Goal: Task Accomplishment & Management: Manage account settings

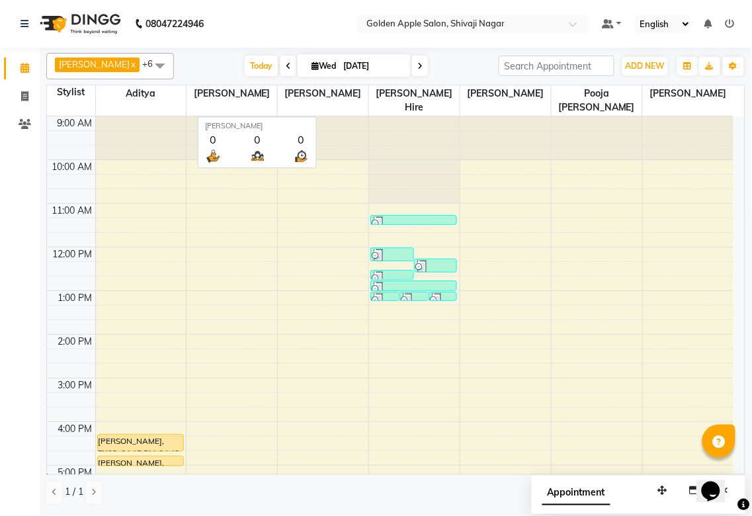
scroll to position [212, 0]
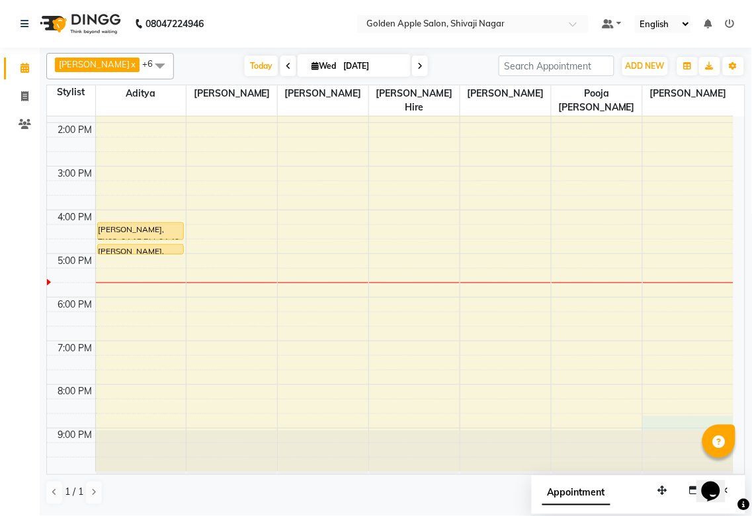
click at [697, 425] on div "9:00 AM 10:00 AM 11:00 AM 12:00 PM 1:00 PM 2:00 PM 3:00 PM 4:00 PM 5:00 PM 6:00…" at bounding box center [390, 188] width 687 height 567
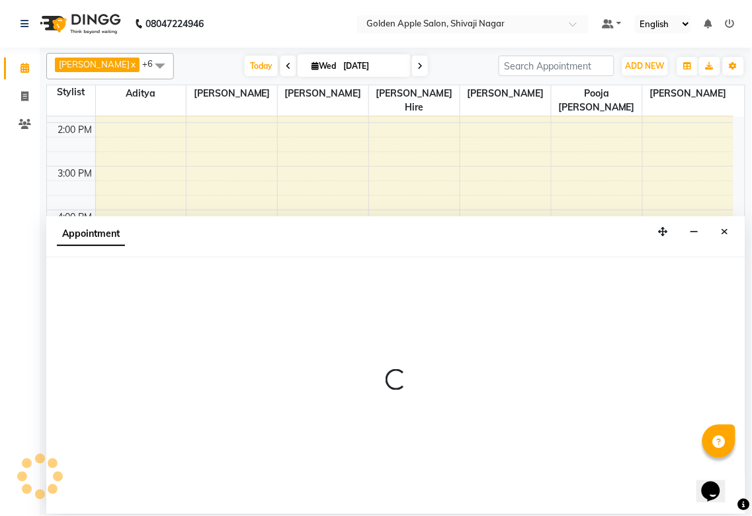
select select "87745"
select select "tentative"
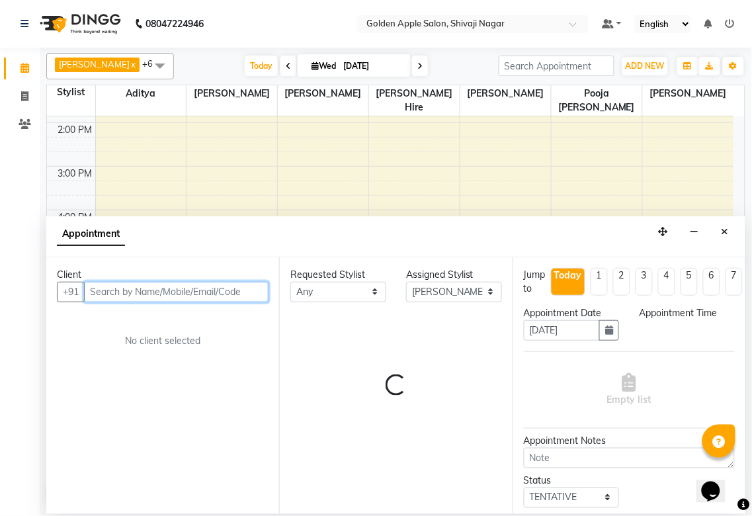
select select "1245"
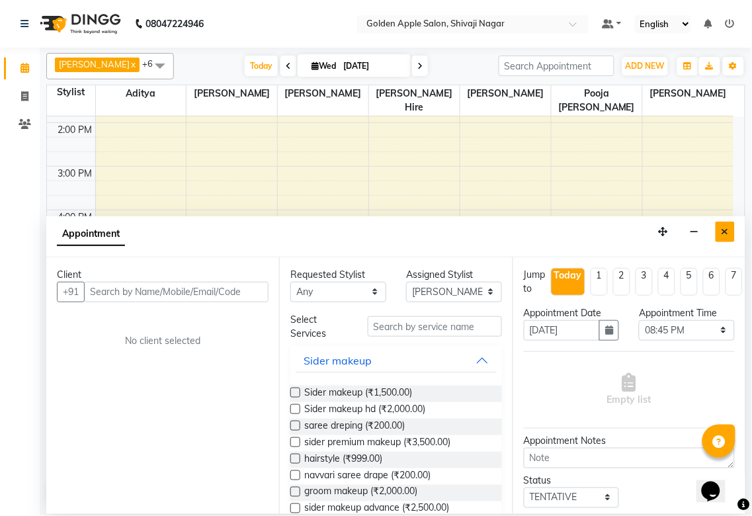
click at [729, 227] on button "Close" at bounding box center [725, 232] width 19 height 21
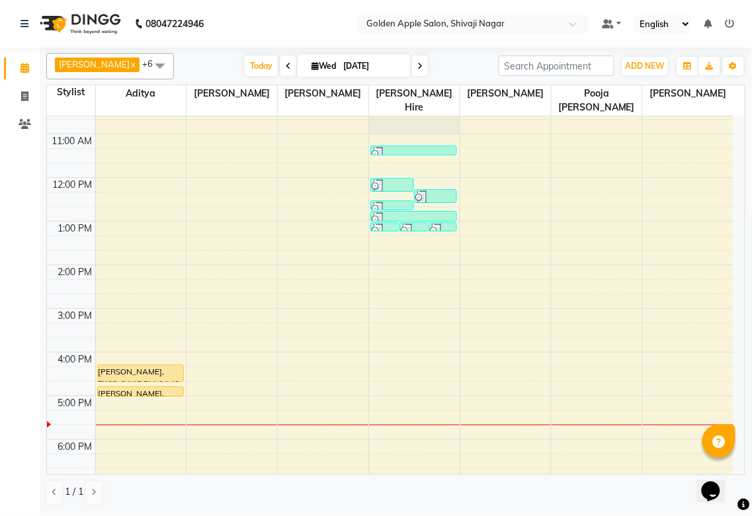
scroll to position [65, 0]
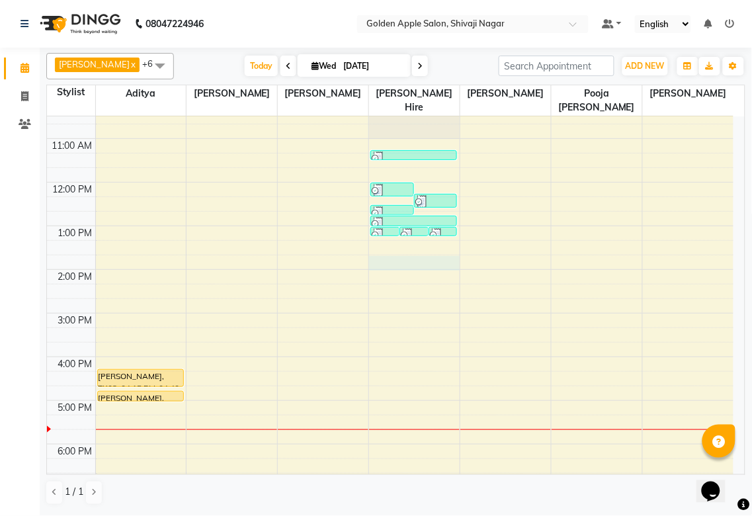
click at [378, 261] on div "9:00 AM 10:00 AM 11:00 AM 12:00 PM 1:00 PM 2:00 PM 3:00 PM 4:00 PM 5:00 PM 6:00…" at bounding box center [390, 335] width 687 height 567
select select "43898"
select select "tentative"
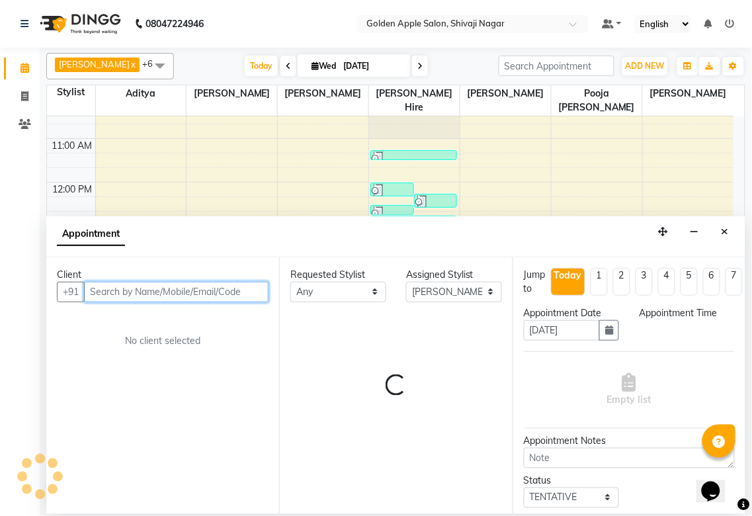
select select "825"
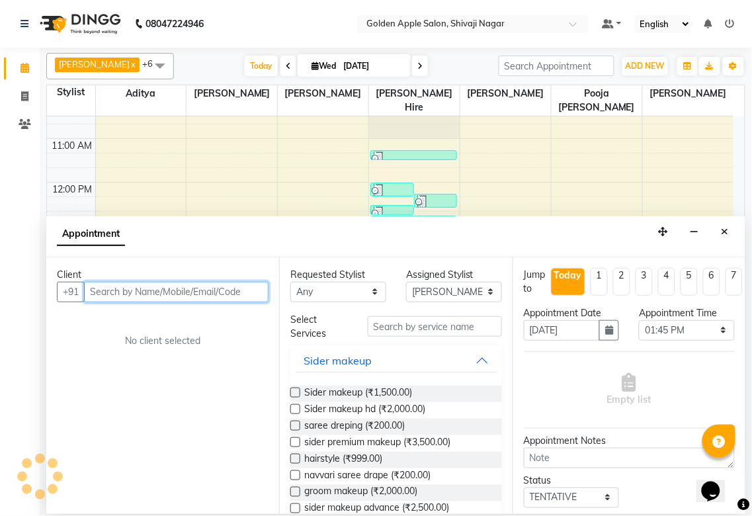
click at [142, 286] on input "text" at bounding box center [176, 292] width 185 height 21
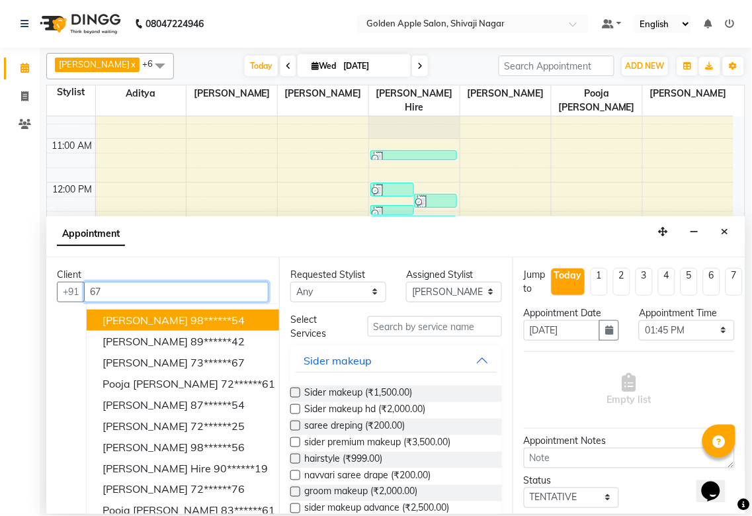
type input "6"
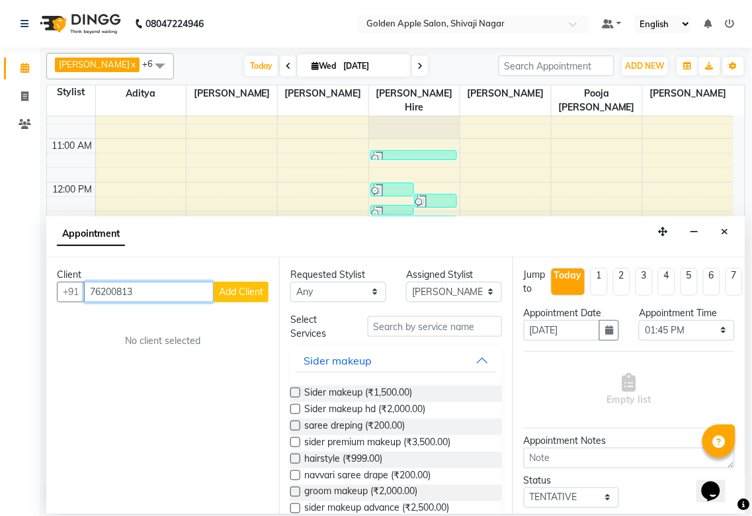
type input "762008139"
click at [644, 170] on div "9:00 AM 10:00 AM 11:00 AM 12:00 PM 1:00 PM 2:00 PM 3:00 PM 4:00 PM 5:00 PM 6:00…" at bounding box center [390, 335] width 687 height 567
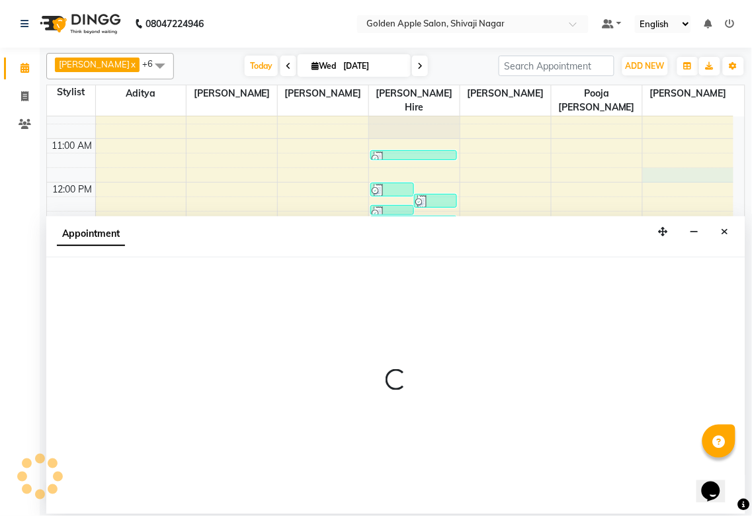
select select "87745"
select select "tentative"
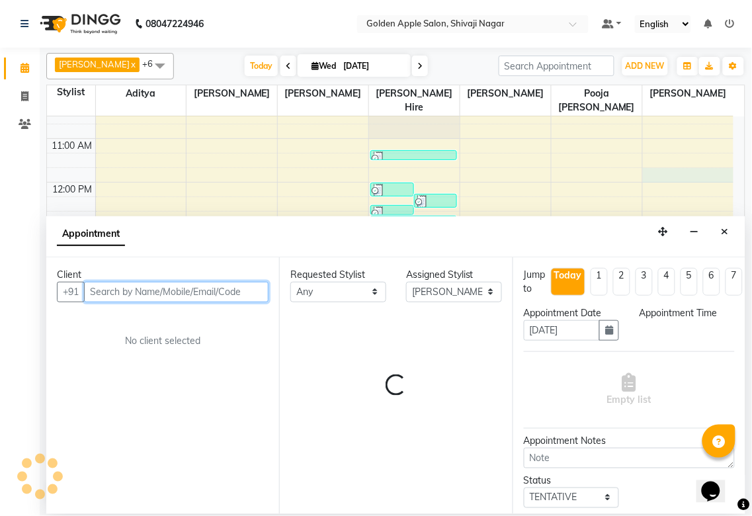
select select "705"
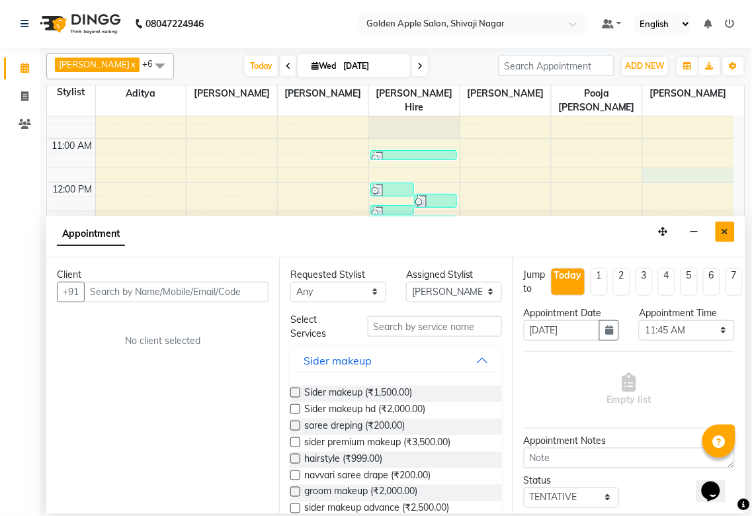
click at [723, 234] on icon "Close" at bounding box center [725, 231] width 7 height 9
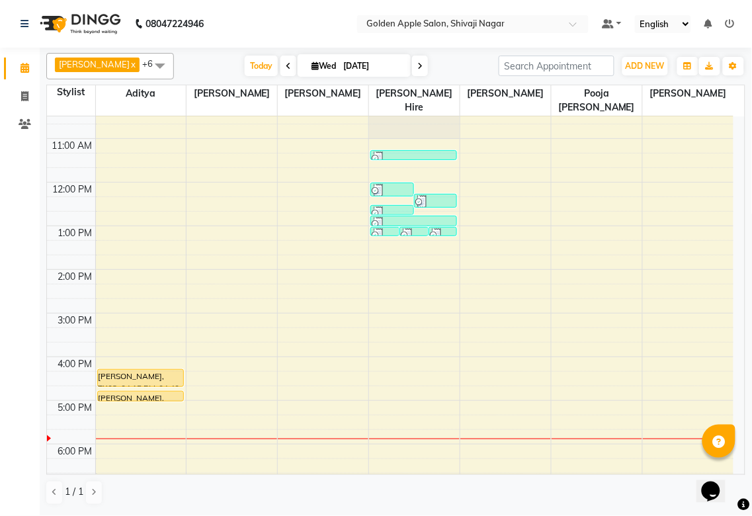
click at [142, 63] on span "+6" at bounding box center [152, 63] width 21 height 11
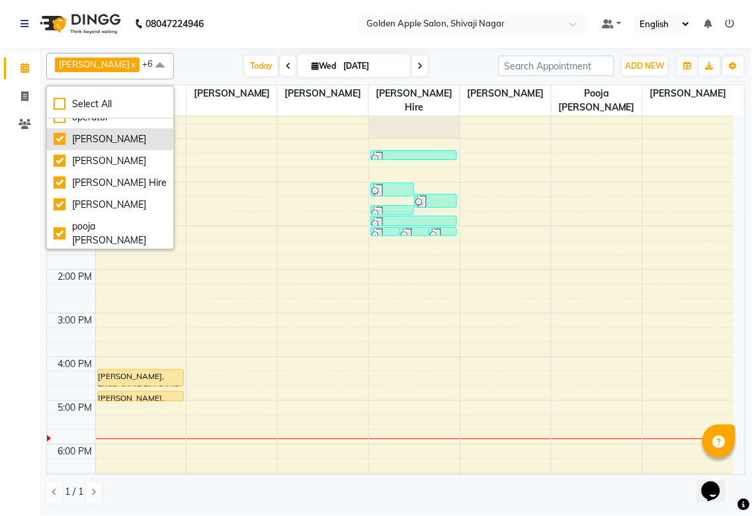
scroll to position [58, 0]
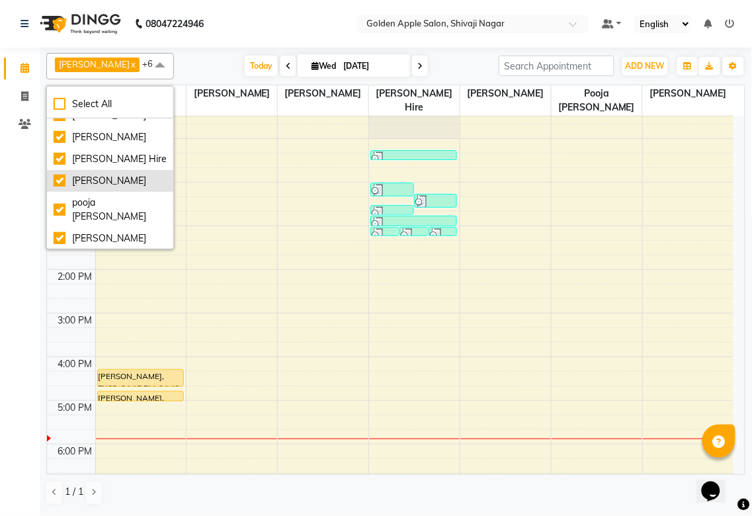
click at [60, 188] on div "dolly kannan" at bounding box center [110, 181] width 113 height 14
checkbox input "false"
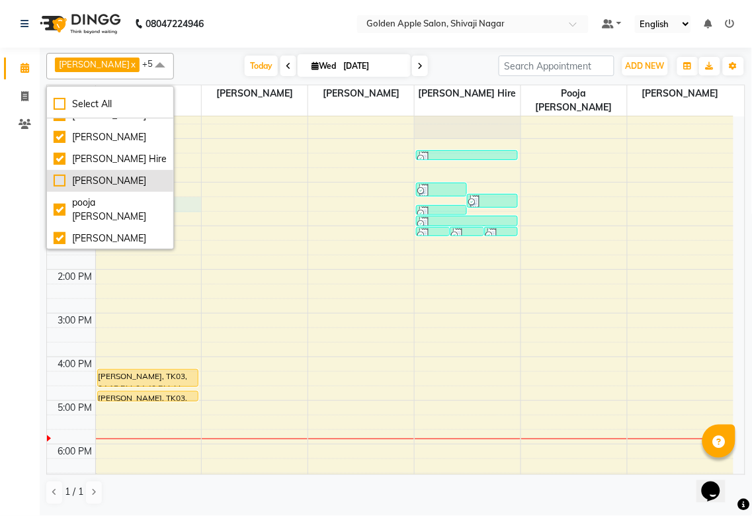
click at [181, 184] on div "9:00 AM 10:00 AM 11:00 AM 12:00 PM 1:00 PM 2:00 PM 3:00 PM 4:00 PM 5:00 PM 6:00…" at bounding box center [390, 335] width 687 height 567
select select "54411"
select select "735"
select select "tentative"
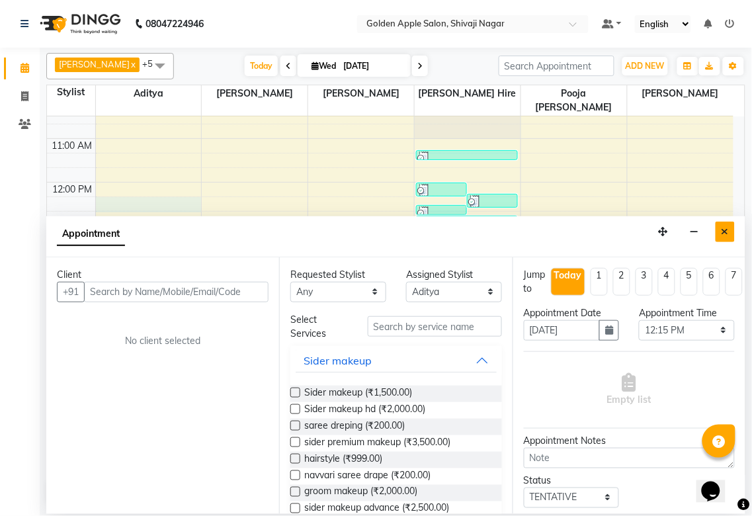
click at [728, 230] on icon "Close" at bounding box center [725, 231] width 7 height 9
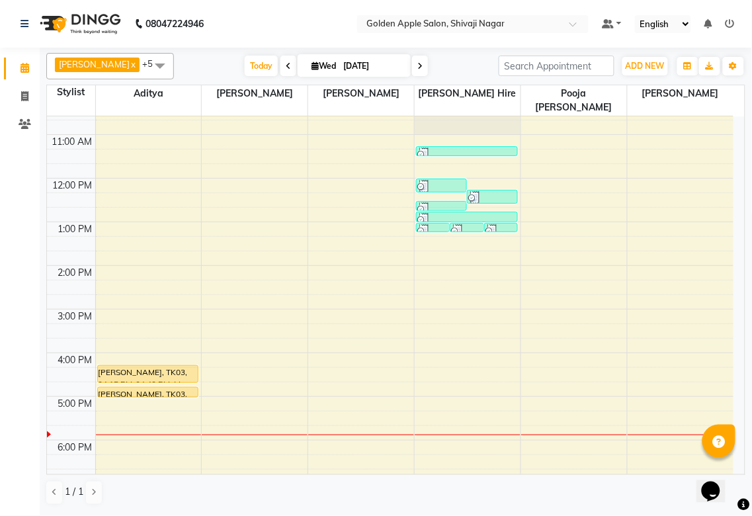
scroll to position [51, 0]
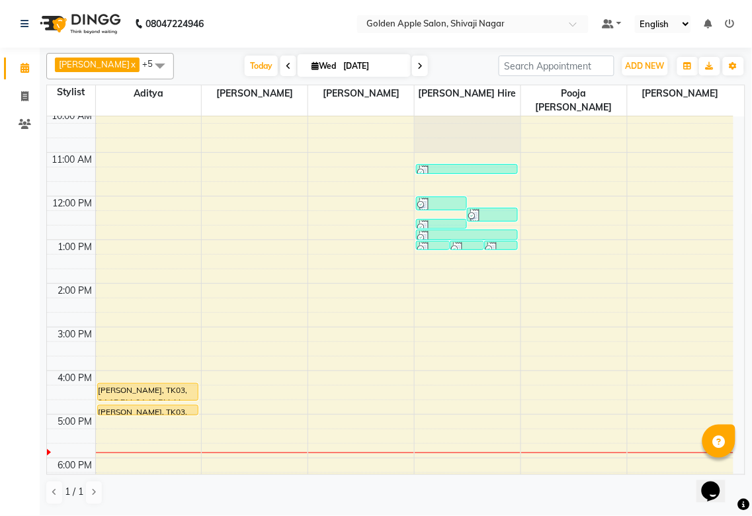
click at [440, 278] on div "9:00 AM 10:00 AM 11:00 AM 12:00 PM 1:00 PM 2:00 PM 3:00 PM 4:00 PM 5:00 PM 6:00…" at bounding box center [390, 348] width 687 height 567
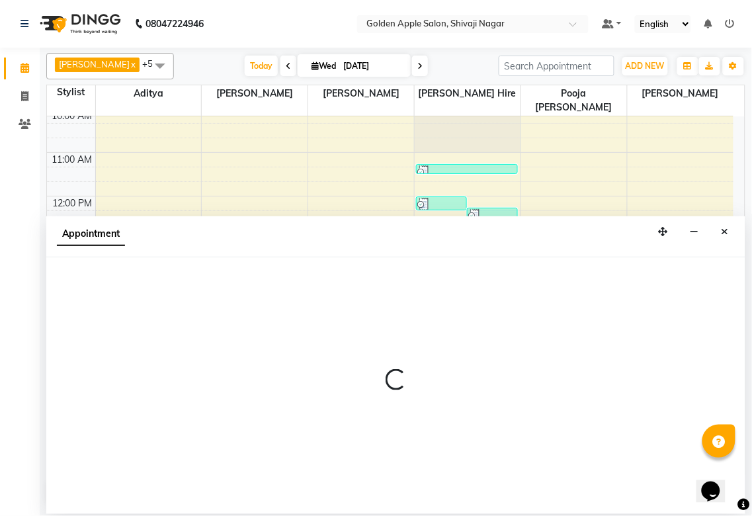
select select "43898"
select select "840"
select select "tentative"
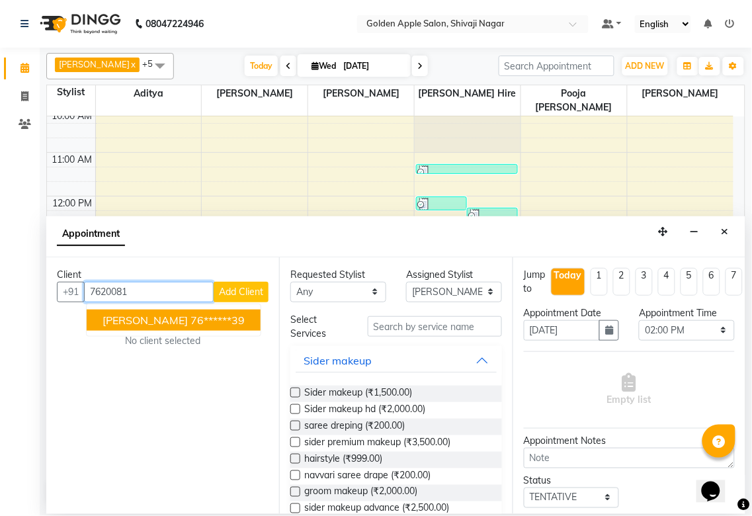
click at [232, 320] on ngb-highlight "76******39" at bounding box center [218, 320] width 54 height 13
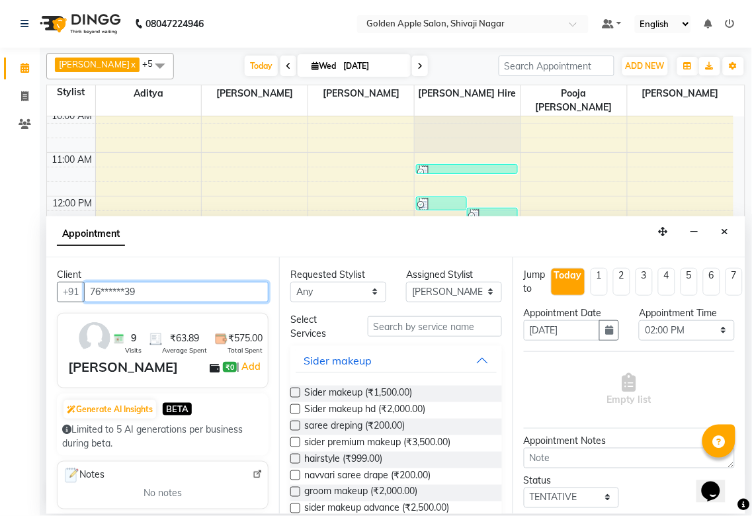
type input "76******39"
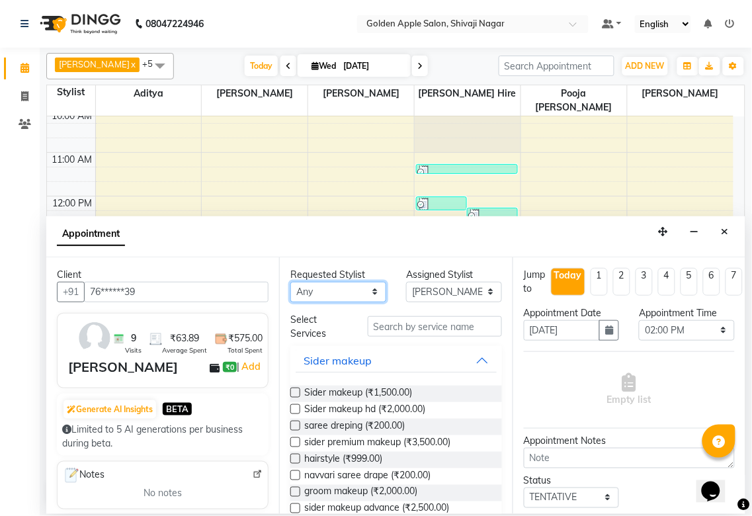
click at [357, 286] on select "Any Aditya Aparana Satarrdekar ashwini jopale dolly kannan Harshika Hire operat…" at bounding box center [338, 292] width 96 height 21
select select "43898"
click at [290, 282] on select "Any Aditya Aparana Satarrdekar ashwini jopale dolly kannan Harshika Hire operat…" at bounding box center [338, 292] width 96 height 21
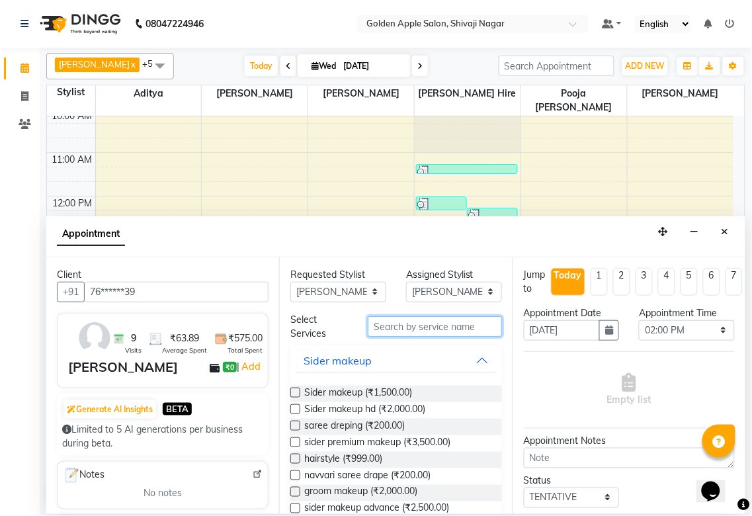
click at [417, 326] on input "text" at bounding box center [435, 326] width 134 height 21
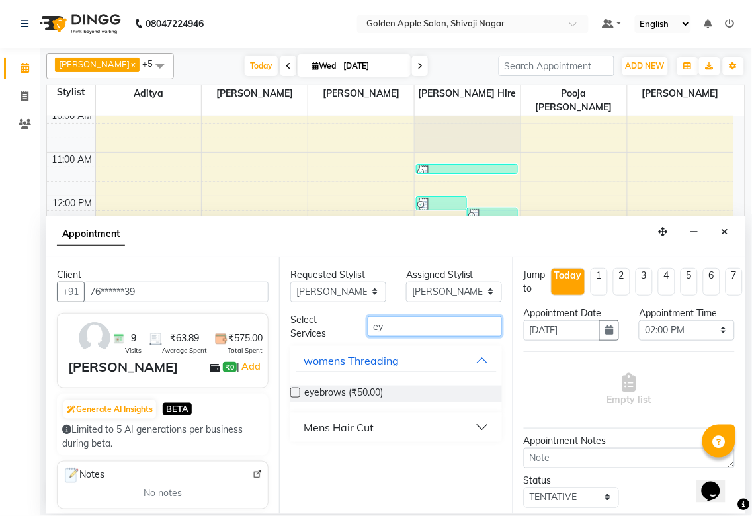
type input "ey"
click at [369, 384] on div "eyebrows (₹50.00)" at bounding box center [395, 394] width 211 height 38
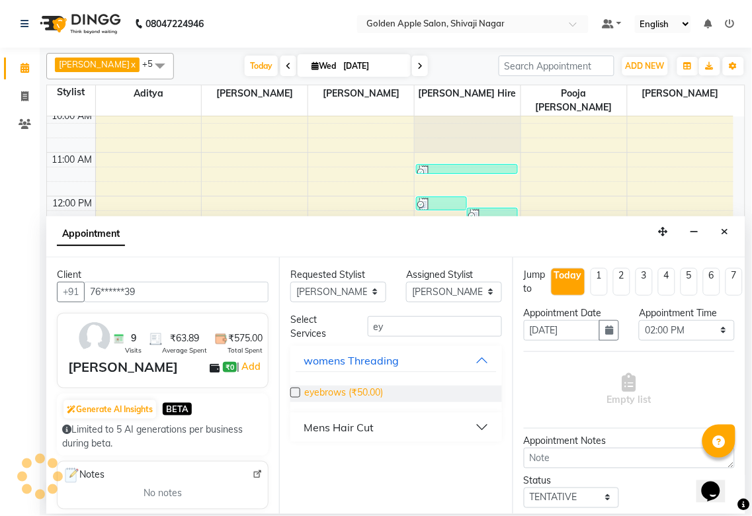
click at [367, 398] on span "eyebrows (₹50.00)" at bounding box center [343, 394] width 79 height 17
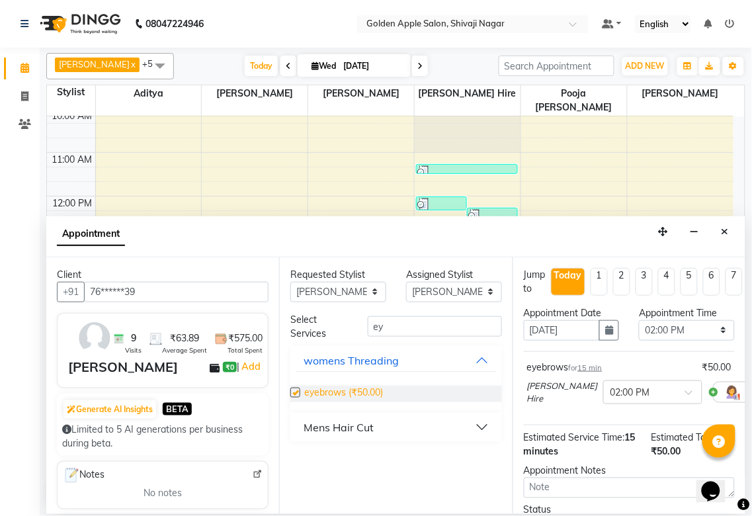
checkbox input "false"
drag, startPoint x: 400, startPoint y: 314, endPoint x: 368, endPoint y: 362, distance: 56.9
click at [368, 362] on div "Select Services ey womens Threading eyebrows (₹50.00) Mens Hair Cut" at bounding box center [395, 377] width 211 height 129
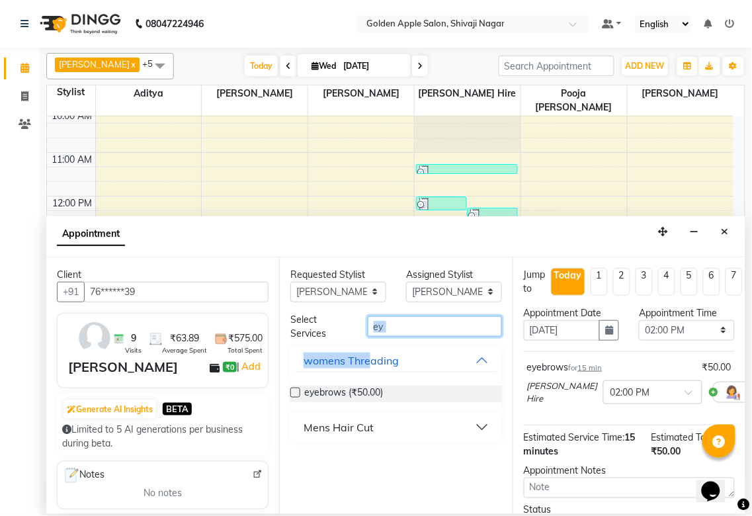
click at [398, 321] on input "ey" at bounding box center [435, 326] width 134 height 21
drag, startPoint x: 409, startPoint y: 329, endPoint x: 271, endPoint y: 344, distance: 138.4
click at [271, 344] on div "Client +91 76******39 9 Visits ₹63.89 Average Spent ₹575.00 Total Spent mayuri …" at bounding box center [395, 385] width 699 height 257
type input "upp"
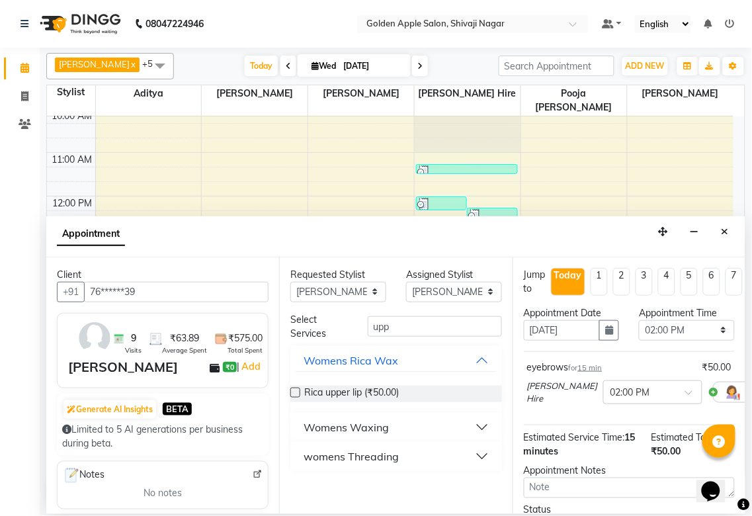
click at [321, 425] on div "Womens Waxing" at bounding box center [346, 427] width 85 height 16
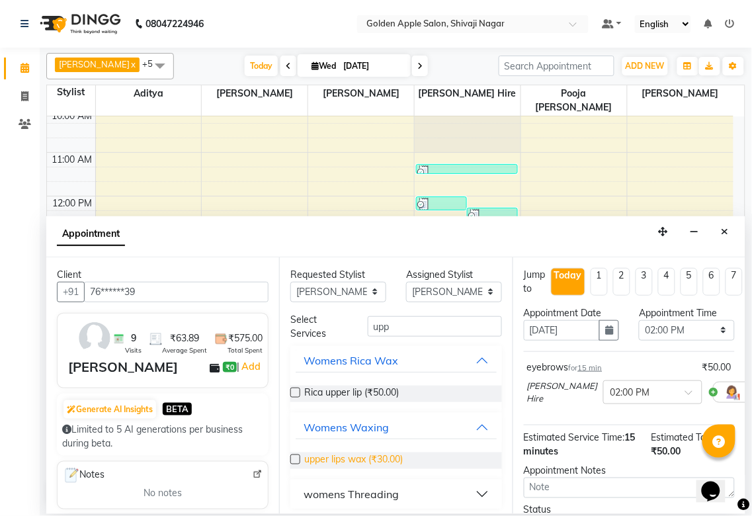
click at [310, 456] on span "upper lips wax (₹30.00)" at bounding box center [353, 460] width 99 height 17
checkbox input "false"
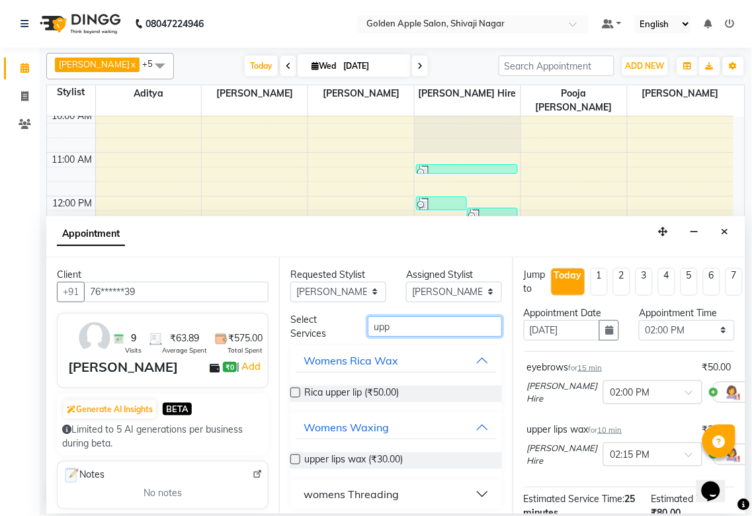
drag, startPoint x: 392, startPoint y: 324, endPoint x: 292, endPoint y: 324, distance: 99.9
click at [292, 324] on div "Select Services upp" at bounding box center [395, 327] width 231 height 28
type input "for"
click at [347, 493] on div "womens Threading" at bounding box center [351, 494] width 95 height 16
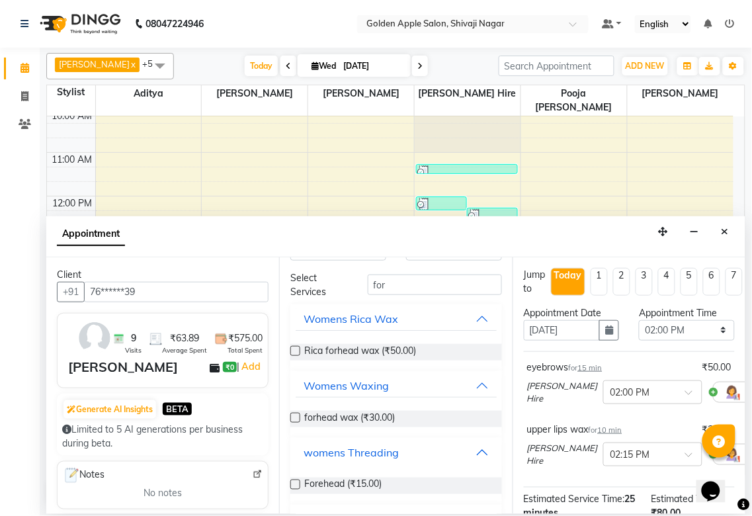
scroll to position [71, 0]
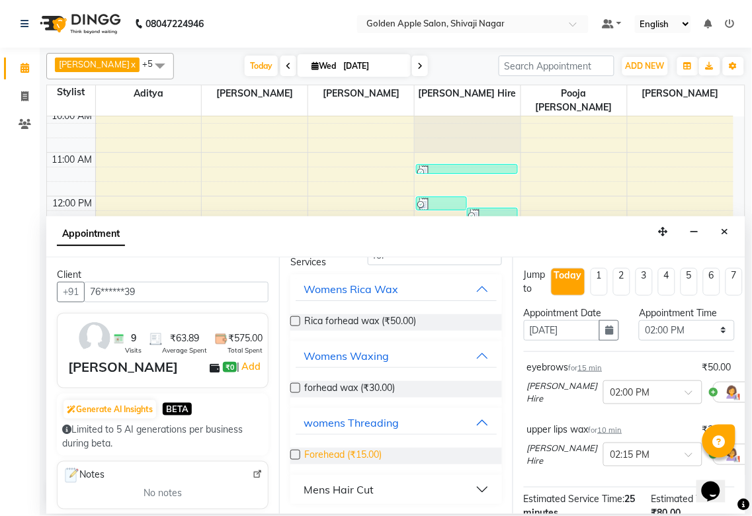
click at [335, 450] on span "Forehead (₹15.00)" at bounding box center [342, 456] width 77 height 17
checkbox input "false"
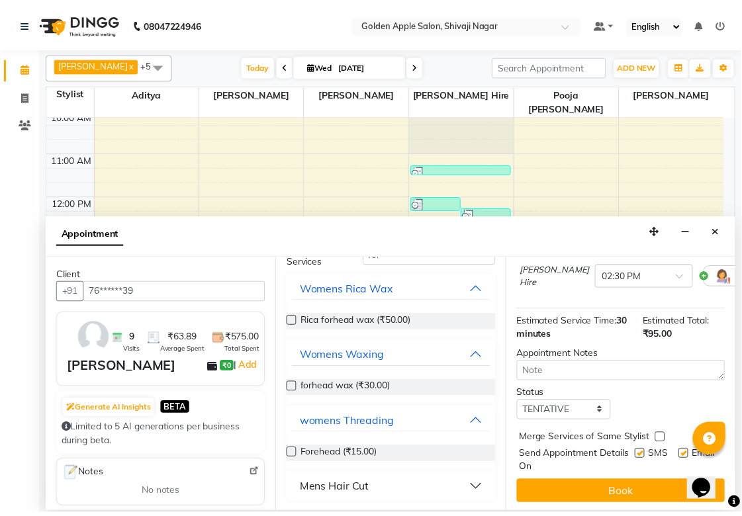
scroll to position [254, 0]
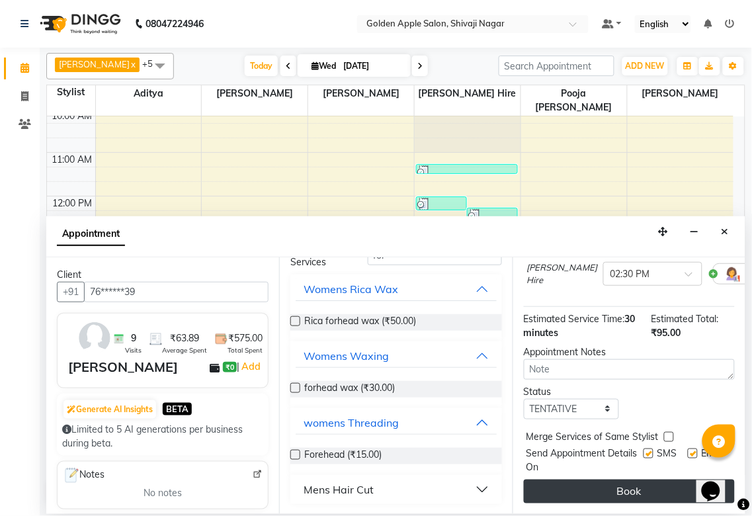
click at [603, 485] on button "Book" at bounding box center [629, 492] width 211 height 24
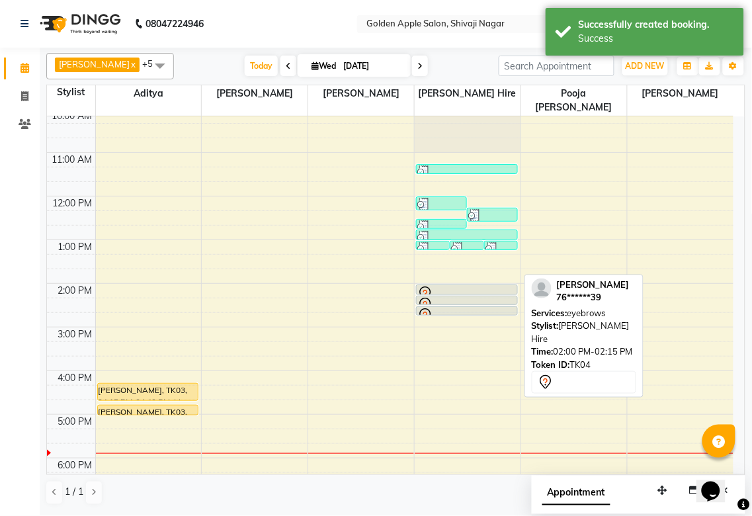
click at [464, 286] on div at bounding box center [466, 294] width 99 height 16
select select "7"
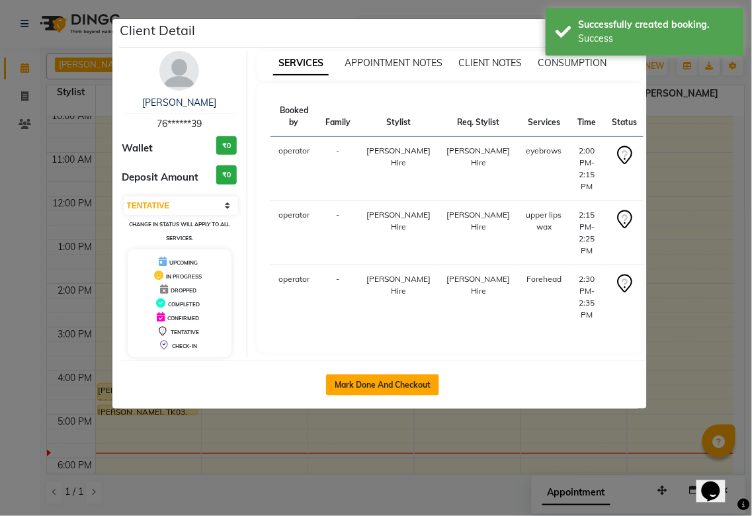
click at [421, 381] on button "Mark Done And Checkout" at bounding box center [382, 384] width 113 height 21
select select "service"
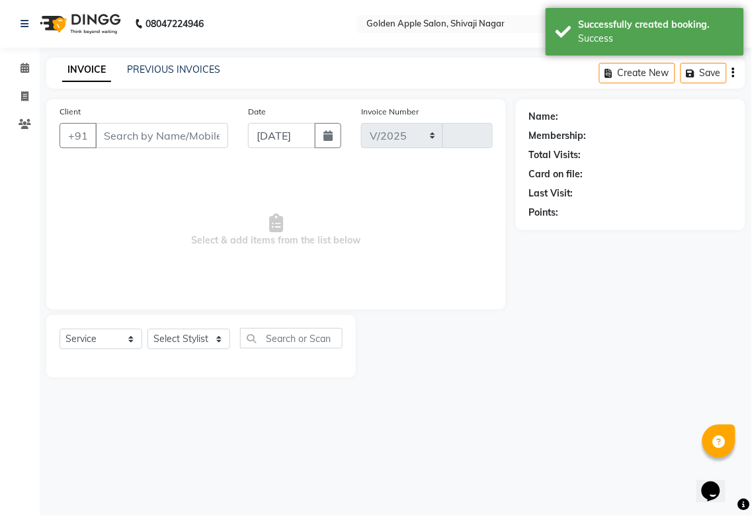
select select "6072"
type input "1719"
type input "76******39"
select select "43898"
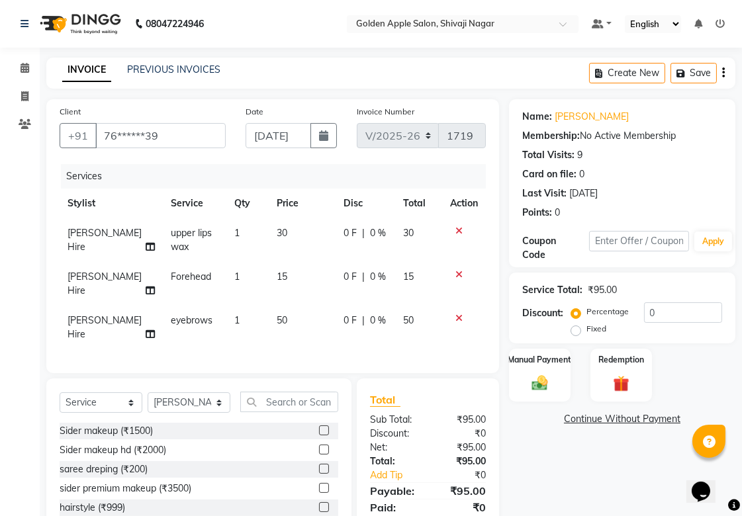
click at [461, 232] on icon at bounding box center [458, 230] width 7 height 9
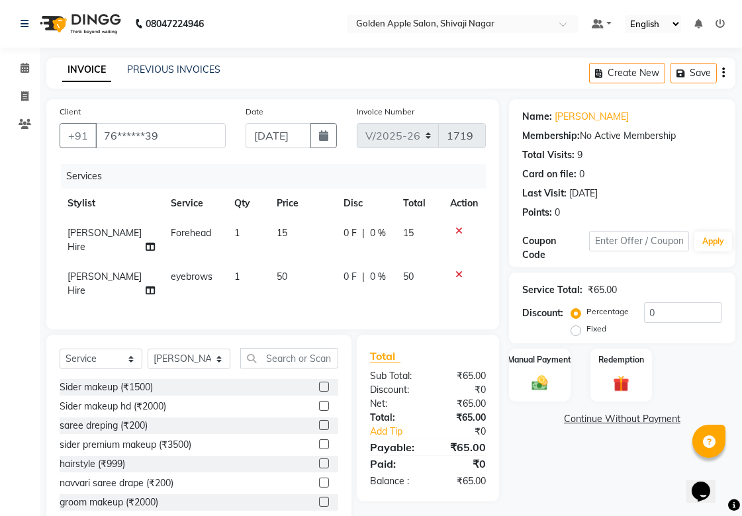
click at [457, 230] on icon at bounding box center [458, 230] width 7 height 9
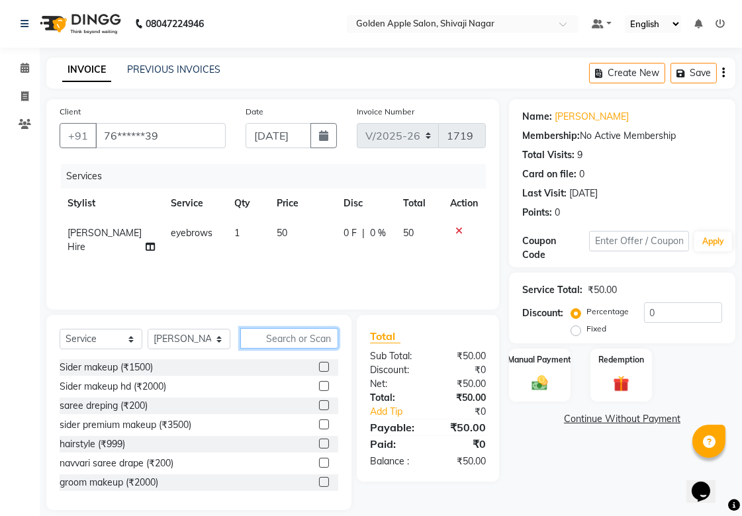
click at [320, 335] on input "text" at bounding box center [289, 338] width 98 height 21
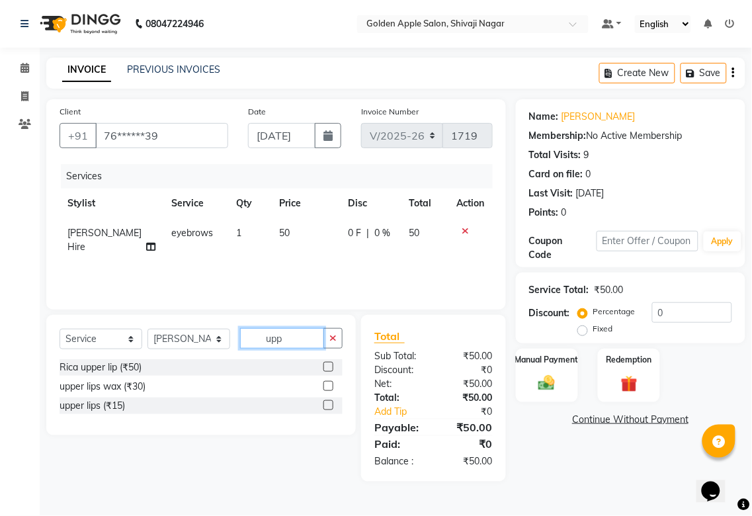
type input "upp"
click at [327, 407] on label at bounding box center [328, 405] width 10 height 10
click at [327, 407] on input "checkbox" at bounding box center [327, 406] width 9 height 9
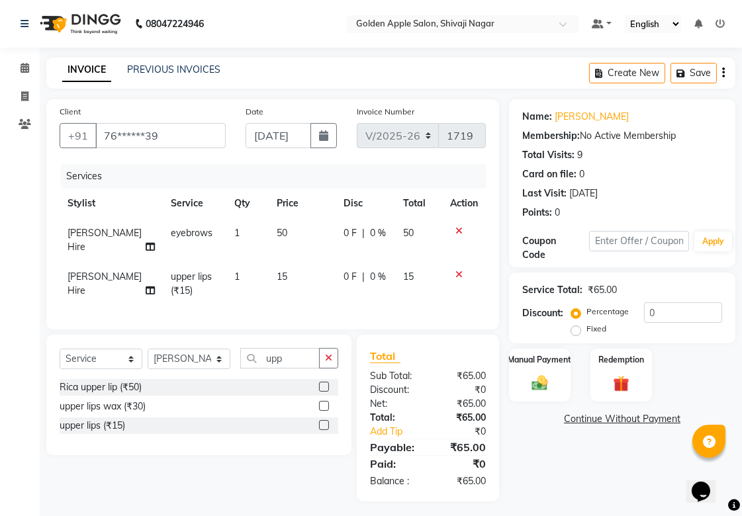
click at [320, 430] on label at bounding box center [324, 425] width 10 height 10
click at [320, 430] on input "checkbox" at bounding box center [323, 425] width 9 height 9
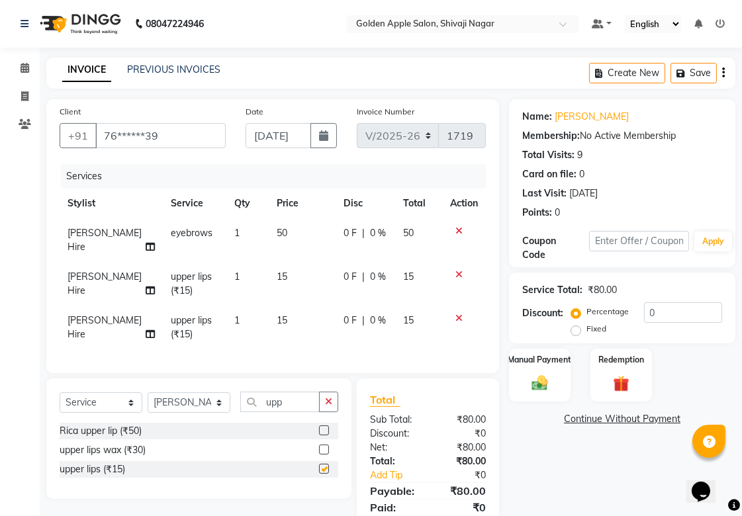
checkbox input "false"
click at [533, 391] on img at bounding box center [539, 382] width 27 height 19
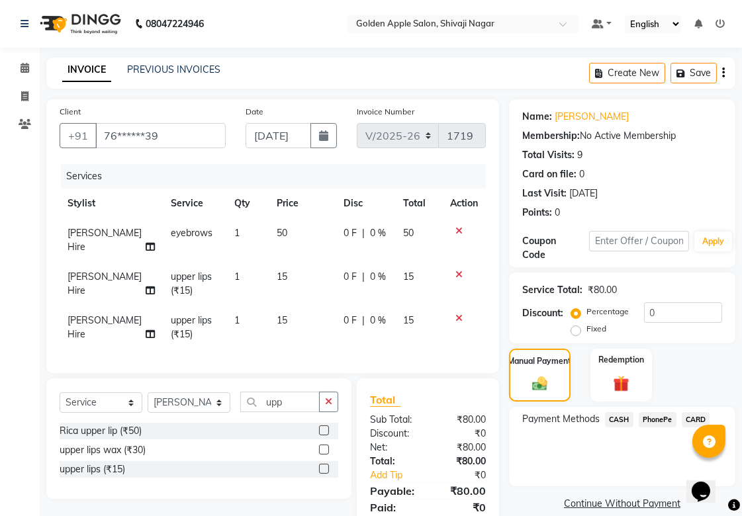
click at [626, 417] on span "CASH" at bounding box center [619, 419] width 28 height 15
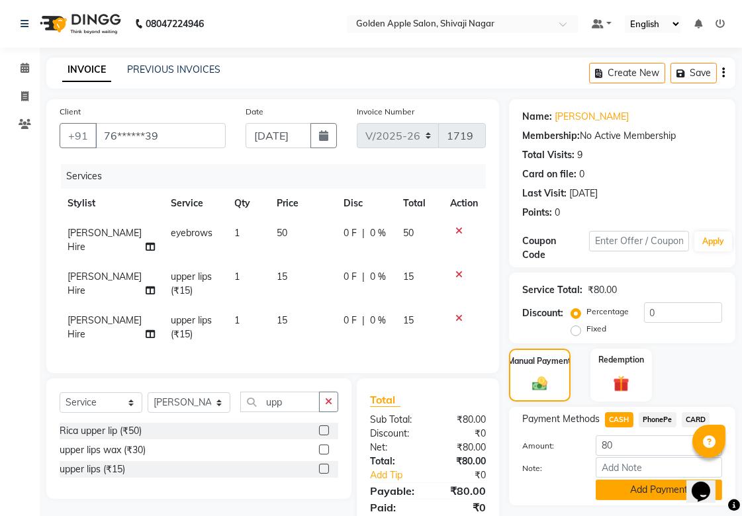
click at [622, 486] on button "Add Payment" at bounding box center [658, 490] width 126 height 21
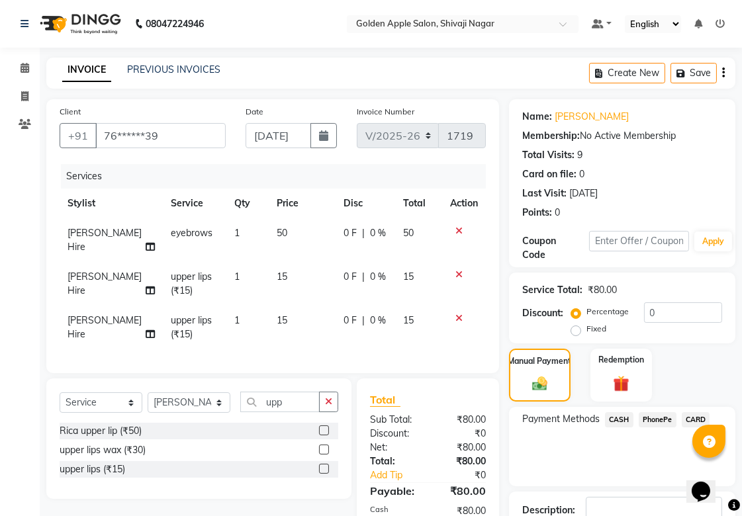
scroll to position [115, 0]
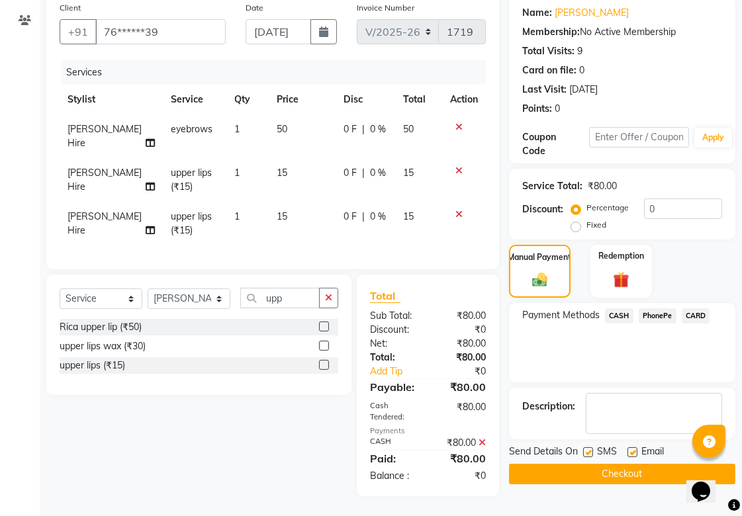
click at [619, 466] on button "Checkout" at bounding box center [622, 474] width 226 height 21
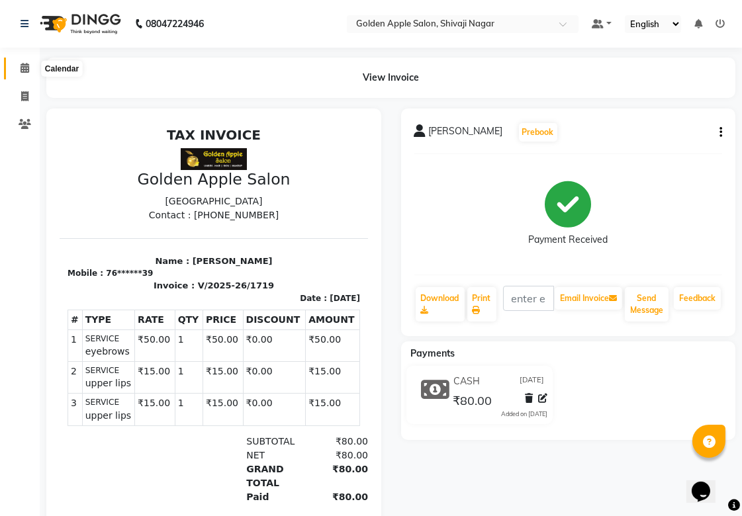
click at [23, 68] on icon at bounding box center [25, 68] width 9 height 10
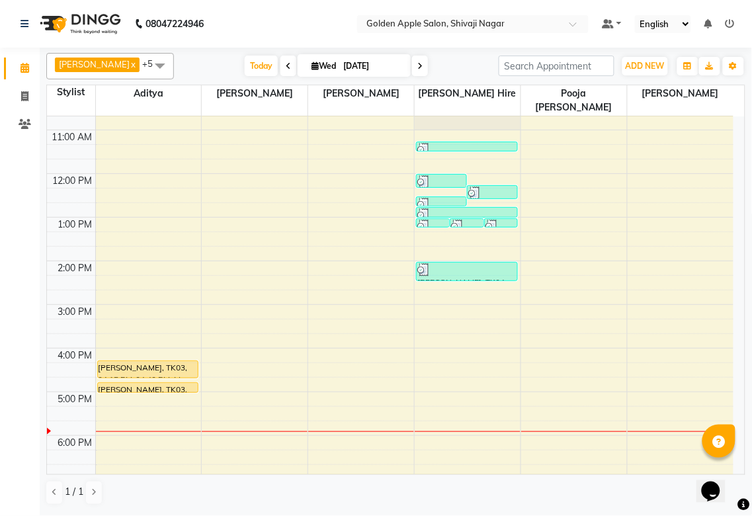
scroll to position [147, 0]
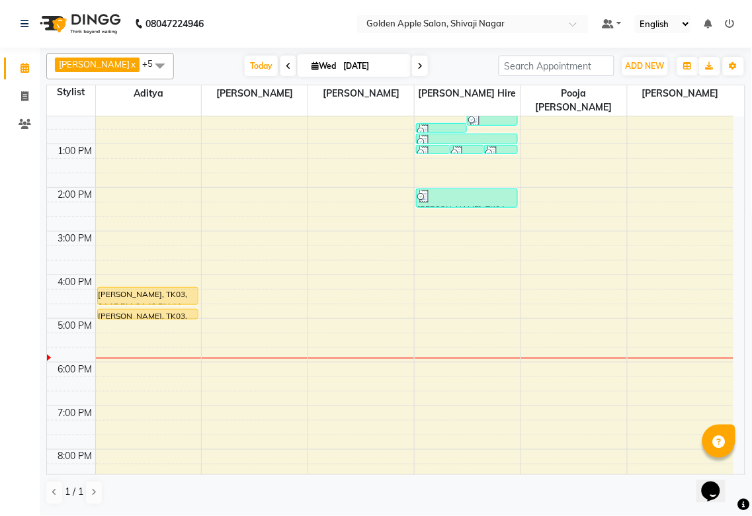
click at [433, 338] on div "9:00 AM 10:00 AM 11:00 AM 12:00 PM 1:00 PM 2:00 PM 3:00 PM 4:00 PM 5:00 PM 6:00…" at bounding box center [390, 253] width 687 height 567
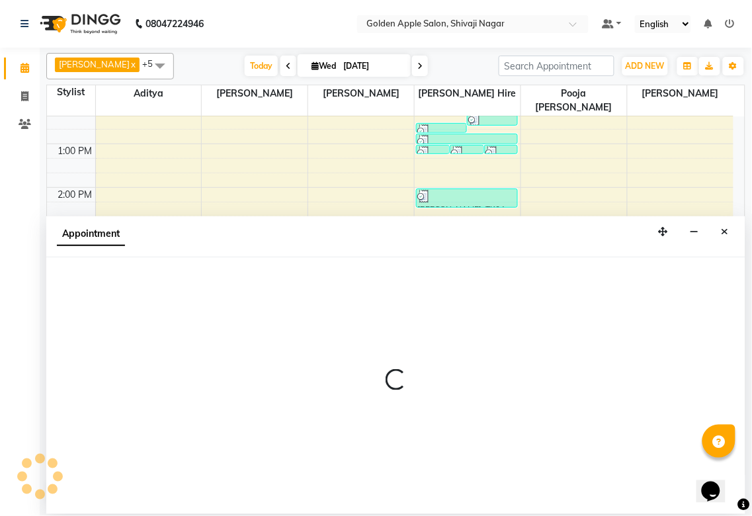
select select "43898"
select select "1065"
select select "tentative"
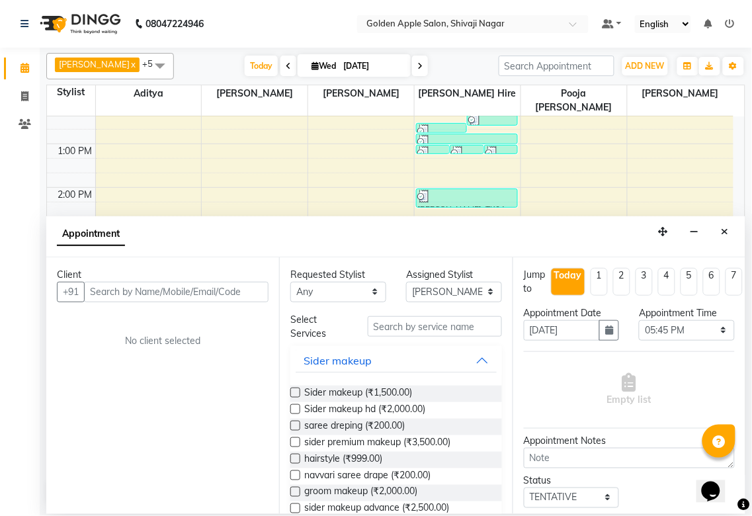
click at [97, 293] on input "text" at bounding box center [176, 292] width 185 height 21
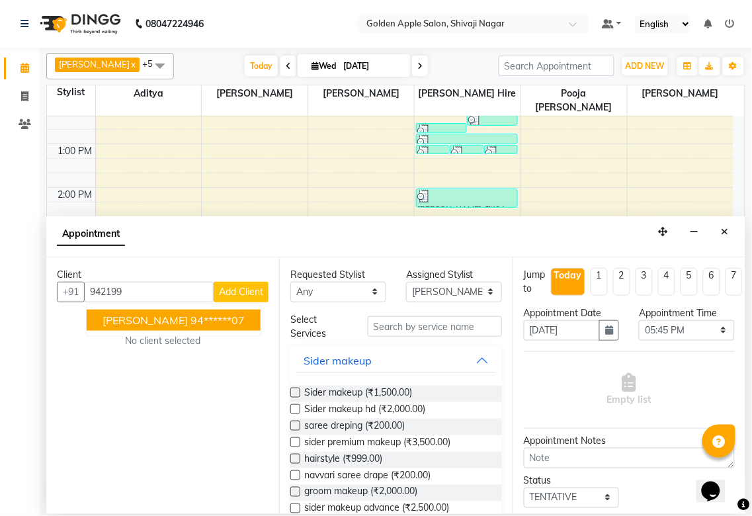
click at [202, 315] on ngb-highlight "94******07" at bounding box center [218, 320] width 54 height 13
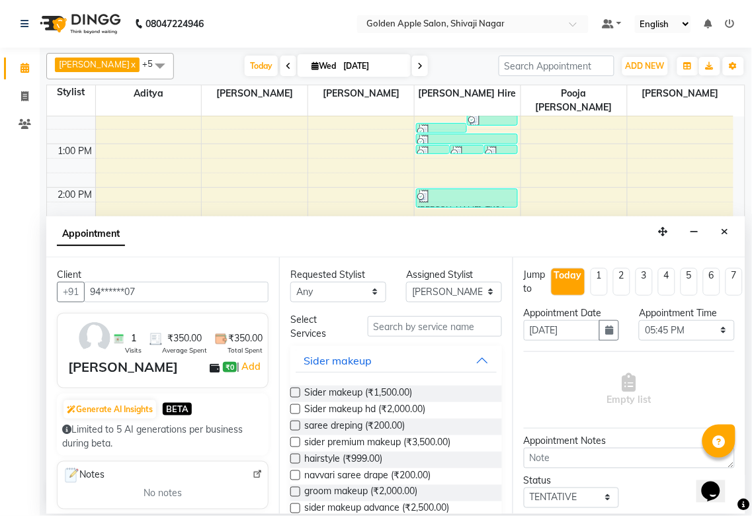
type input "94******07"
click at [329, 285] on select "Any Aditya Aparana Satarrdekar ashwini jopale dolly kannan Harshika Hire operat…" at bounding box center [338, 292] width 96 height 21
select select "43898"
click at [290, 282] on select "Any Aditya Aparana Satarrdekar ashwini jopale dolly kannan Harshika Hire operat…" at bounding box center [338, 292] width 96 height 21
click at [433, 327] on input "text" at bounding box center [435, 326] width 134 height 21
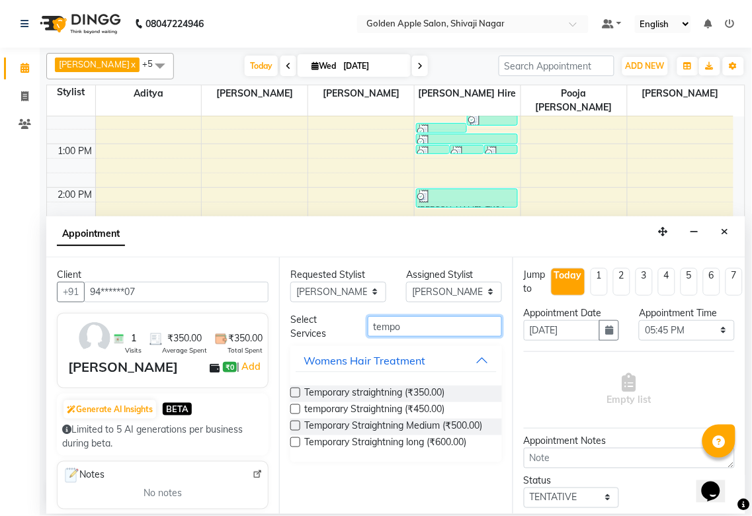
type input "tempo"
click at [298, 393] on label at bounding box center [295, 393] width 10 height 10
click at [298, 393] on input "checkbox" at bounding box center [294, 394] width 9 height 9
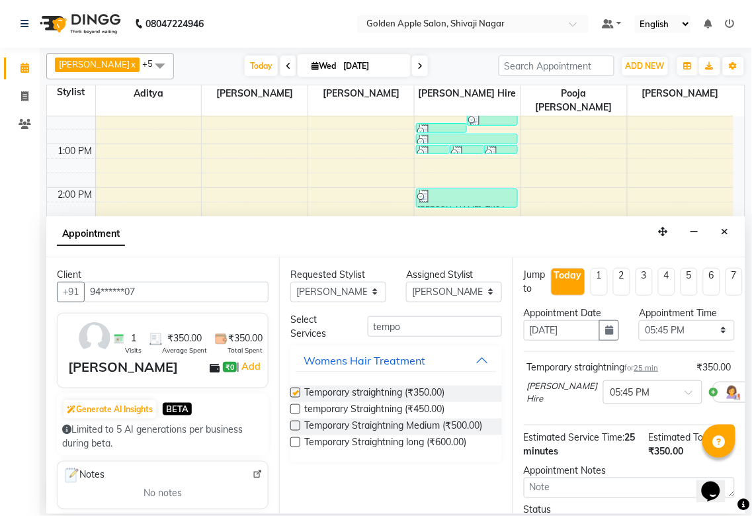
checkbox input "false"
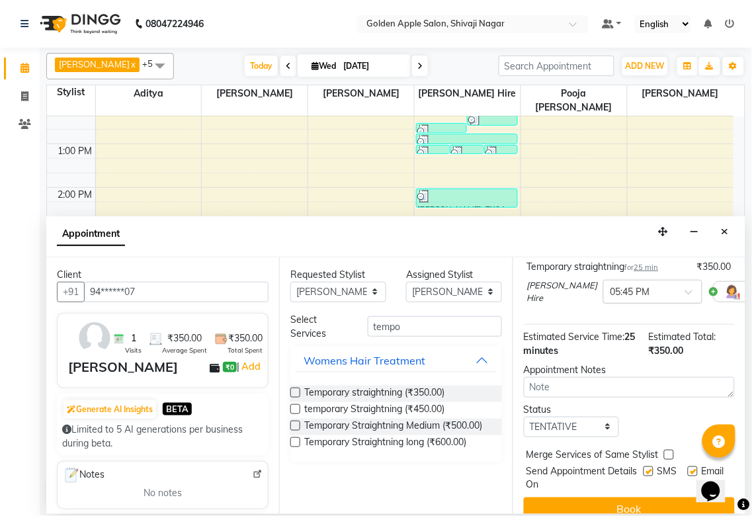
scroll to position [130, 0]
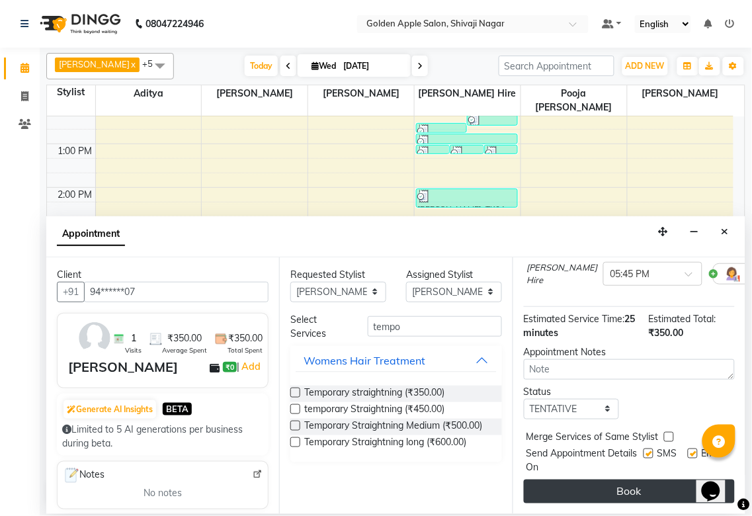
click at [590, 480] on button "Book" at bounding box center [629, 492] width 211 height 24
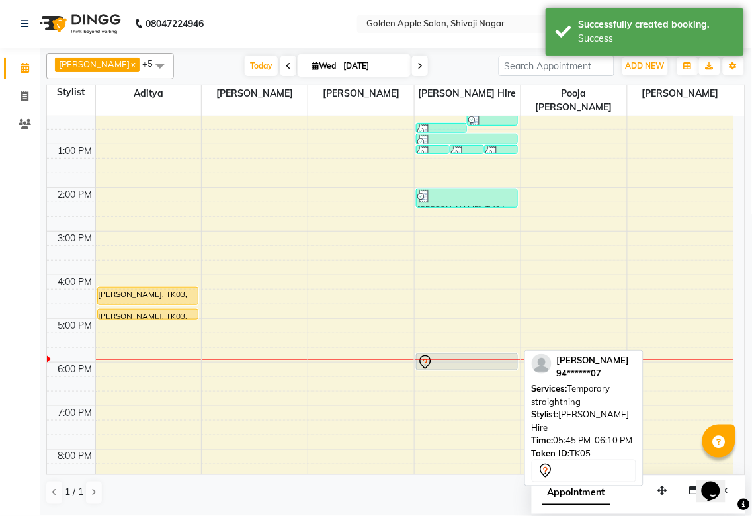
click at [468, 355] on div at bounding box center [466, 363] width 99 height 16
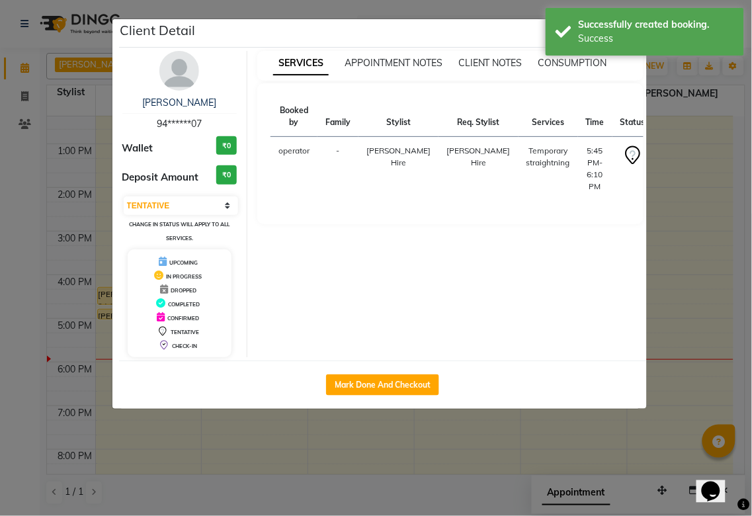
click at [663, 159] on button "START" at bounding box center [676, 154] width 27 height 17
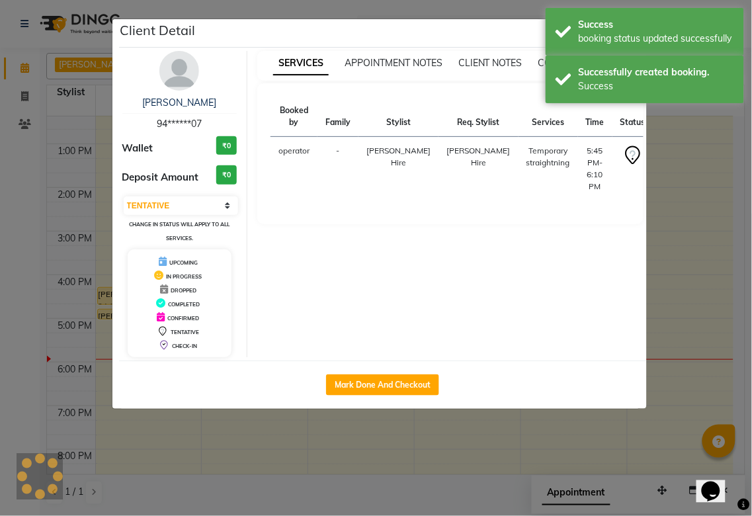
select select "1"
click at [386, 452] on ngb-modal-window "Client Detail diksha katare 94******07 Wallet ₹0 Deposit Amount ₹0 Select IN SE…" at bounding box center [376, 258] width 752 height 516
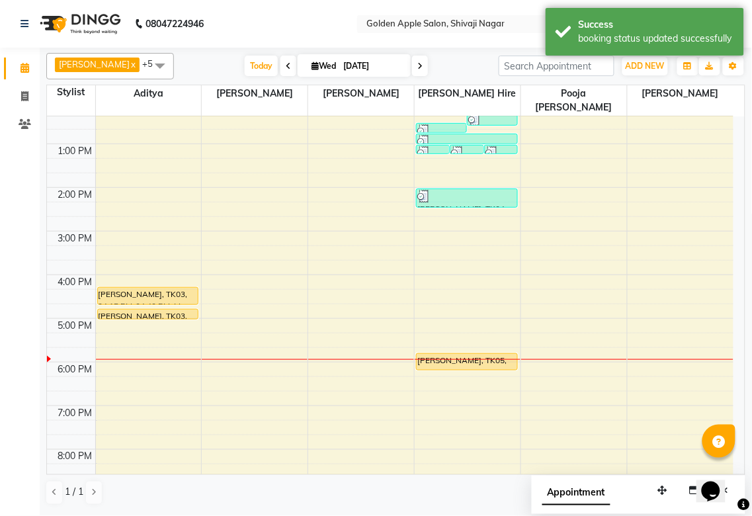
click at [104, 339] on div "9:00 AM 10:00 AM 11:00 AM 12:00 PM 1:00 PM 2:00 PM 3:00 PM 4:00 PM 5:00 PM 6:00…" at bounding box center [390, 253] width 687 height 567
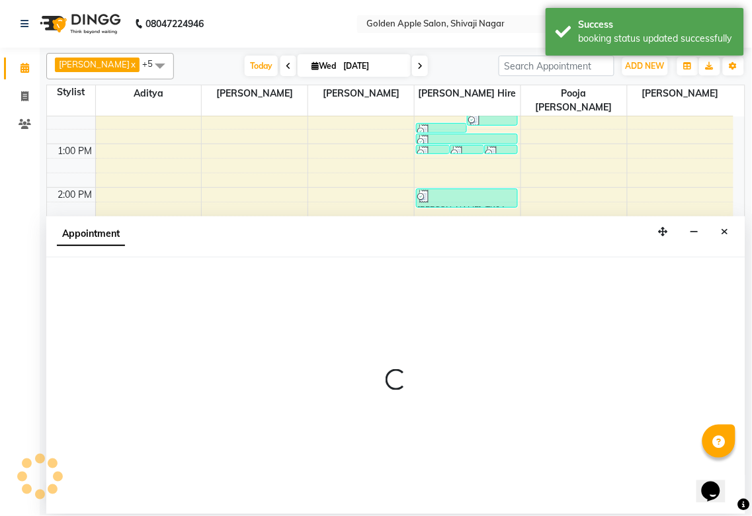
select select "54411"
select select "tentative"
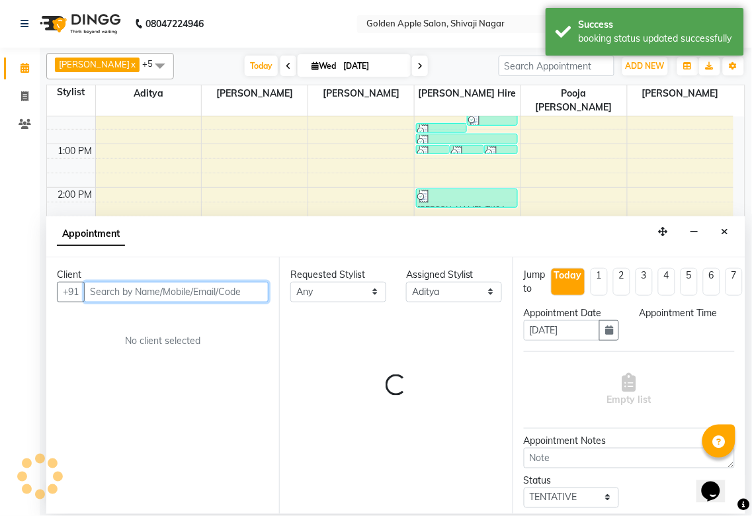
select select "1065"
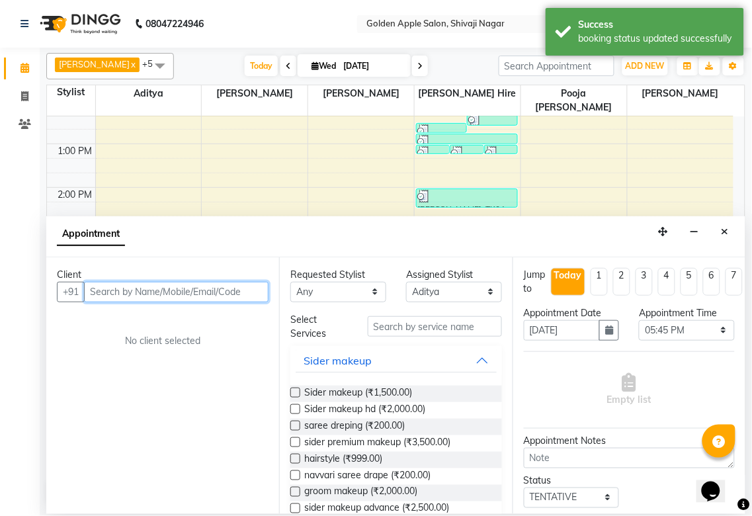
click at [118, 294] on input "text" at bounding box center [176, 292] width 185 height 21
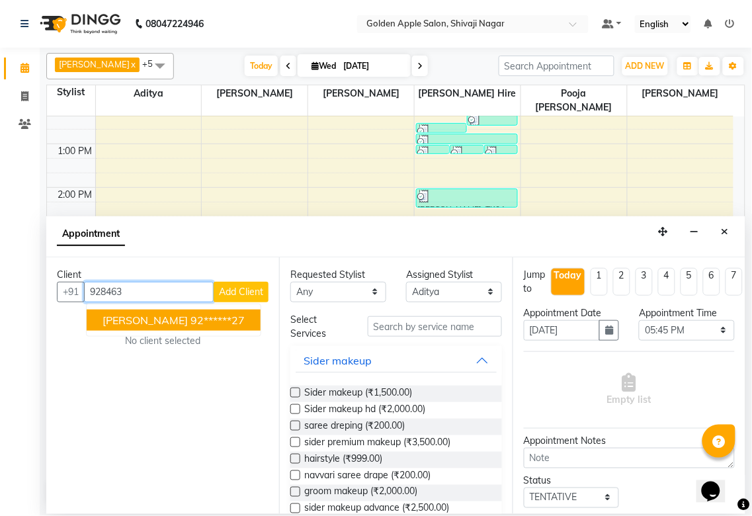
click at [157, 320] on span "Jayshree Pathak" at bounding box center [145, 320] width 85 height 13
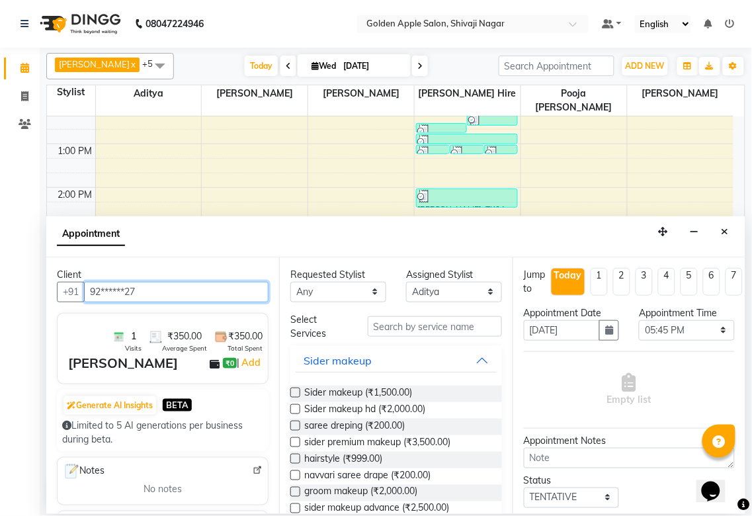
type input "92******27"
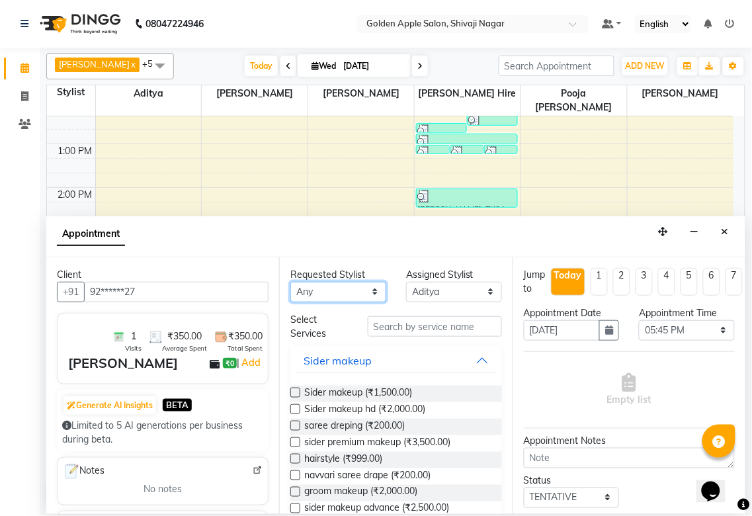
click at [333, 284] on select "Any Aditya Aparana Satarrdekar ashwini jopale dolly kannan Harshika Hire operat…" at bounding box center [338, 292] width 96 height 21
select select "54411"
click at [290, 282] on select "Any Aditya Aparana Satarrdekar ashwini jopale dolly kannan Harshika Hire operat…" at bounding box center [338, 292] width 96 height 21
click at [409, 325] on input "text" at bounding box center [435, 326] width 134 height 21
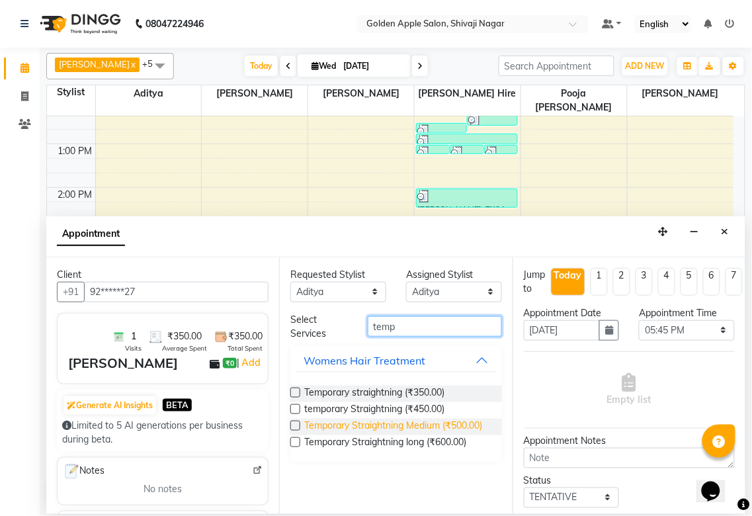
type input "temp"
click at [394, 426] on span "Temporary Straightning Medium (₹500.00)" at bounding box center [393, 427] width 178 height 17
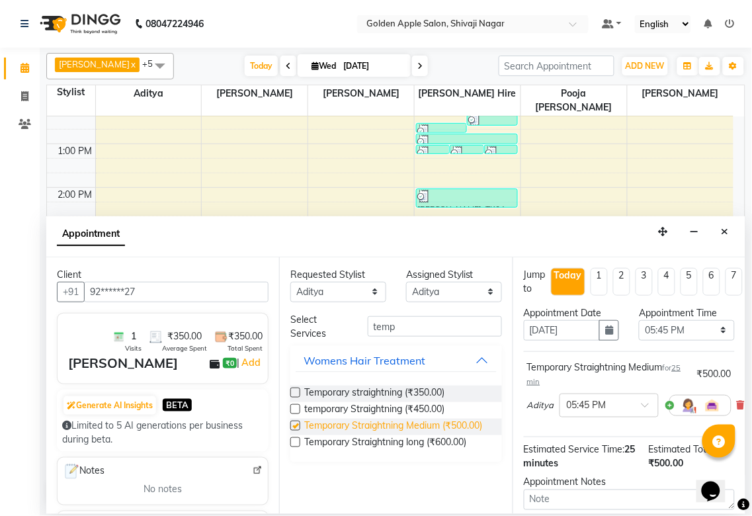
checkbox input "false"
click at [384, 406] on span "temporary Straightning (₹450.00)" at bounding box center [374, 410] width 140 height 17
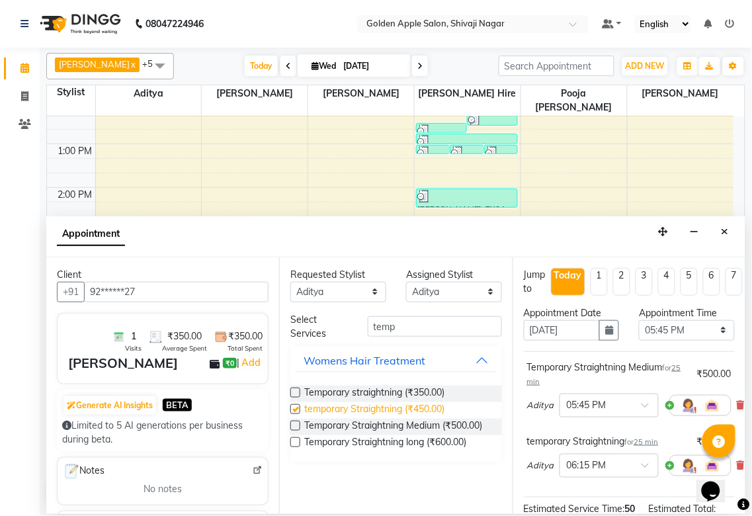
checkbox input "false"
drag, startPoint x: 419, startPoint y: 327, endPoint x: 169, endPoint y: 327, distance: 249.4
click at [169, 327] on div "Client +91 92******27 1 Visits ₹350.00 Average Spent ₹350.00 Total Spent Jayshr…" at bounding box center [395, 385] width 699 height 257
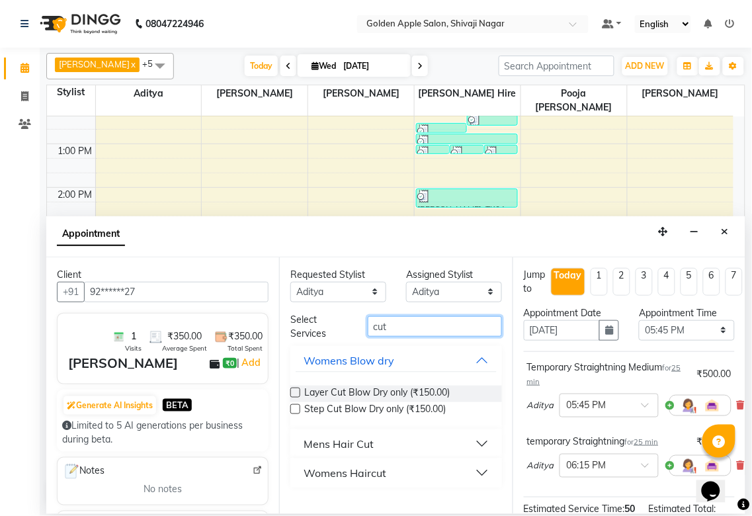
type input "cut"
click at [359, 466] on div "Womens Haircut" at bounding box center [345, 473] width 83 height 16
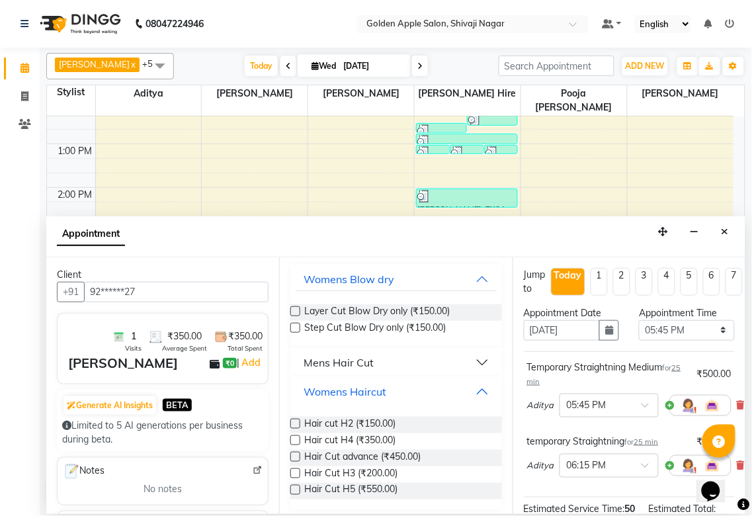
scroll to position [88, 0]
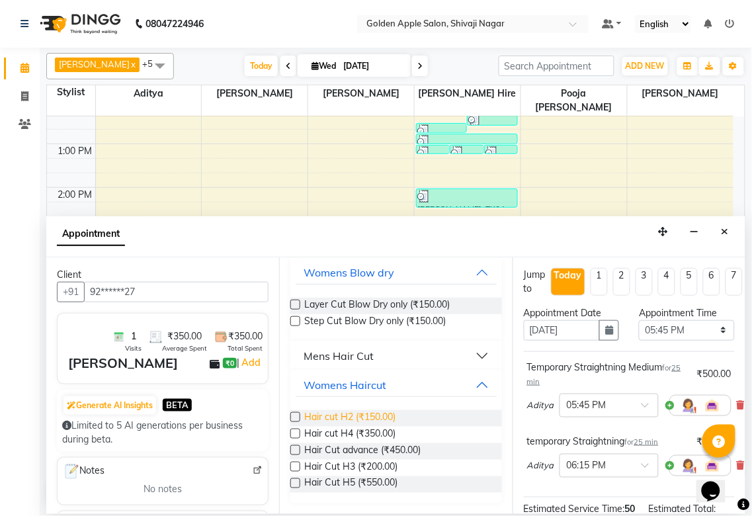
click at [313, 413] on span "Hair cut H2 (₹150.00)" at bounding box center [349, 418] width 91 height 17
checkbox input "false"
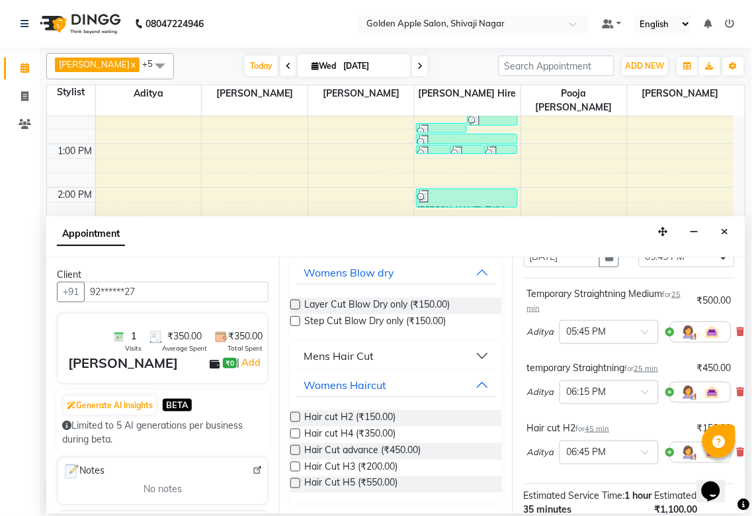
scroll to position [73, 69]
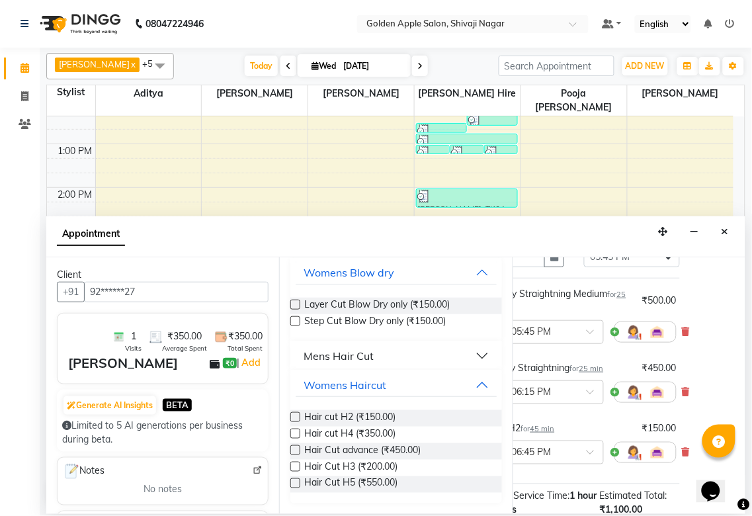
drag, startPoint x: 589, startPoint y: 504, endPoint x: 8, endPoint y: 21, distance: 756.3
click at [682, 333] on icon at bounding box center [686, 331] width 8 height 9
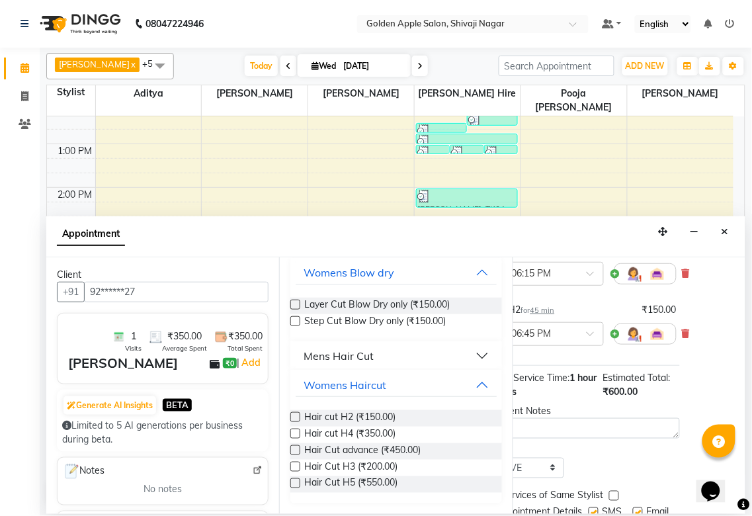
scroll to position [188, 69]
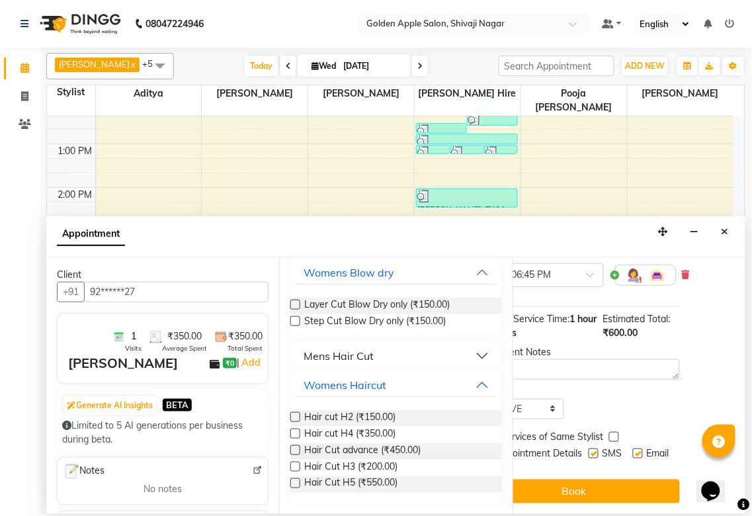
click at [609, 490] on button "Book" at bounding box center [574, 492] width 211 height 24
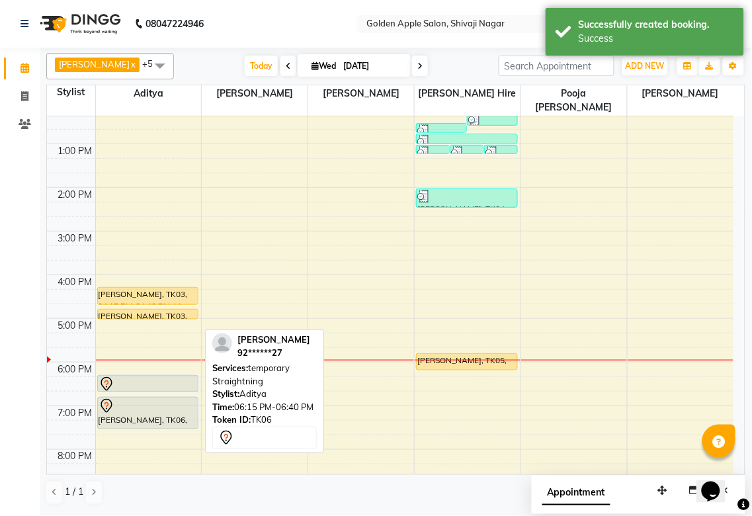
click at [169, 376] on div at bounding box center [148, 384] width 99 height 16
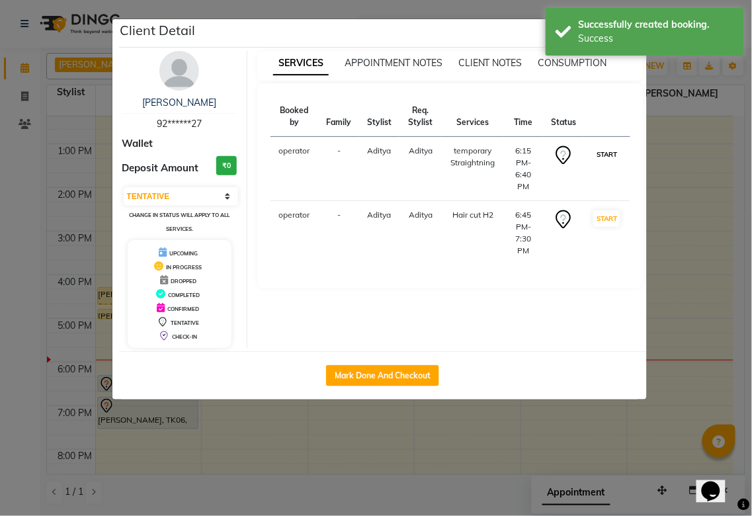
click at [615, 151] on button "START" at bounding box center [606, 154] width 27 height 17
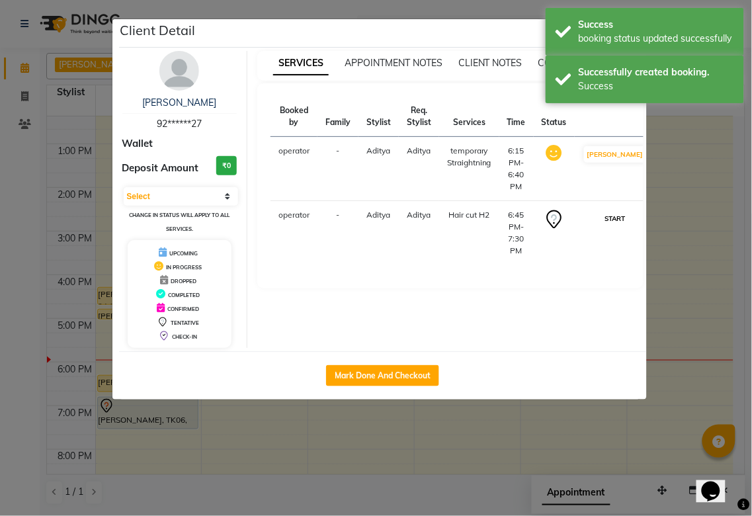
click at [605, 222] on button "START" at bounding box center [615, 218] width 27 height 17
select select "1"
click at [445, 420] on ngb-modal-window "Client Detail Jayshree Pathak 92******27 Wallet Deposit Amount ₹0 Select IN SER…" at bounding box center [376, 258] width 752 height 516
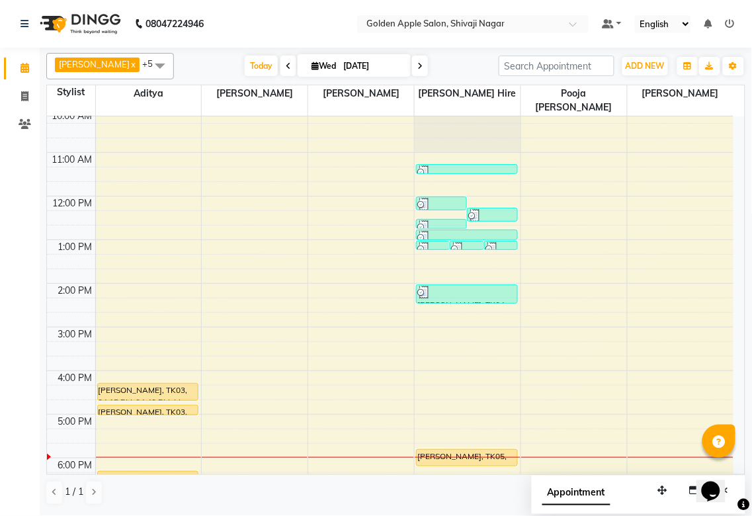
scroll to position [0, 0]
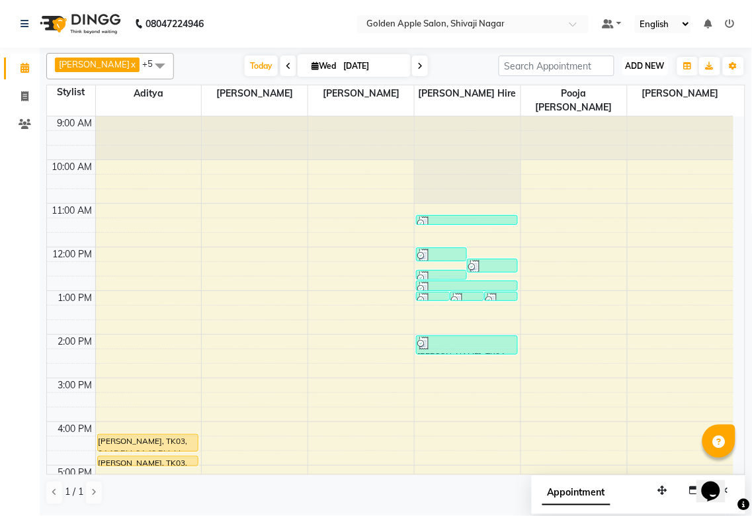
click at [659, 67] on span "ADD NEW" at bounding box center [645, 66] width 39 height 10
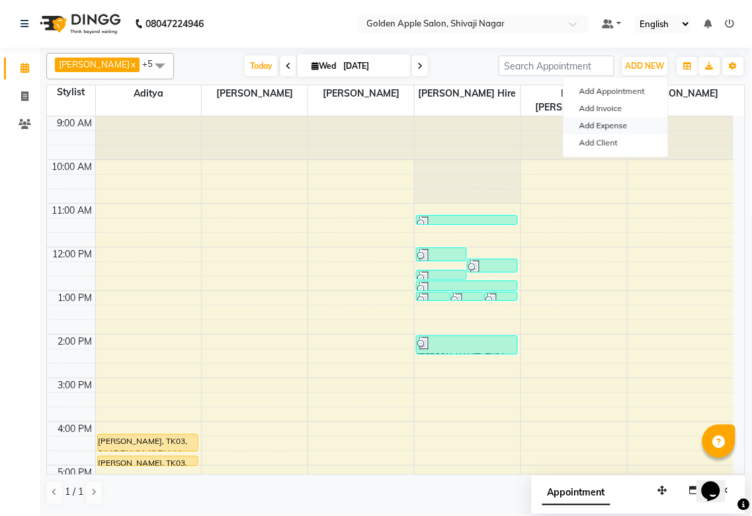
click at [590, 130] on link "Add Expense" at bounding box center [616, 125] width 105 height 17
select select "1"
select select "5055"
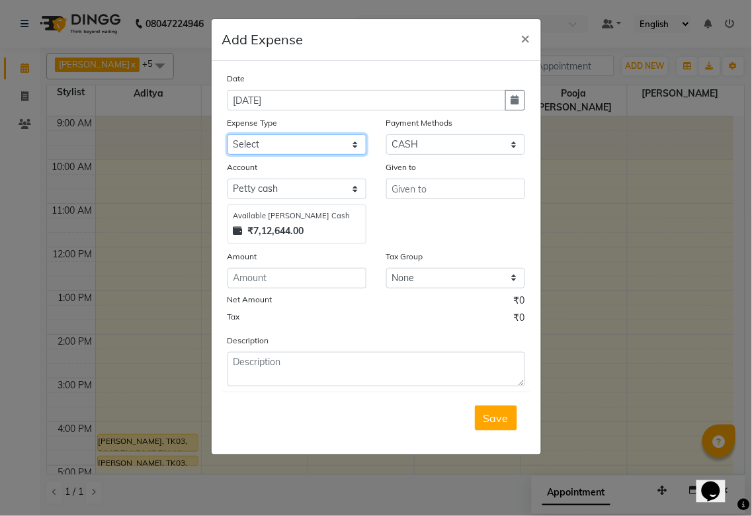
click at [310, 142] on select "Select Advance Salary bank acc deposite Bank charges Car maintenance Cash trans…" at bounding box center [297, 144] width 139 height 21
select select "13544"
click at [228, 134] on select "Select Advance Salary bank acc deposite Bank charges Car maintenance Cash trans…" at bounding box center [297, 144] width 139 height 21
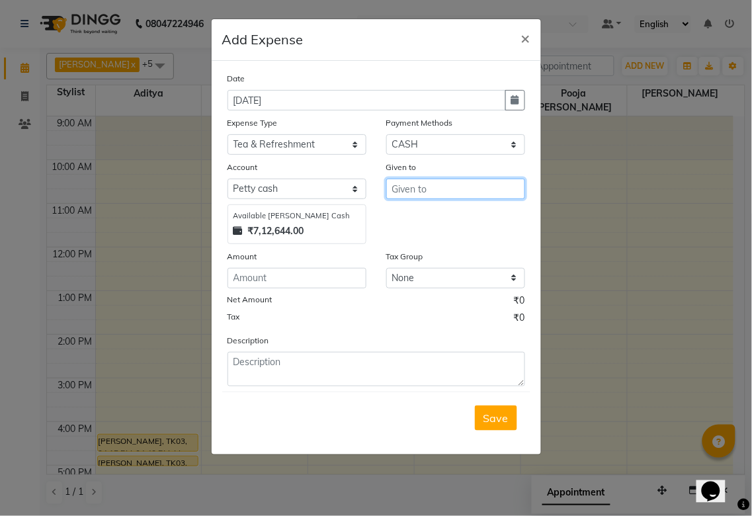
click at [435, 187] on input "text" at bounding box center [455, 189] width 139 height 21
type input "Aditya"
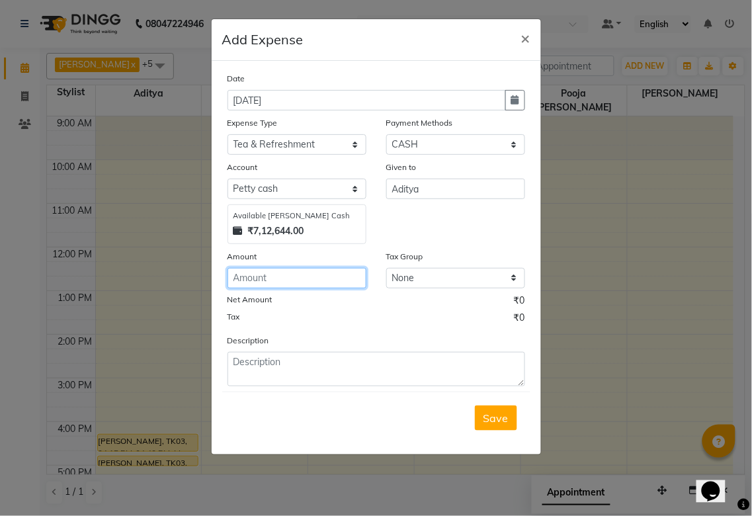
click at [303, 278] on input "number" at bounding box center [297, 278] width 139 height 21
type input "12"
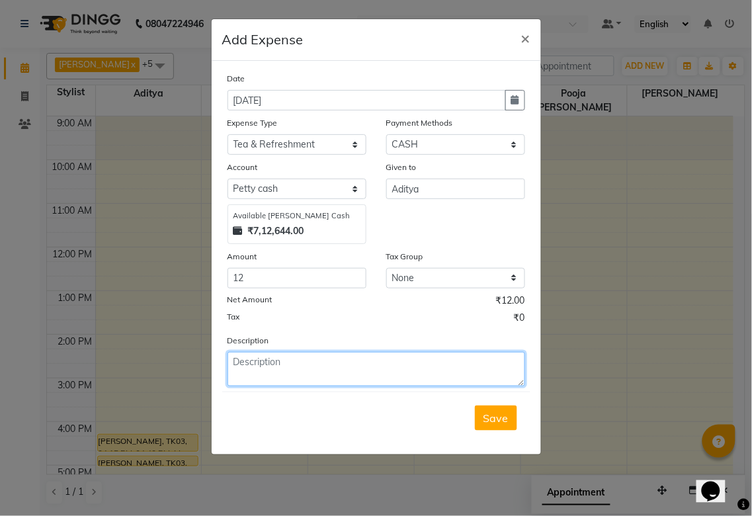
drag, startPoint x: 343, startPoint y: 386, endPoint x: 343, endPoint y: 356, distance: 29.8
click at [343, 385] on textarea at bounding box center [377, 369] width 298 height 34
type textarea "milk"
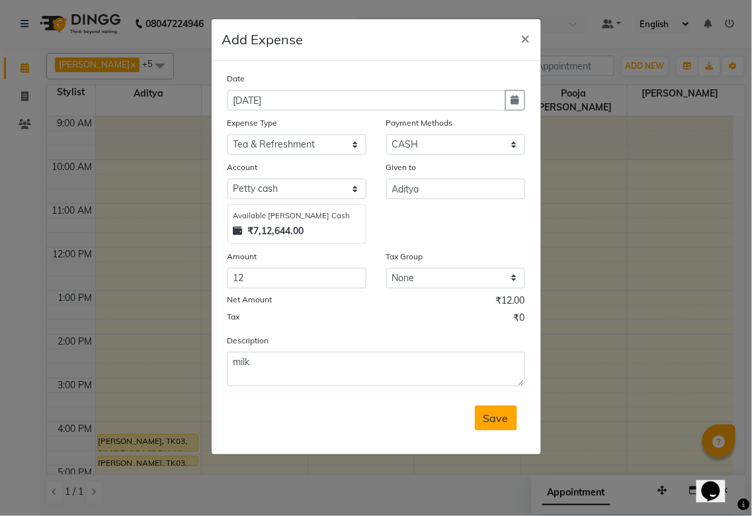
click at [499, 423] on span "Save" at bounding box center [496, 417] width 25 height 13
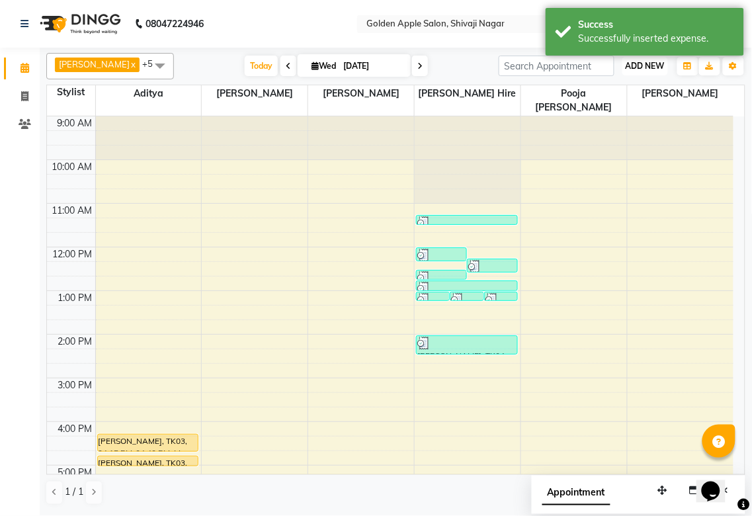
click at [651, 69] on span "ADD NEW" at bounding box center [645, 66] width 39 height 10
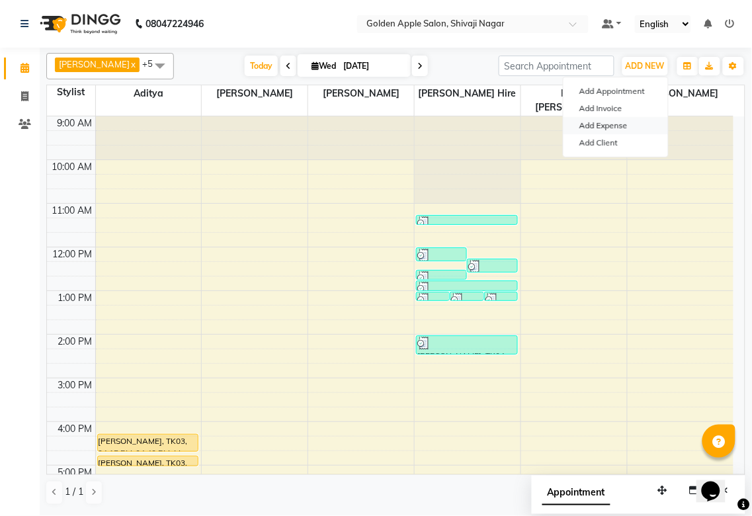
click at [619, 124] on link "Add Expense" at bounding box center [616, 125] width 105 height 17
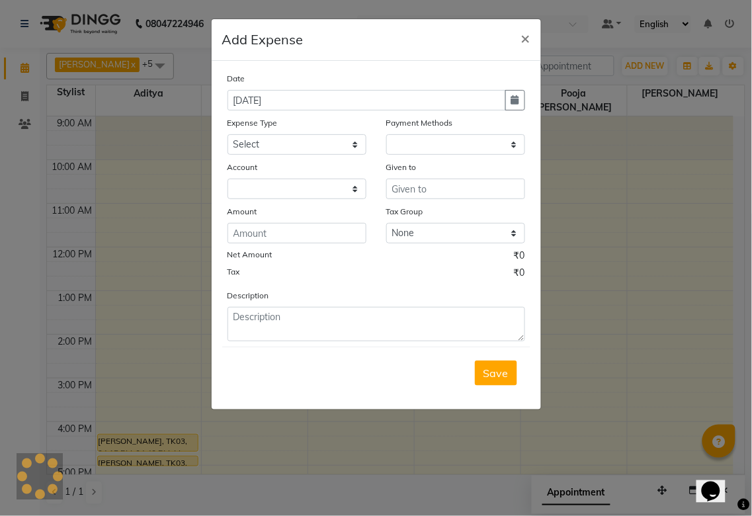
select select "1"
select select "5055"
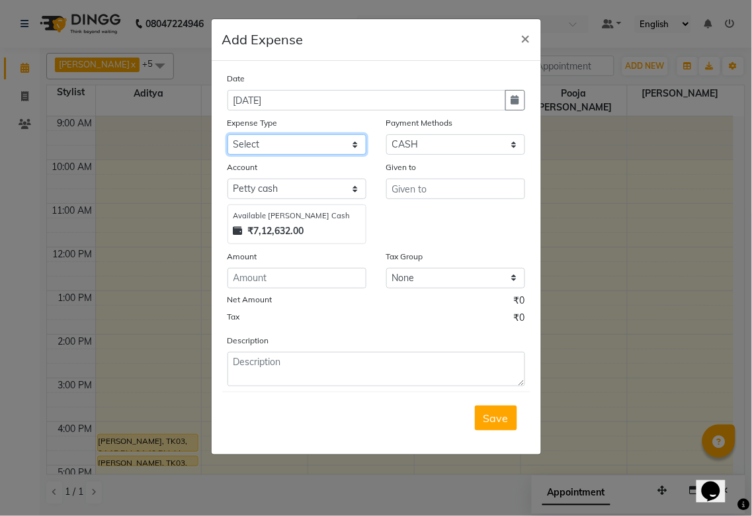
click at [269, 142] on select "Select Advance Salary bank acc deposite Bank charges Car maintenance Cash trans…" at bounding box center [297, 144] width 139 height 21
select select "13531"
click at [228, 134] on select "Select Advance Salary bank acc deposite Bank charges Car maintenance Cash trans…" at bounding box center [297, 144] width 139 height 21
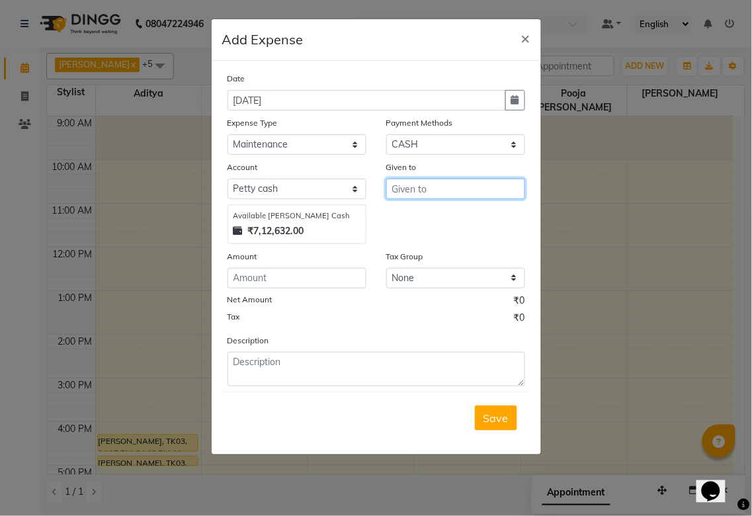
click at [434, 185] on input "text" at bounding box center [455, 189] width 139 height 21
click at [420, 218] on ngb-highlight "Ap arana Satarrdekar" at bounding box center [452, 216] width 100 height 13
type input "Aparana Satarrdekar"
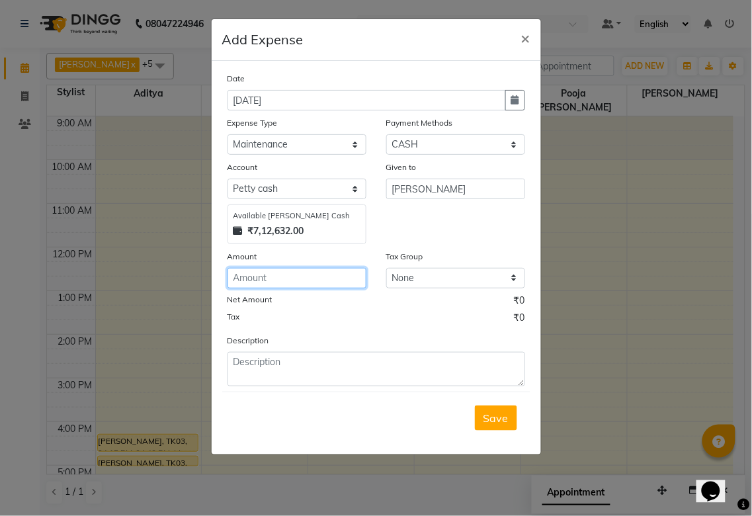
click at [296, 271] on input "number" at bounding box center [297, 278] width 139 height 21
type input "500"
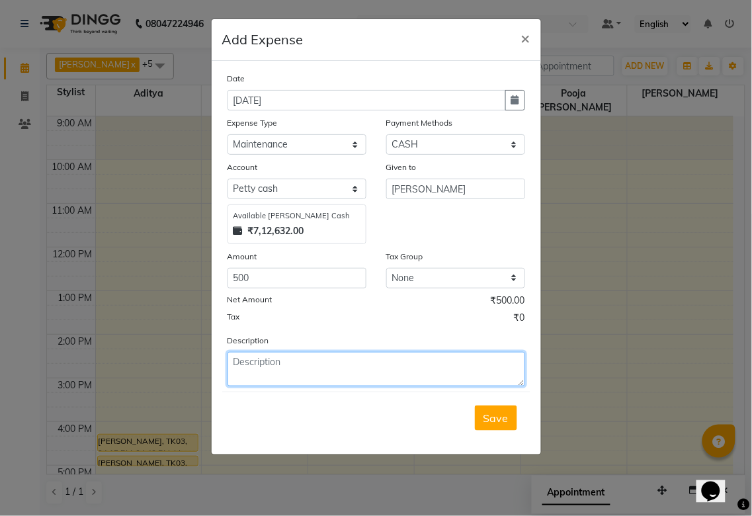
click at [293, 365] on textarea at bounding box center [377, 369] width 298 height 34
type textarea "collection 500 dile"
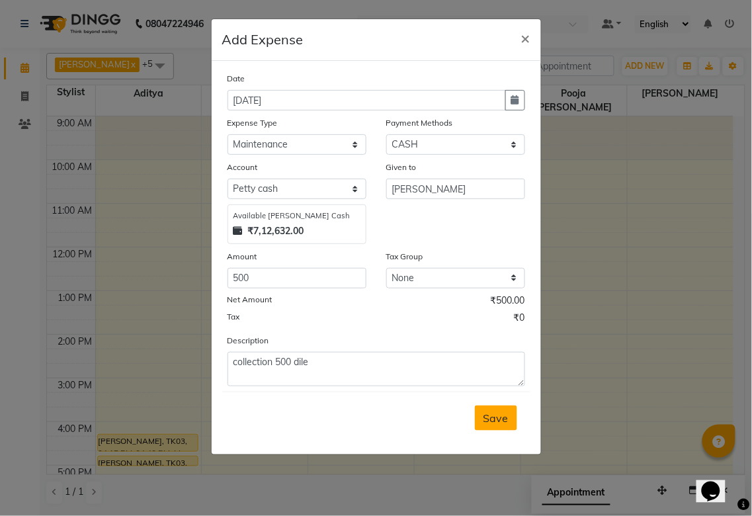
click at [497, 409] on button "Save" at bounding box center [496, 418] width 42 height 25
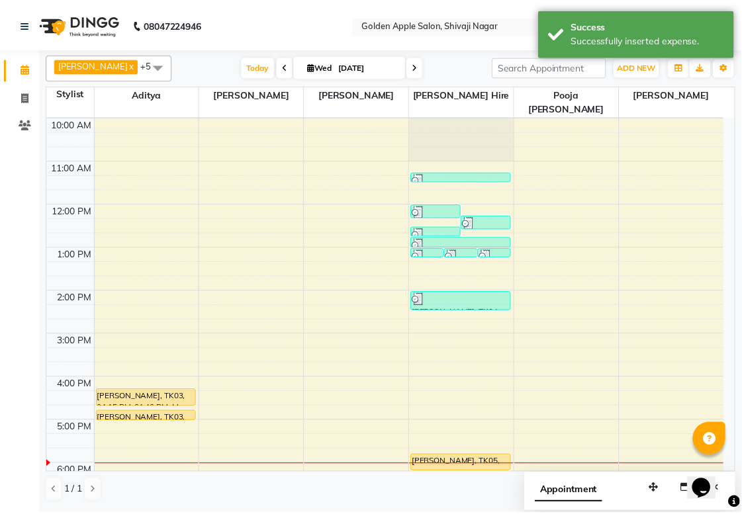
scroll to position [73, 0]
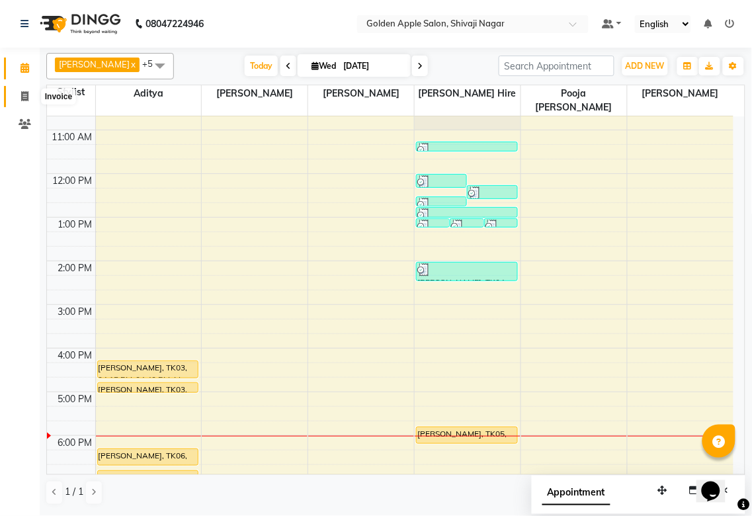
click at [22, 91] on icon at bounding box center [24, 96] width 7 height 10
select select "service"
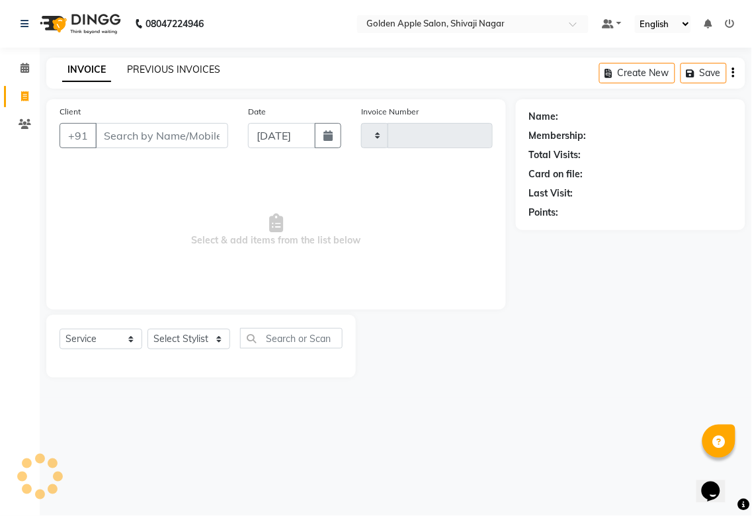
type input "1720"
select select "6072"
click at [161, 70] on link "PREVIOUS INVOICES" at bounding box center [173, 70] width 93 height 12
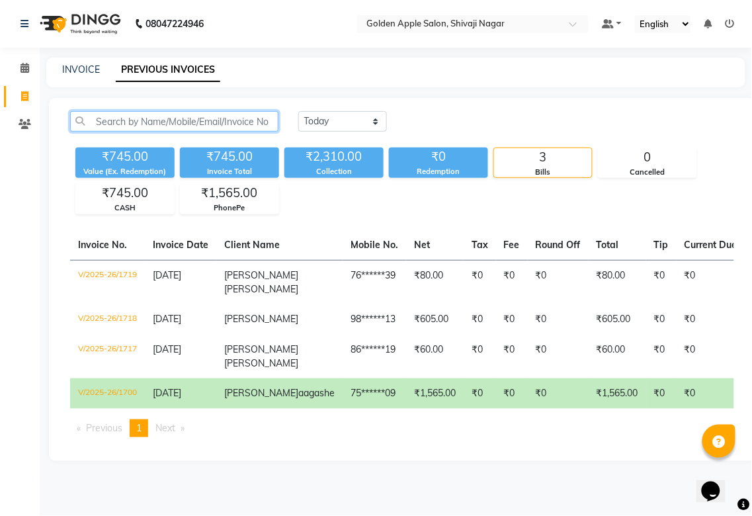
click at [161, 120] on input "text" at bounding box center [174, 121] width 208 height 21
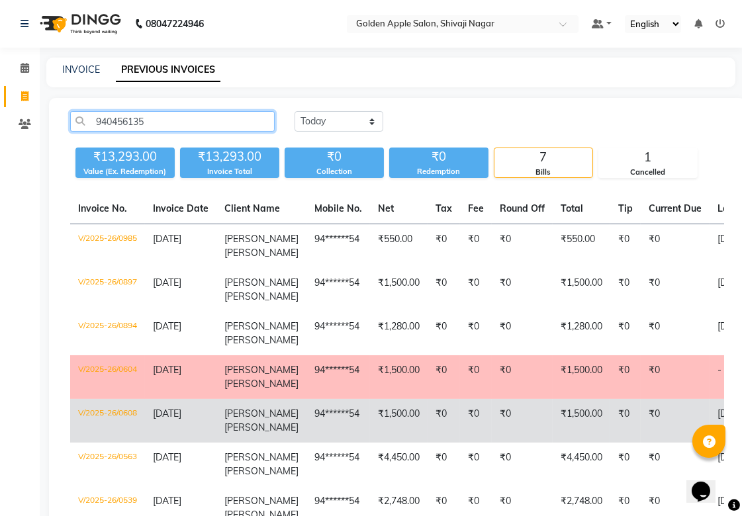
scroll to position [141, 0]
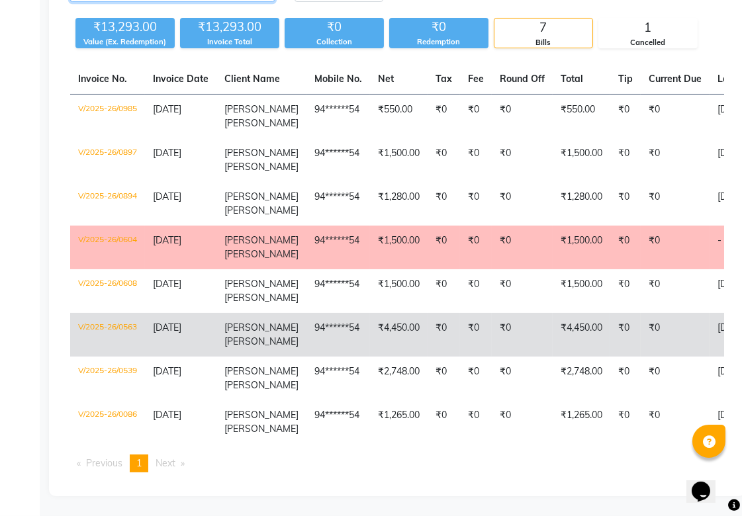
type input "940456135"
click at [370, 313] on td "₹4,450.00" at bounding box center [399, 335] width 58 height 44
click at [236, 335] on span "Chaudhari" at bounding box center [261, 341] width 74 height 12
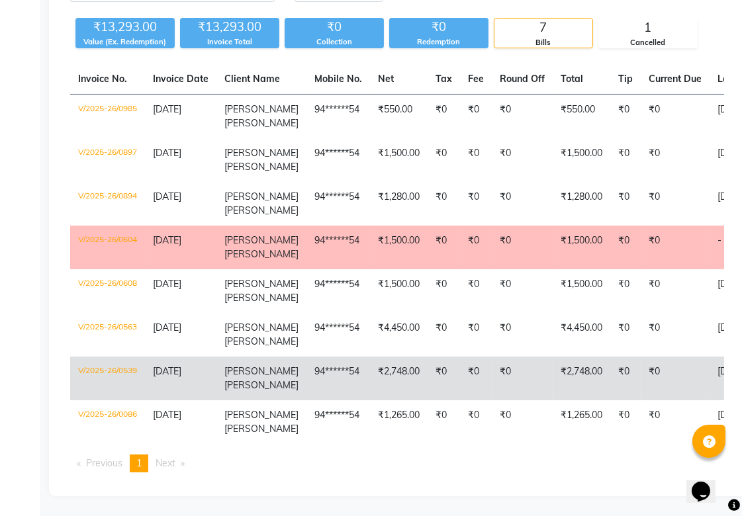
click at [306, 357] on td "94******54" at bounding box center [338, 379] width 64 height 44
click at [243, 379] on span "Chaudhari" at bounding box center [261, 385] width 74 height 12
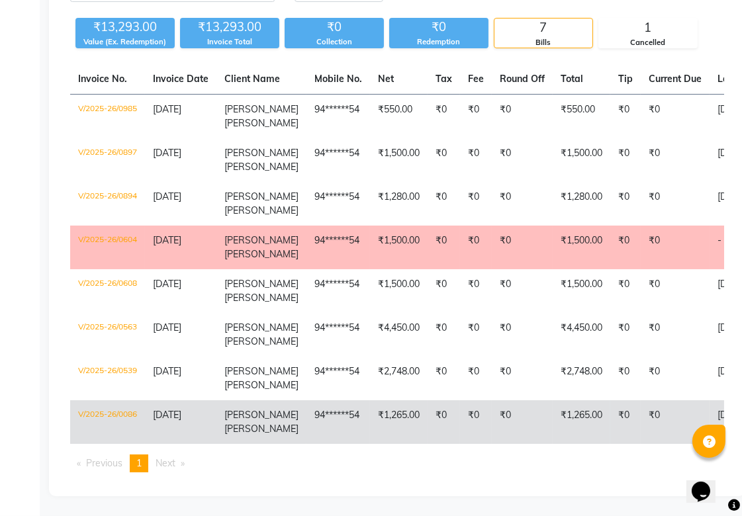
click at [269, 409] on td "Varsha Chaudhari" at bounding box center [261, 422] width 90 height 44
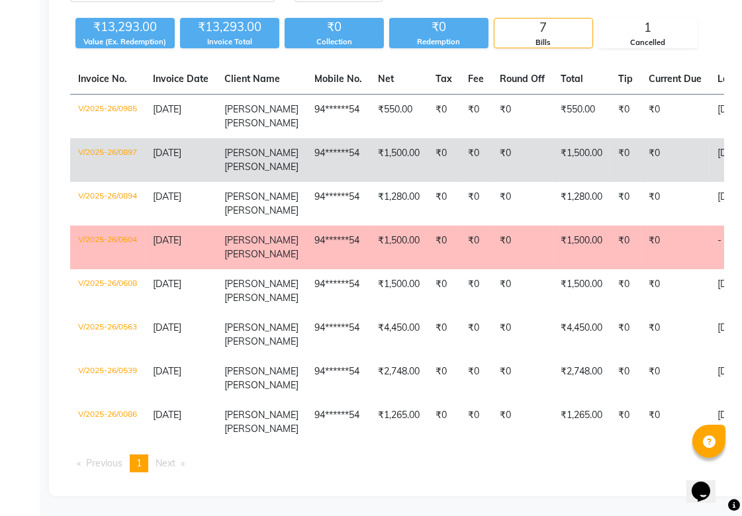
click at [370, 142] on td "₹1,500.00" at bounding box center [399, 160] width 58 height 44
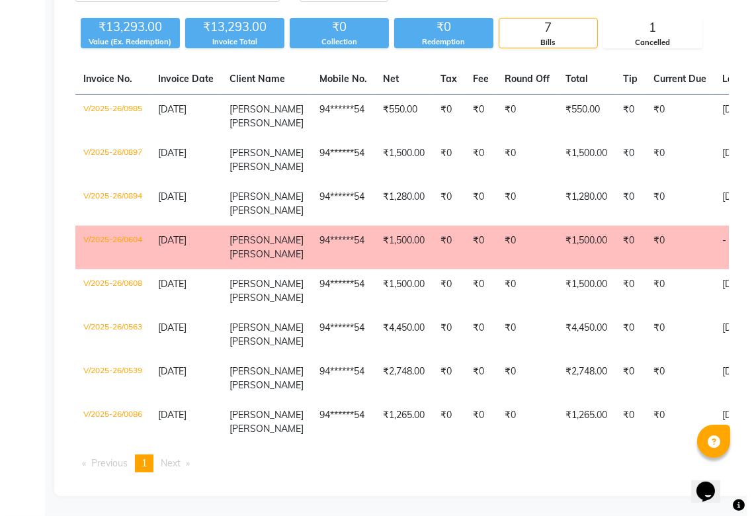
scroll to position [0, 0]
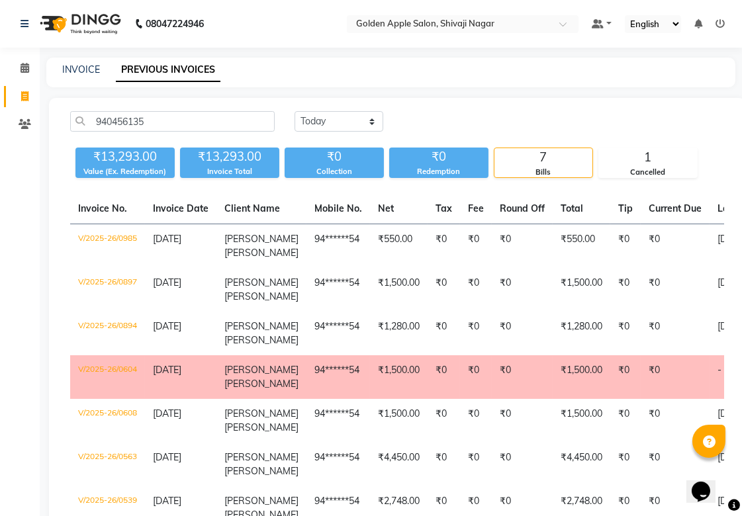
select select "service"
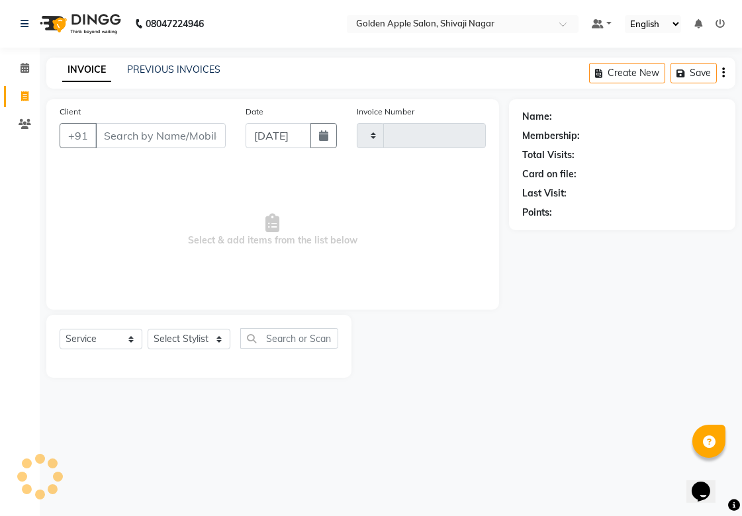
type input "1720"
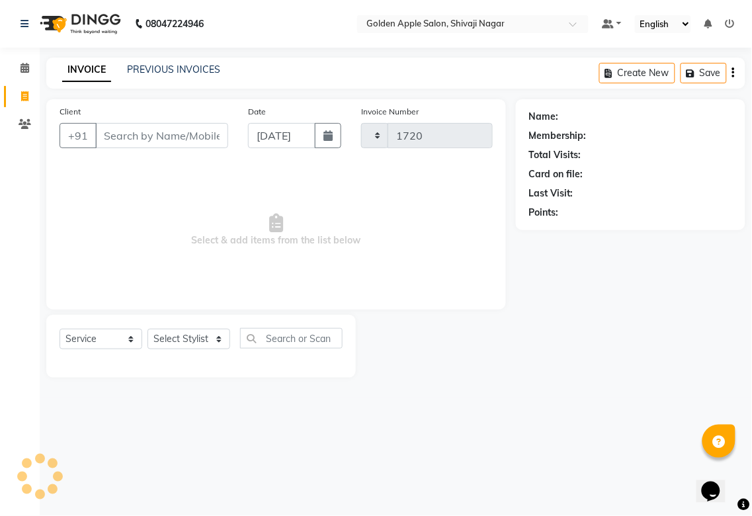
select select "6072"
click at [26, 73] on icon at bounding box center [25, 68] width 9 height 10
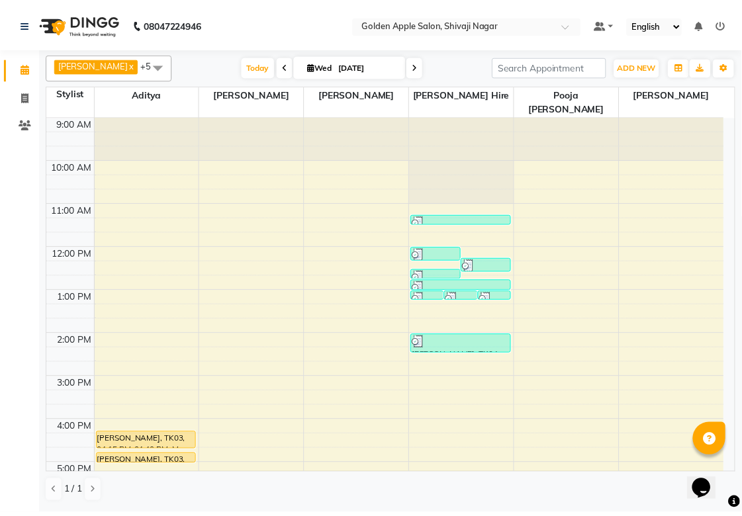
scroll to position [73, 0]
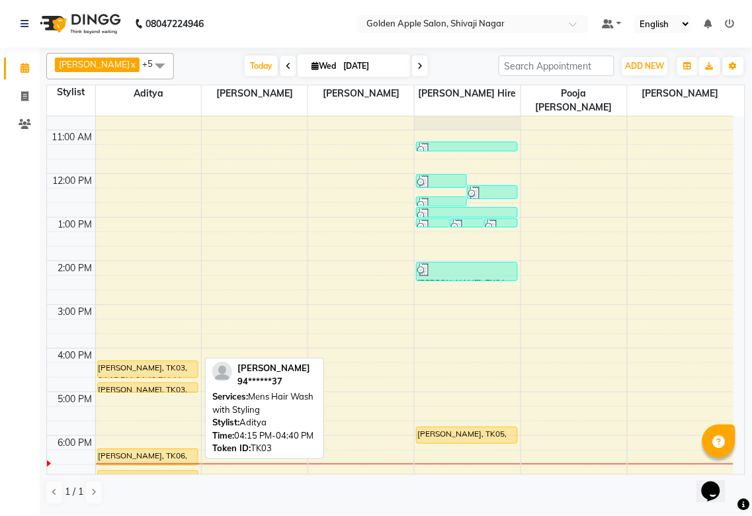
click at [131, 361] on div "sandeep dev, TK03, 04:15 PM-04:40 PM, Mens Hair Wash with Styling" at bounding box center [148, 369] width 101 height 17
select select "1"
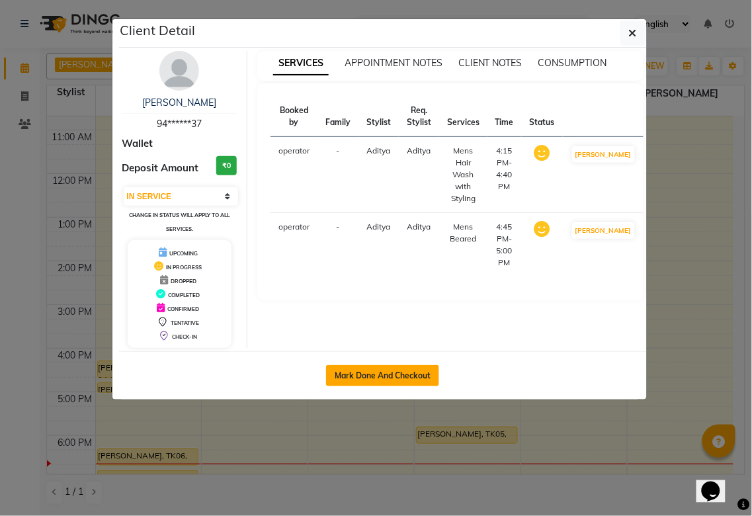
click at [394, 378] on button "Mark Done And Checkout" at bounding box center [382, 375] width 113 height 21
select select "6072"
select select "service"
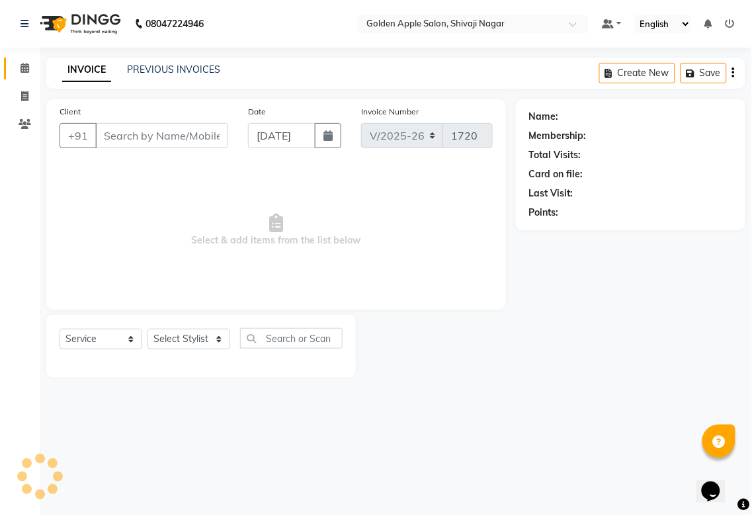
type input "94******37"
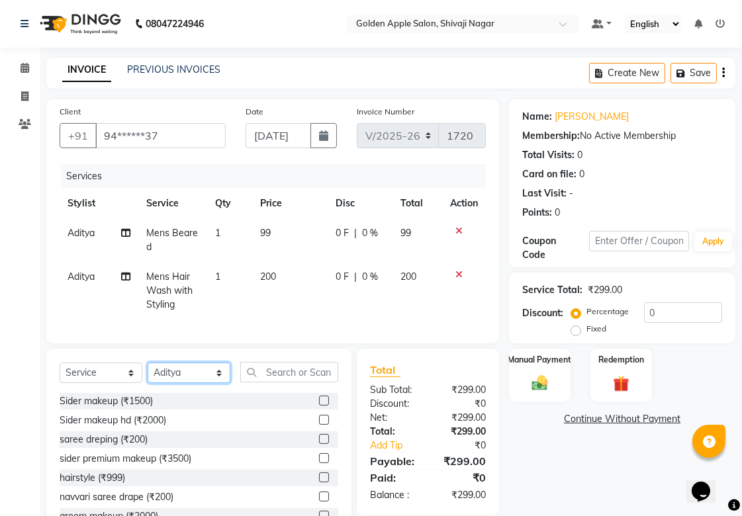
click at [181, 383] on select "Select Stylist Aditya Aparana Satarrdekar ashwini jopale dolly kannan Harshika …" at bounding box center [189, 373] width 83 height 21
select select "85394"
click at [148, 374] on select "Select Stylist Aditya Aparana Satarrdekar ashwini jopale dolly kannan Harshika …" at bounding box center [189, 373] width 83 height 21
click at [280, 382] on input "text" at bounding box center [289, 372] width 98 height 21
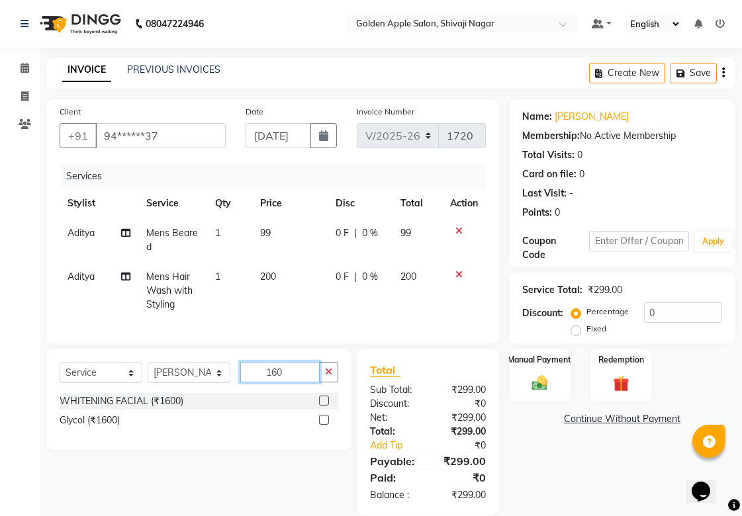
type input "160"
click at [320, 406] on label at bounding box center [324, 401] width 10 height 10
click at [320, 406] on input "checkbox" at bounding box center [323, 401] width 9 height 9
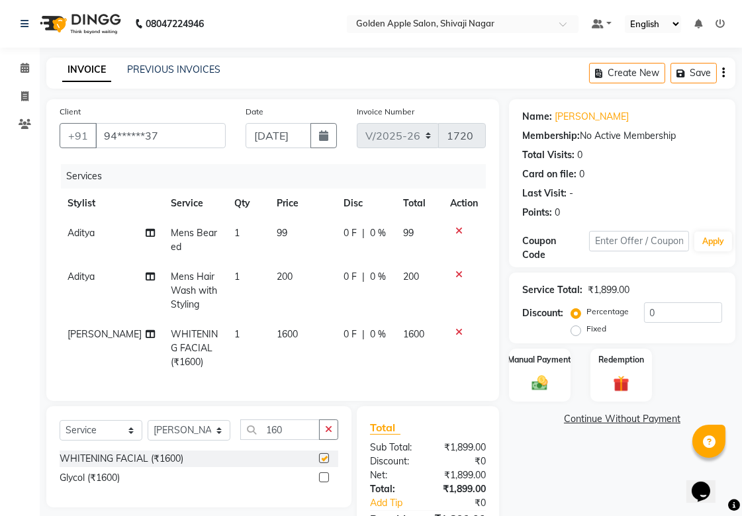
checkbox input "false"
drag, startPoint x: 298, startPoint y: 438, endPoint x: 181, endPoint y: 435, distance: 117.1
click at [181, 435] on div "Select Service Product Membership Package Voucher Prepaid Gift Card Select Styl…" at bounding box center [199, 434] width 279 height 31
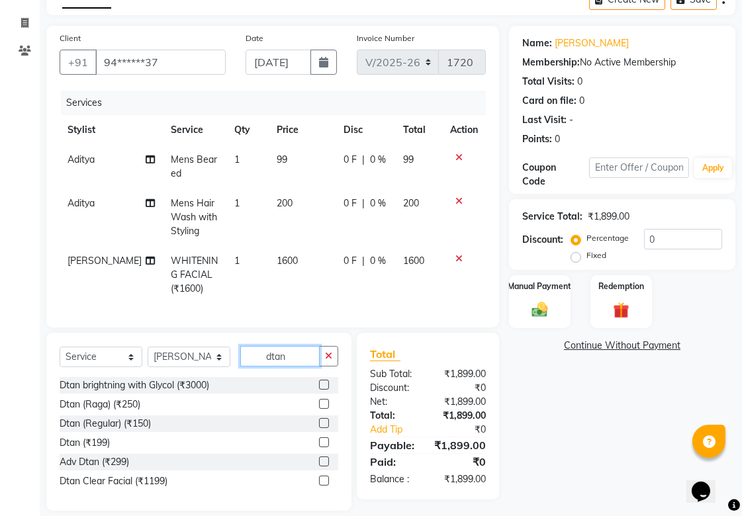
scroll to position [103, 0]
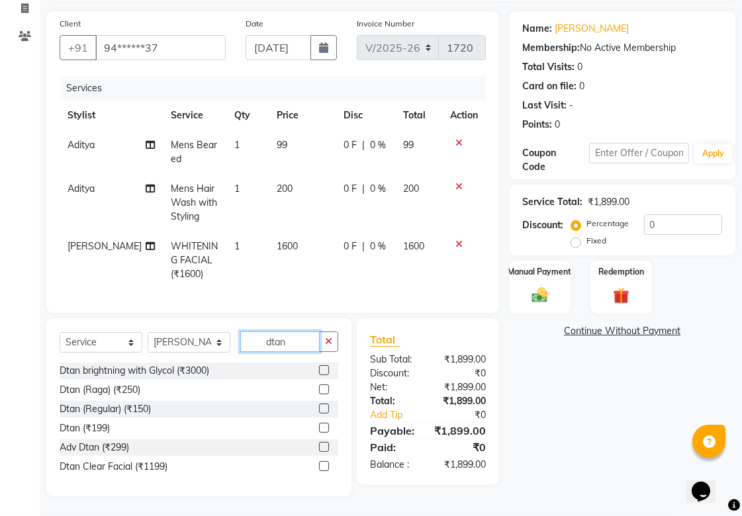
type input "dtan"
click at [323, 445] on label at bounding box center [324, 447] width 10 height 10
click at [323, 445] on input "checkbox" at bounding box center [323, 447] width 9 height 9
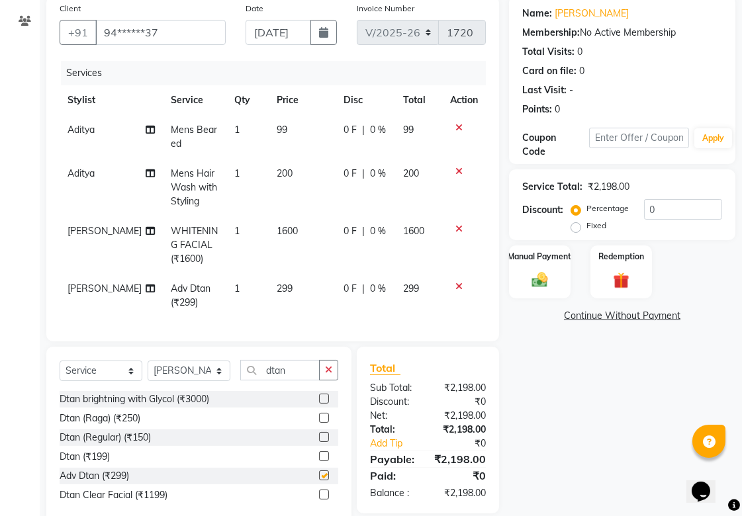
checkbox input "false"
click at [546, 271] on img at bounding box center [539, 279] width 27 height 19
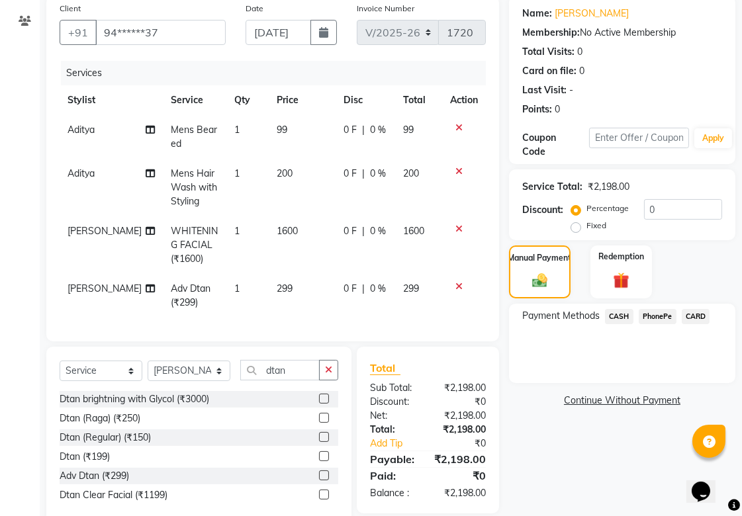
click at [660, 316] on span "PhonePe" at bounding box center [657, 316] width 38 height 15
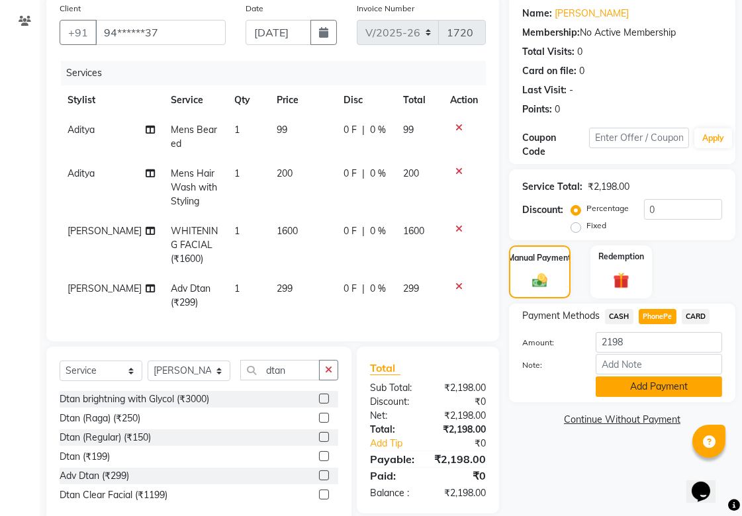
click at [626, 382] on button "Add Payment" at bounding box center [658, 386] width 126 height 21
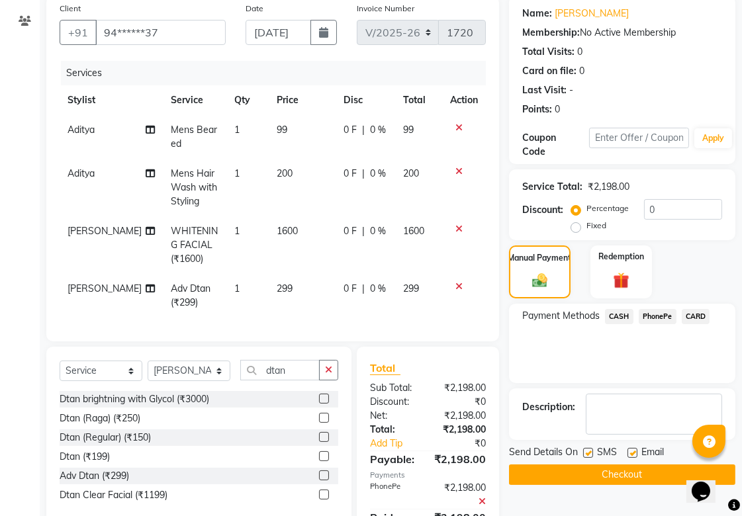
scroll to position [189, 0]
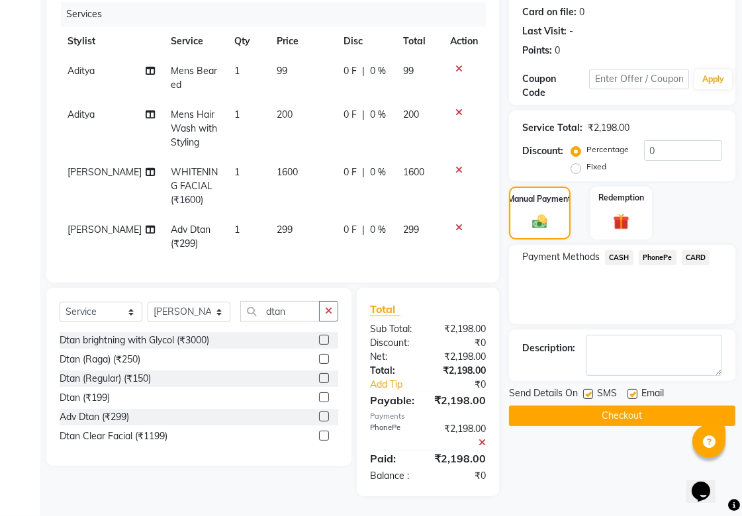
click at [538, 406] on button "Checkout" at bounding box center [622, 416] width 226 height 21
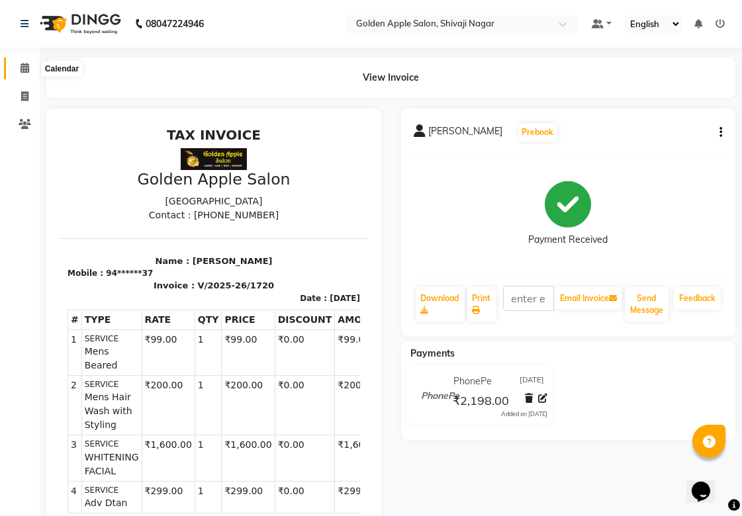
click at [22, 71] on icon at bounding box center [25, 68] width 9 height 10
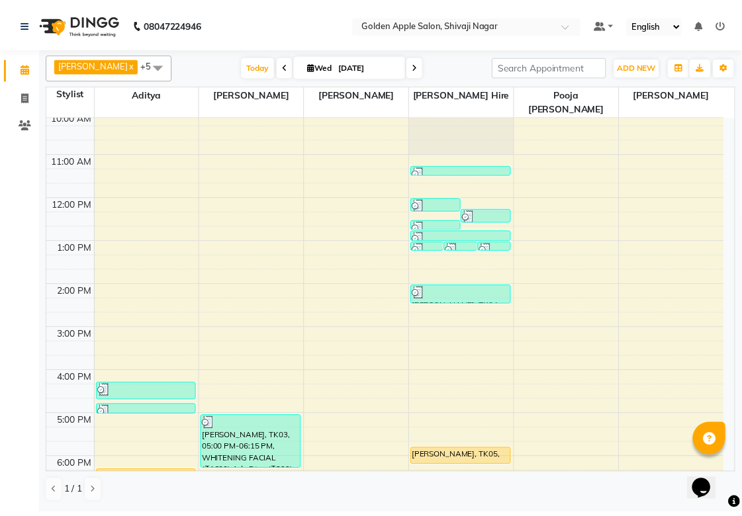
scroll to position [198, 0]
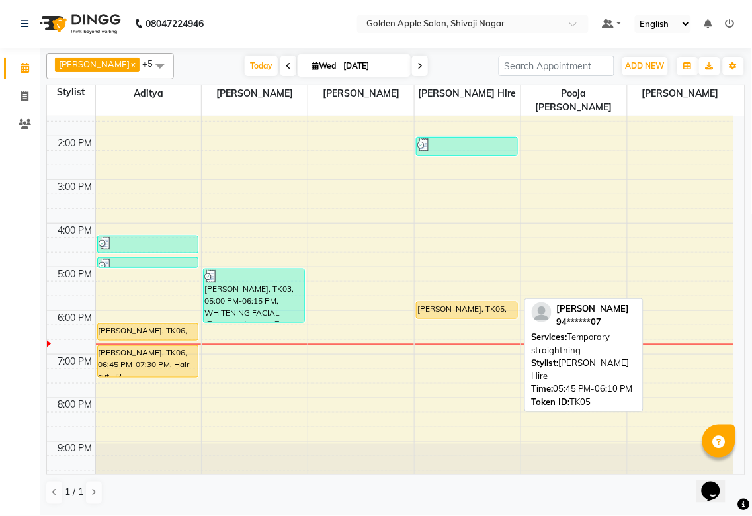
click at [463, 302] on div "diksha katare, TK05, 05:45 PM-06:10 PM, Temporary straightning" at bounding box center [467, 310] width 101 height 16
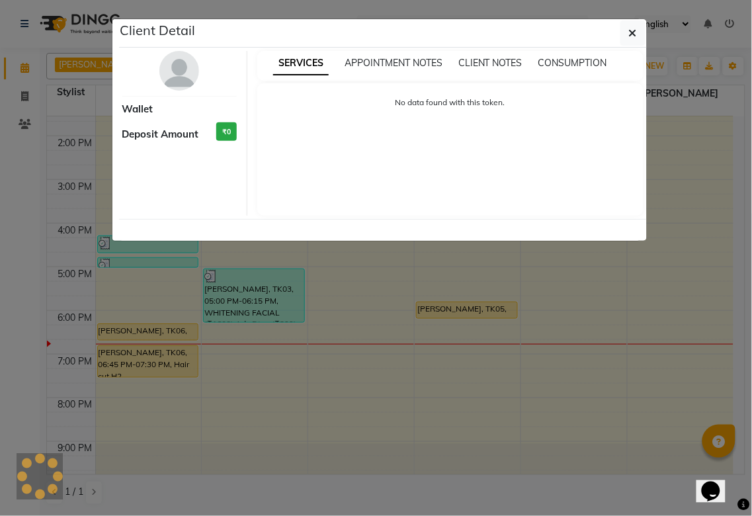
select select "1"
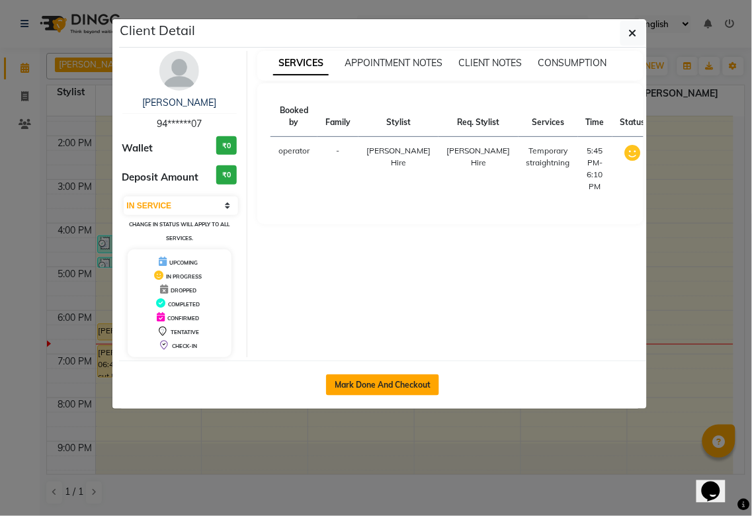
click at [413, 388] on button "Mark Done And Checkout" at bounding box center [382, 384] width 113 height 21
select select "service"
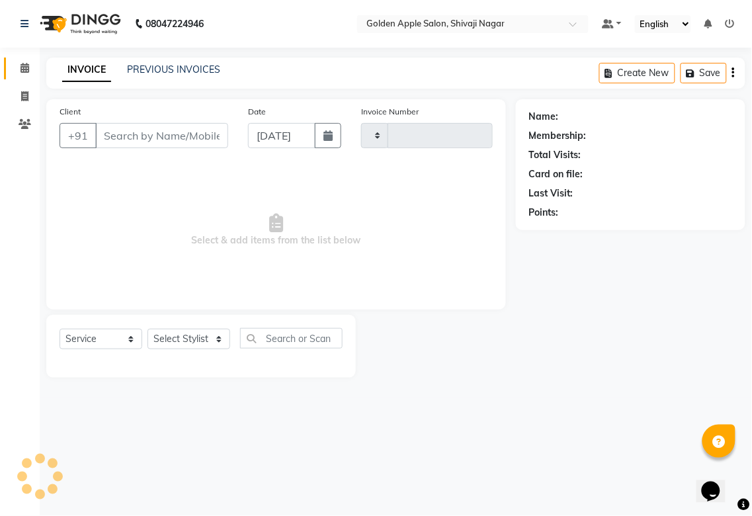
type input "1721"
select select "6072"
type input "94******07"
select select "43898"
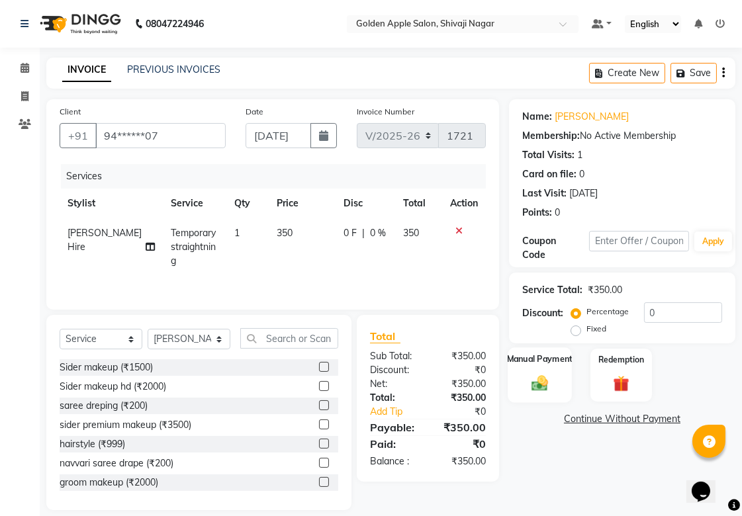
click at [544, 363] on label "Manual Payment" at bounding box center [540, 359] width 66 height 13
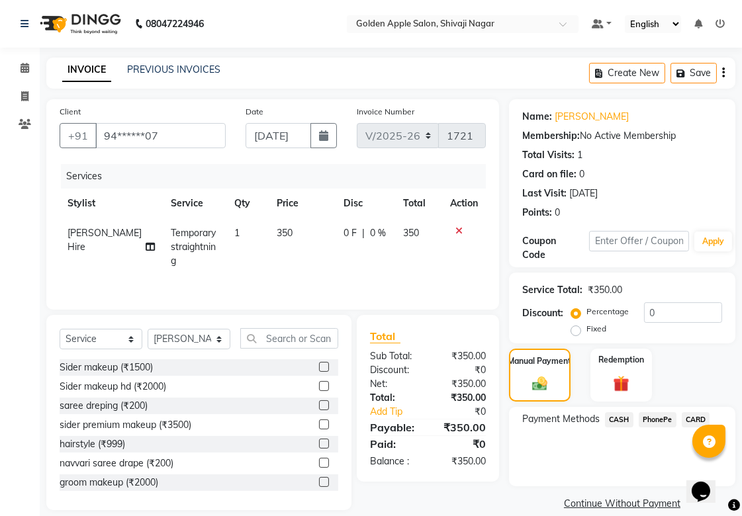
click at [624, 419] on span "CASH" at bounding box center [619, 419] width 28 height 15
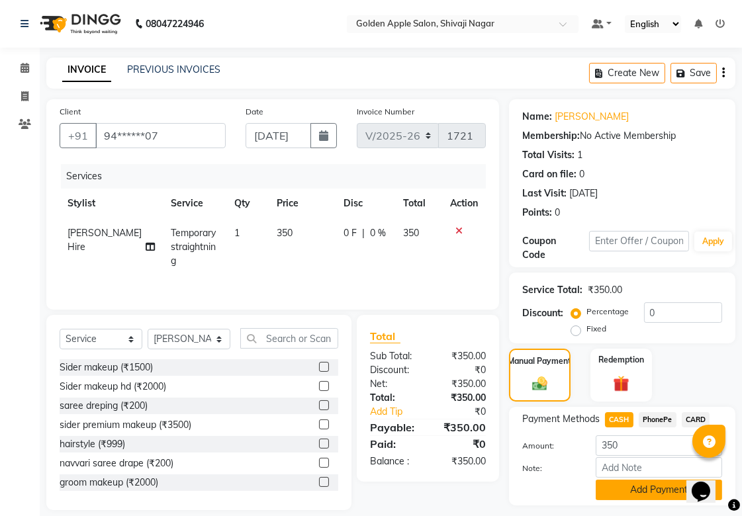
click at [643, 495] on button "Add Payment" at bounding box center [658, 490] width 126 height 21
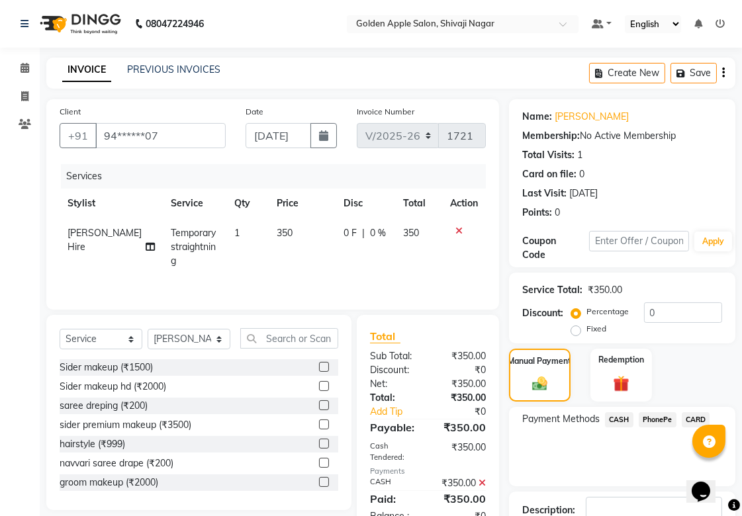
scroll to position [91, 0]
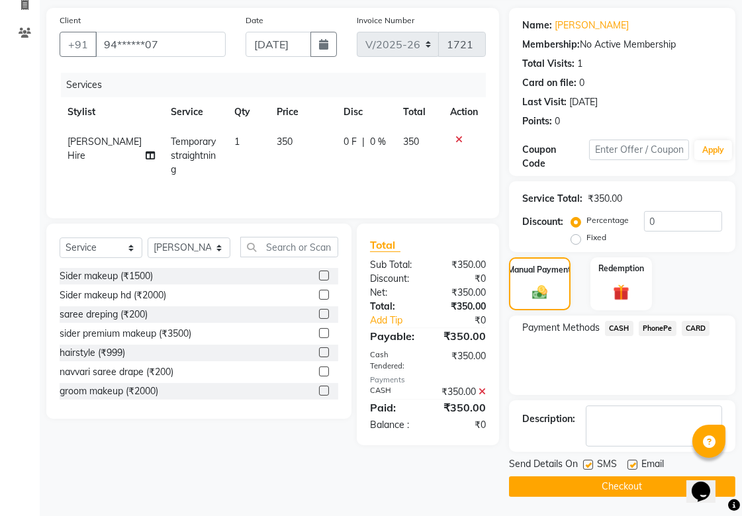
click at [596, 493] on button "Checkout" at bounding box center [622, 486] width 226 height 21
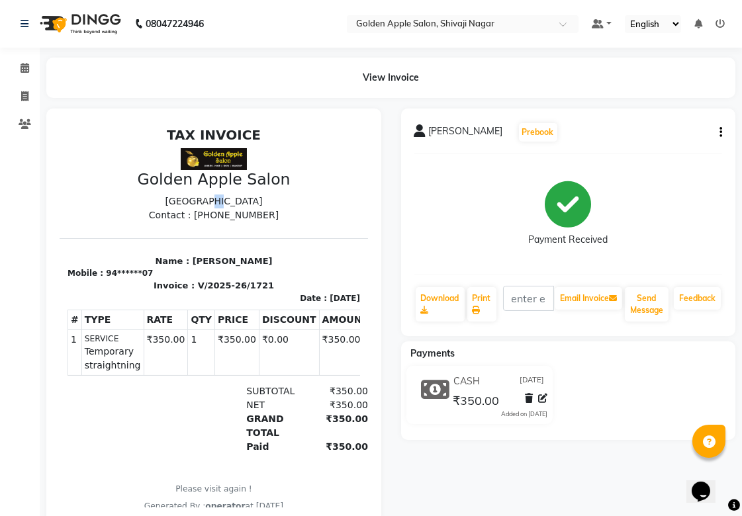
drag, startPoint x: 142, startPoint y: 190, endPoint x: 159, endPoint y: 200, distance: 20.2
click at [153, 198] on div "Golden Apple Salon 1st floor Shivaji nagar Jail road Nashik road Contact : 9371…" at bounding box center [213, 195] width 308 height 52
click at [27, 64] on icon at bounding box center [25, 68] width 9 height 10
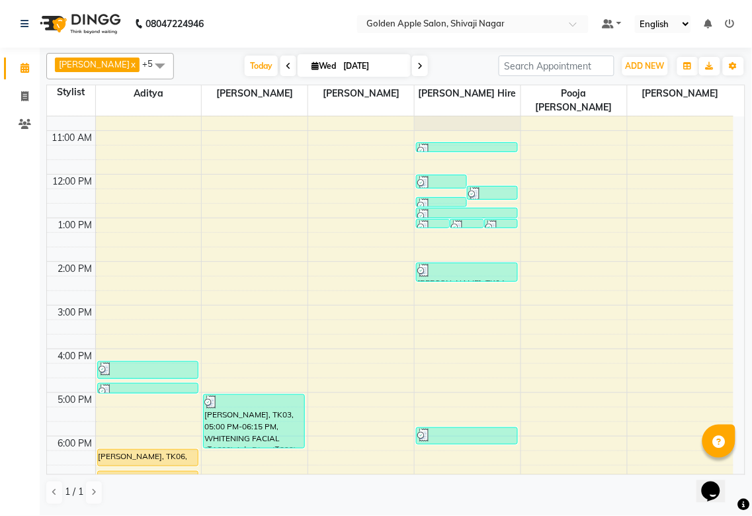
scroll to position [198, 0]
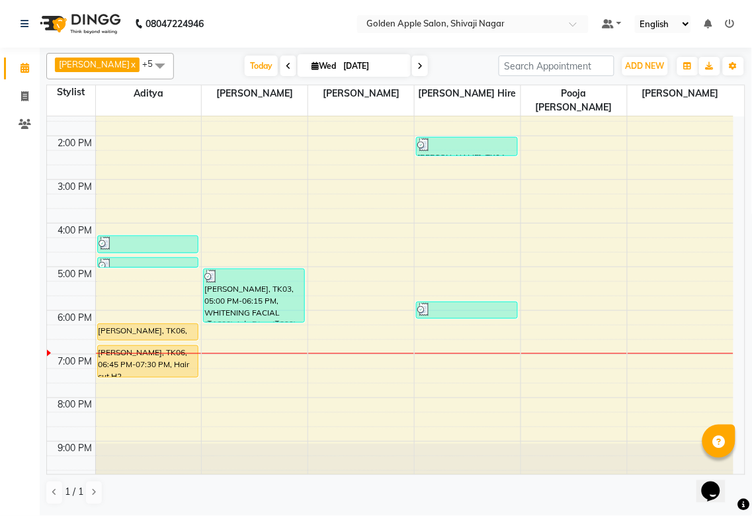
click at [222, 351] on div "9:00 AM 10:00 AM 11:00 AM 12:00 PM 1:00 PM 2:00 PM 3:00 PM 4:00 PM 5:00 PM 6:00…" at bounding box center [390, 201] width 687 height 567
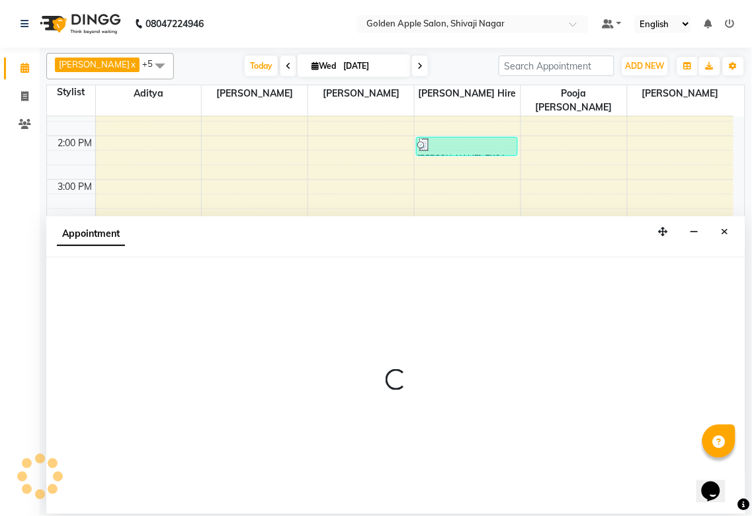
select select "85394"
select select "1140"
select select "tentative"
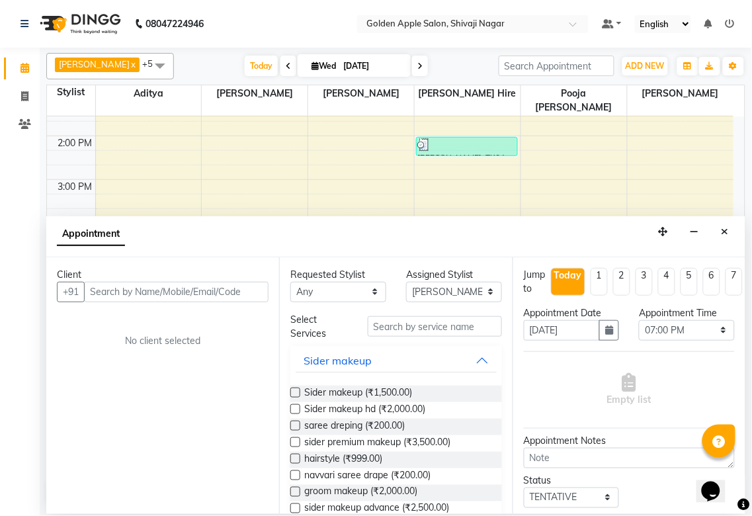
click at [222, 287] on input "text" at bounding box center [176, 292] width 185 height 21
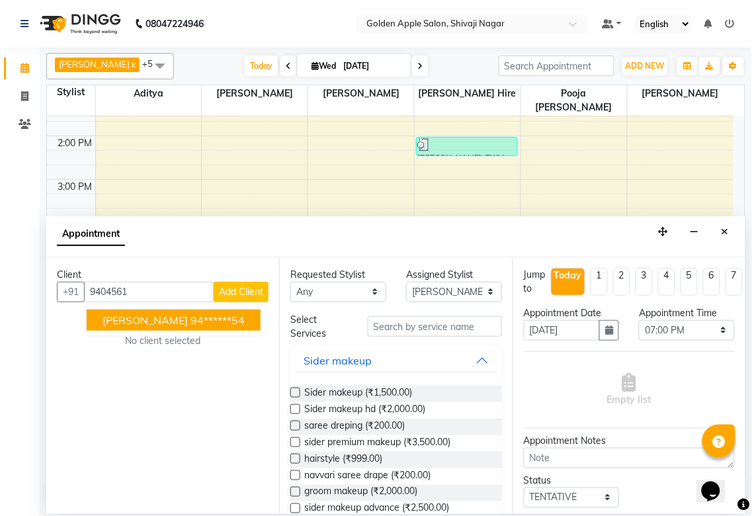
click at [175, 325] on span "[PERSON_NAME]" at bounding box center [145, 320] width 85 height 13
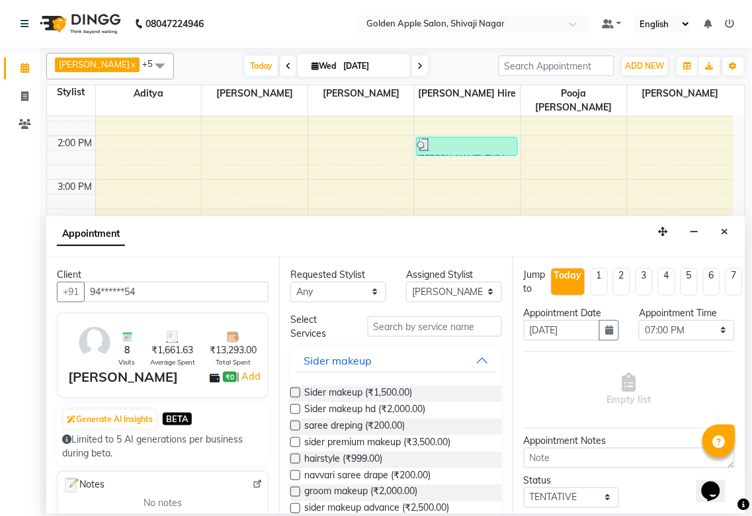
type input "94******54"
click at [316, 284] on select "Any Aditya Aparana Satarrdekar ashwini jopale dolly kannan Harshika Hire operat…" at bounding box center [338, 292] width 96 height 21
select select "85394"
click at [290, 282] on select "Any Aditya Aparana Satarrdekar ashwini jopale dolly kannan Harshika Hire operat…" at bounding box center [338, 292] width 96 height 21
click at [424, 327] on input "text" at bounding box center [435, 326] width 134 height 21
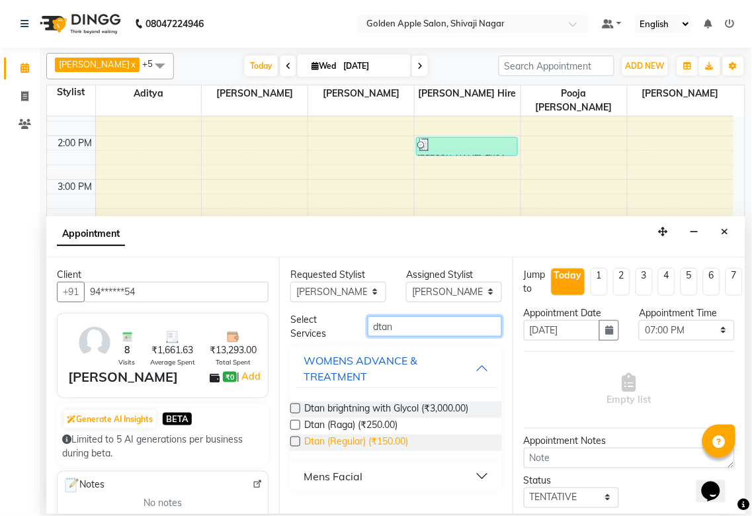
type input "dtan"
click at [380, 444] on span "Dtan (Regular) (₹150.00)" at bounding box center [356, 443] width 104 height 17
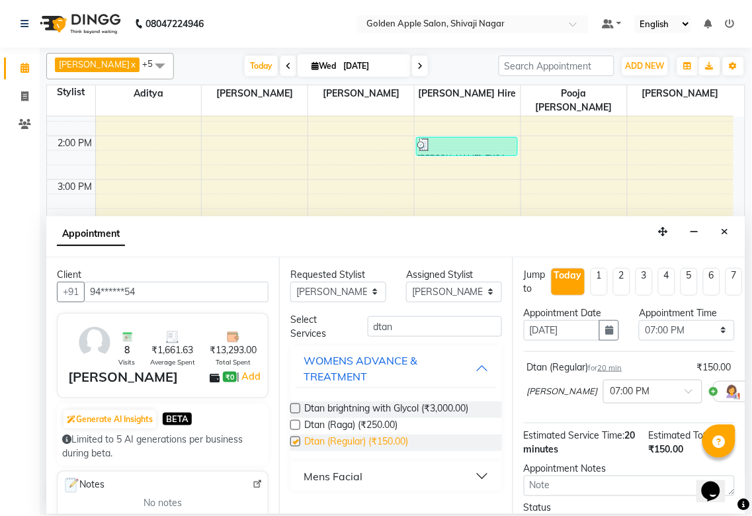
checkbox input "false"
drag, startPoint x: 405, startPoint y: 329, endPoint x: 283, endPoint y: 332, distance: 121.8
click at [283, 332] on div "Select Services dtan" at bounding box center [395, 327] width 231 height 28
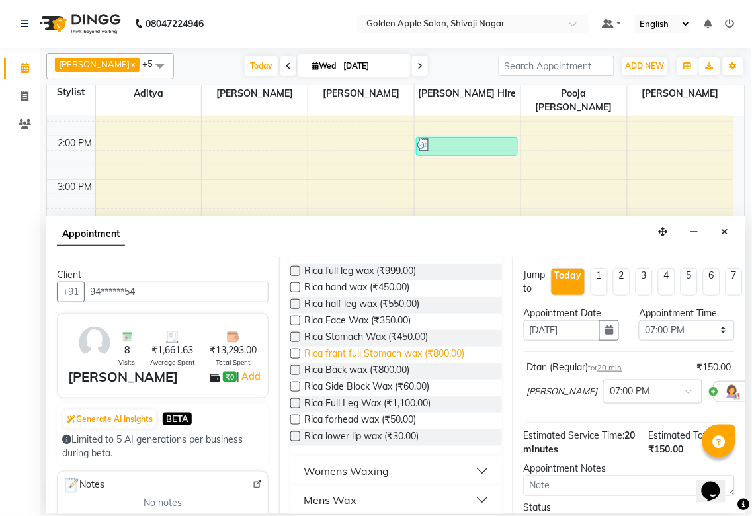
scroll to position [133, 0]
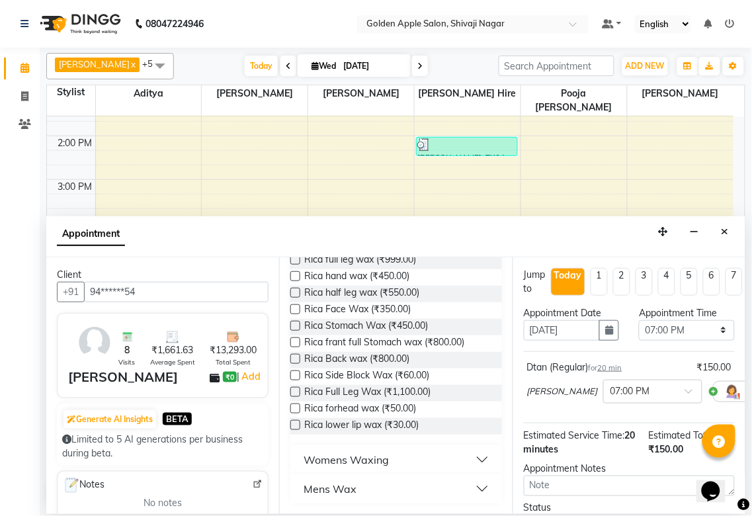
type input "wax"
click at [386, 460] on div "Womens Waxing" at bounding box center [346, 460] width 85 height 16
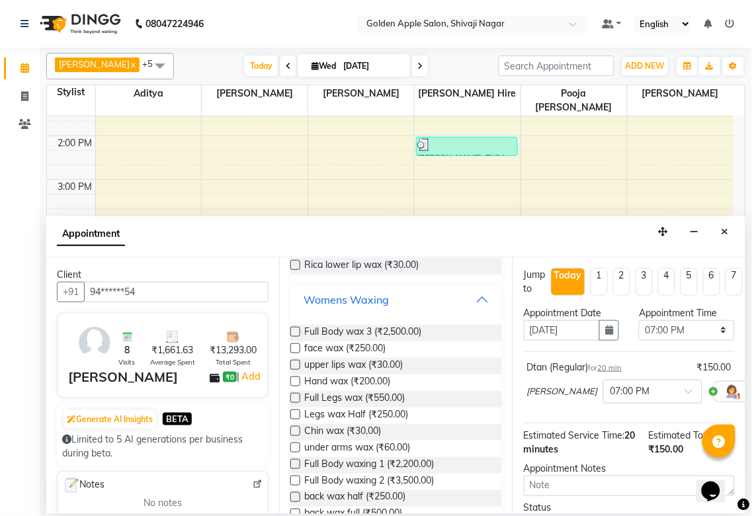
scroll to position [353, 0]
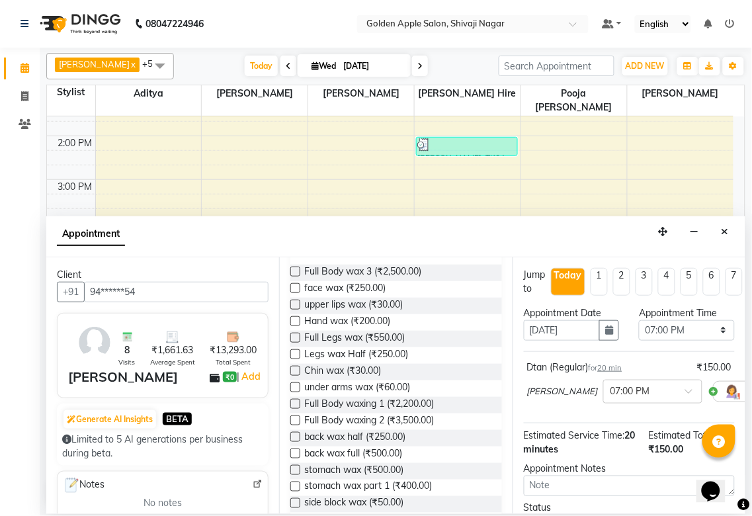
click at [294, 322] on label at bounding box center [295, 321] width 10 height 10
click at [294, 322] on input "checkbox" at bounding box center [294, 322] width 9 height 9
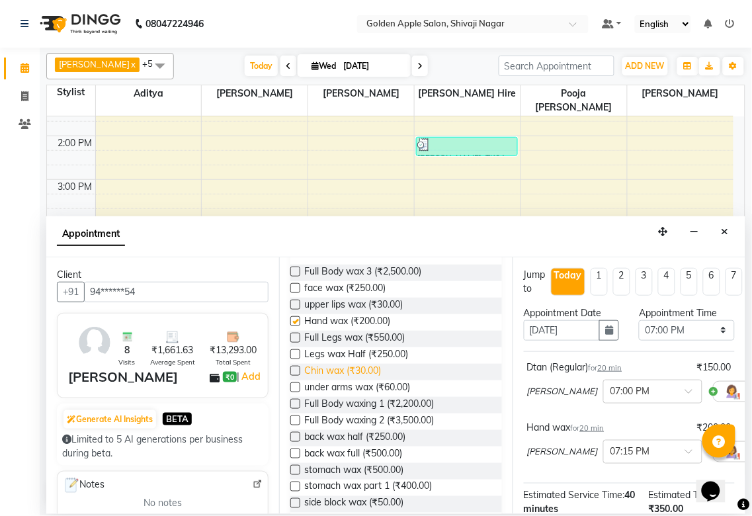
checkbox input "false"
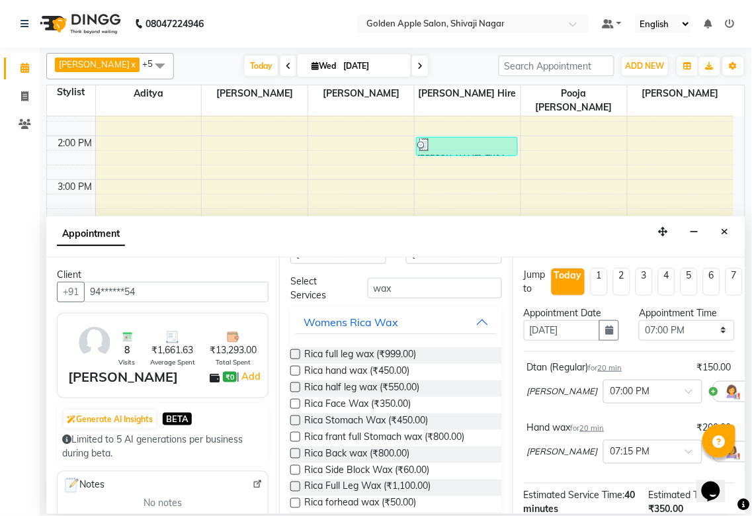
scroll to position [0, 0]
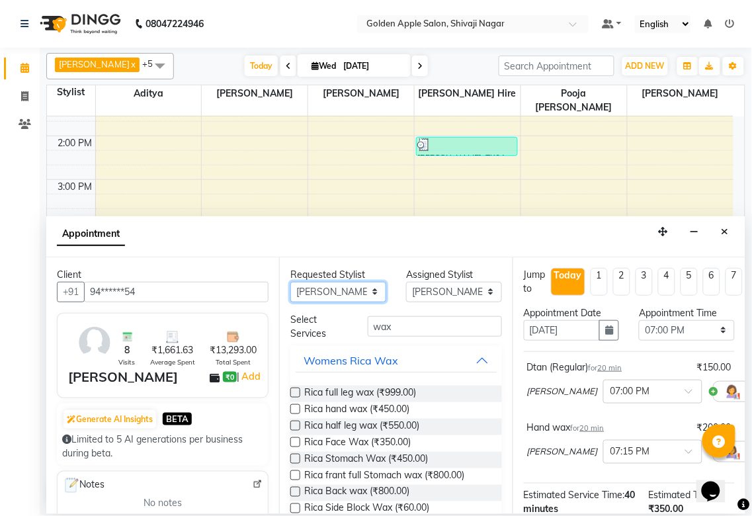
click at [349, 289] on select "Any Aditya Aparana Satarrdekar ashwini jopale dolly kannan Harshika Hire operat…" at bounding box center [338, 292] width 96 height 21
select select "45043"
click at [290, 282] on select "Any Aditya Aparana Satarrdekar ashwini jopale dolly kannan Harshika Hire operat…" at bounding box center [338, 292] width 96 height 21
select select "45043"
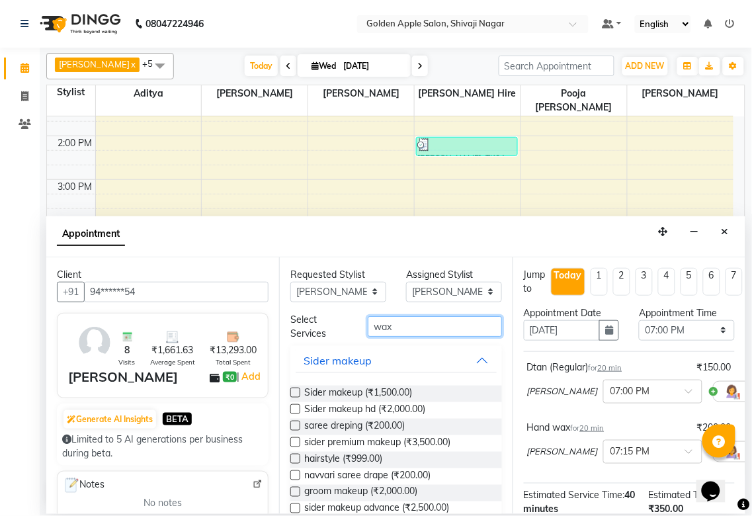
click at [397, 325] on input "wax" at bounding box center [435, 326] width 134 height 21
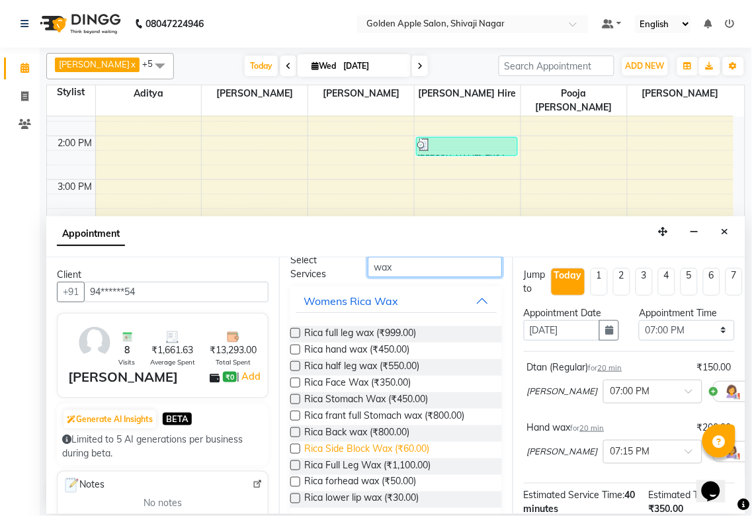
scroll to position [133, 0]
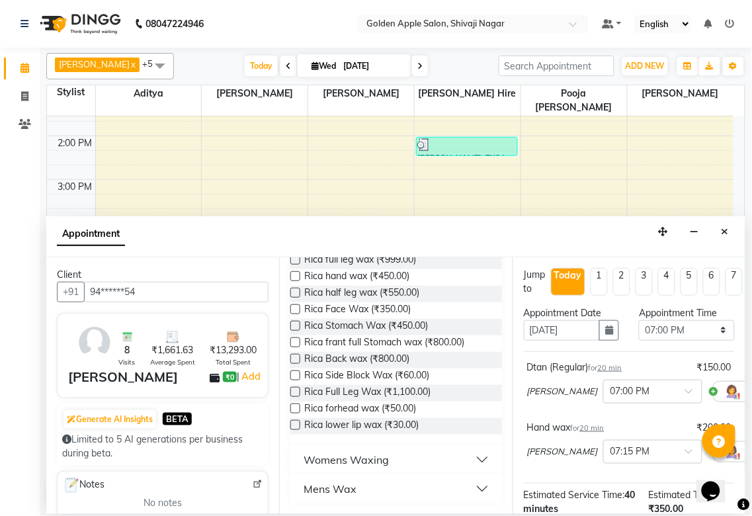
type input "wax"
click at [335, 461] on div "Womens Waxing" at bounding box center [346, 460] width 85 height 16
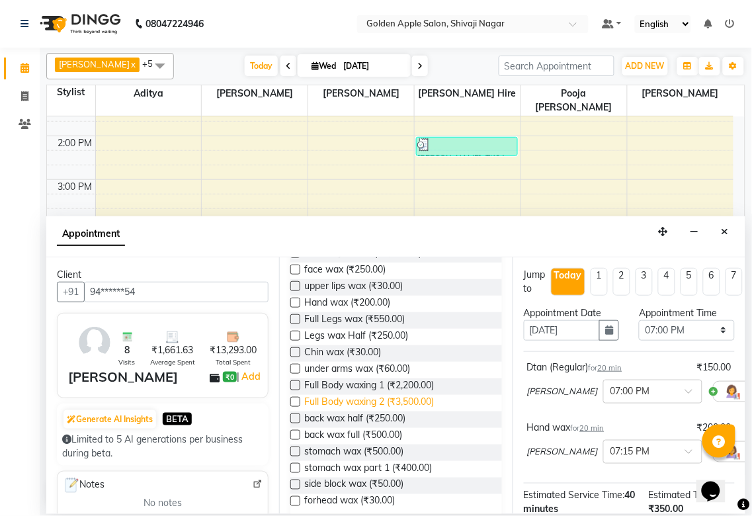
scroll to position [345, 0]
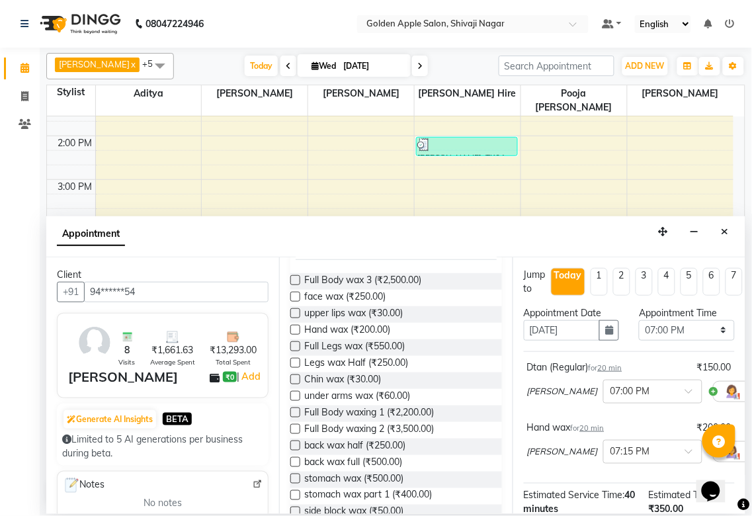
click at [292, 346] on label at bounding box center [295, 346] width 10 height 10
click at [292, 346] on input "checkbox" at bounding box center [294, 347] width 9 height 9
checkbox input "false"
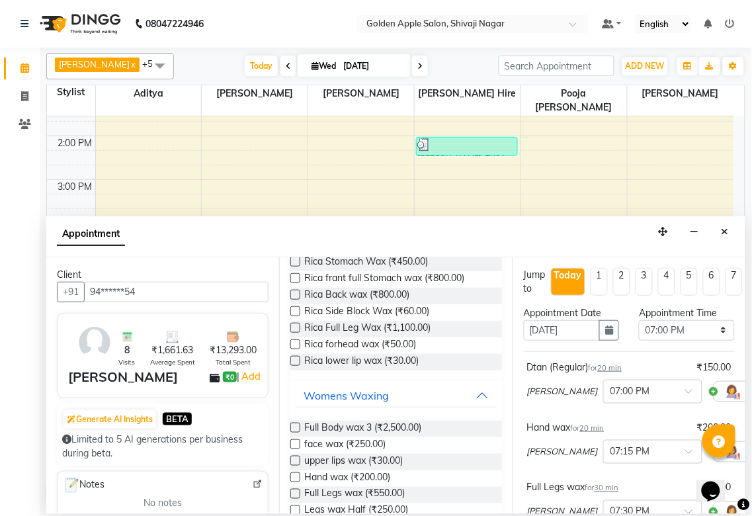
scroll to position [0, 0]
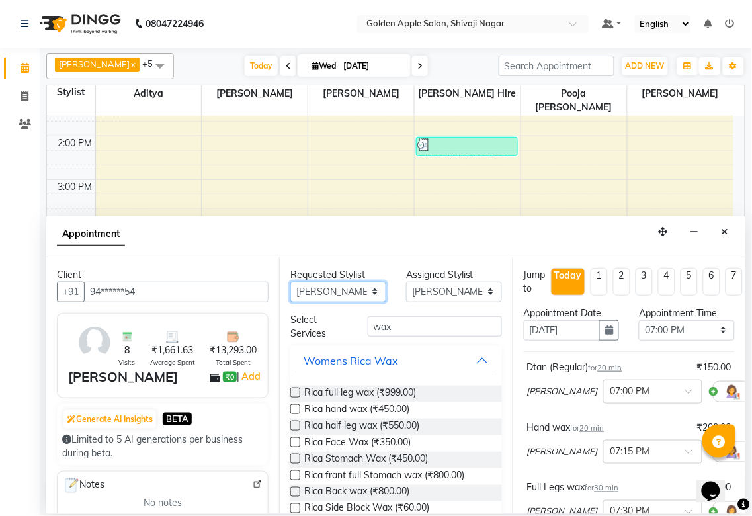
click at [339, 289] on select "Any Aditya Aparana Satarrdekar ashwini jopale dolly kannan Harshika Hire operat…" at bounding box center [338, 292] width 96 height 21
select select "43898"
click at [290, 282] on select "Any Aditya Aparana Satarrdekar ashwini jopale dolly kannan Harshika Hire operat…" at bounding box center [338, 292] width 96 height 21
select select "43898"
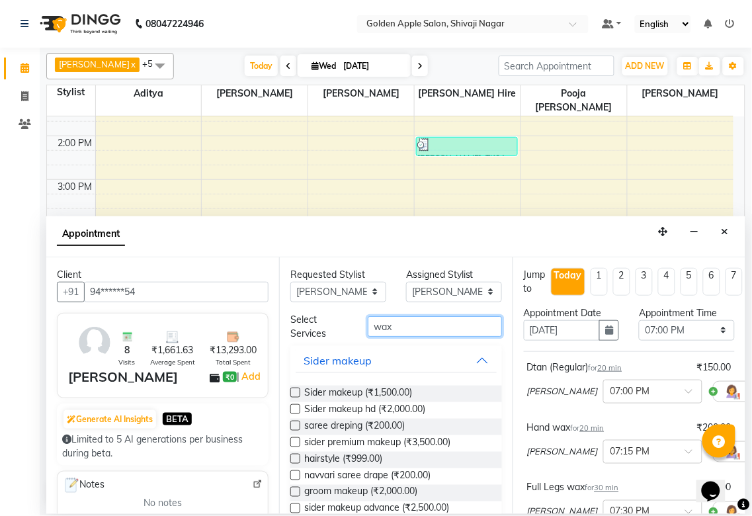
drag, startPoint x: 400, startPoint y: 331, endPoint x: 232, endPoint y: 328, distance: 168.1
click at [233, 325] on div "Client +91 94******54 8 Visits ₹1,661.63 Average Spent ₹13,293.00 Total Spent V…" at bounding box center [395, 385] width 699 height 257
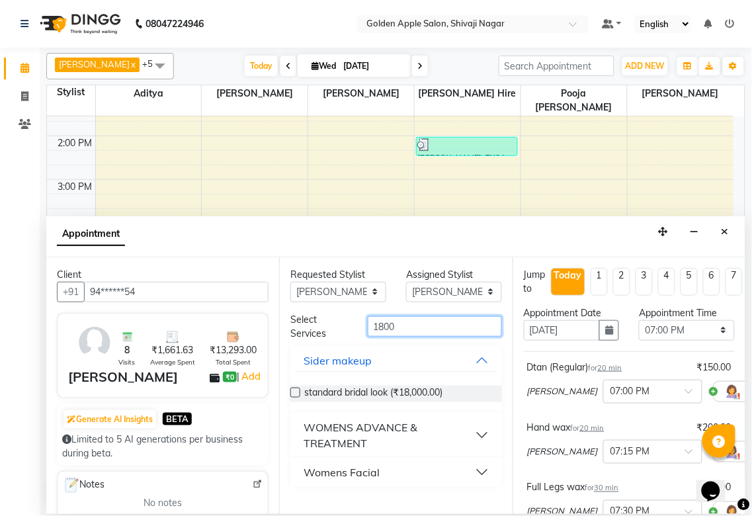
type input "1800"
click at [366, 473] on div "Womens Facial" at bounding box center [342, 472] width 76 height 16
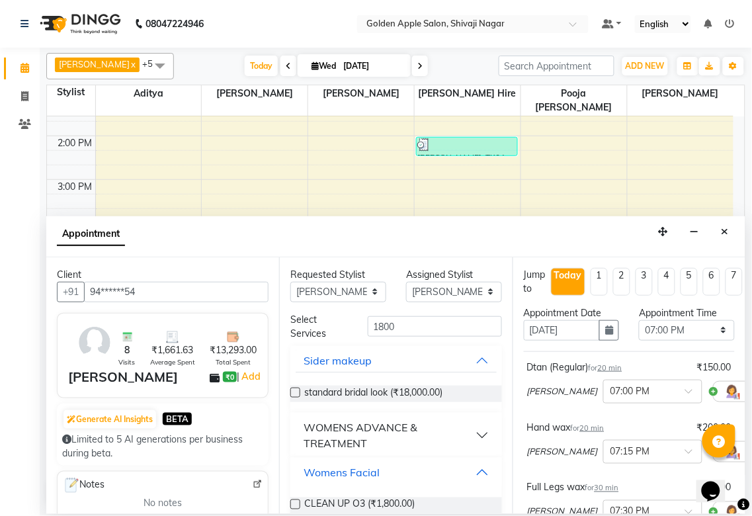
scroll to position [21, 0]
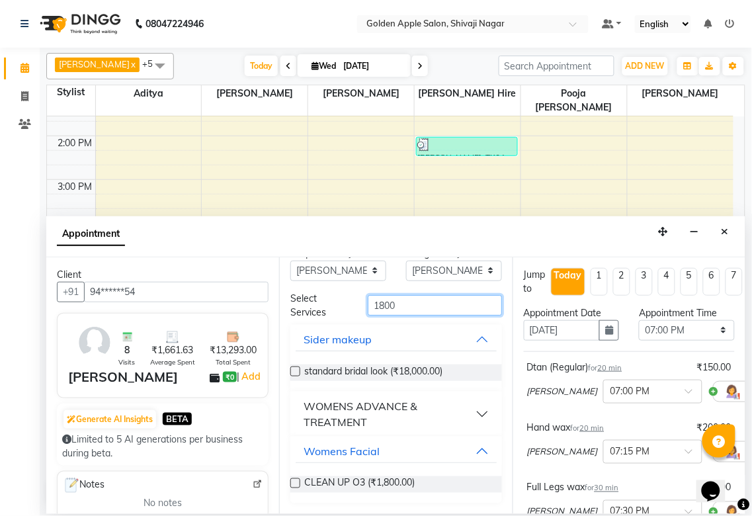
click at [400, 299] on input "1800" at bounding box center [435, 305] width 134 height 21
click at [468, 414] on button "WOMENS ADVANCE & TREATMENT" at bounding box center [396, 414] width 200 height 40
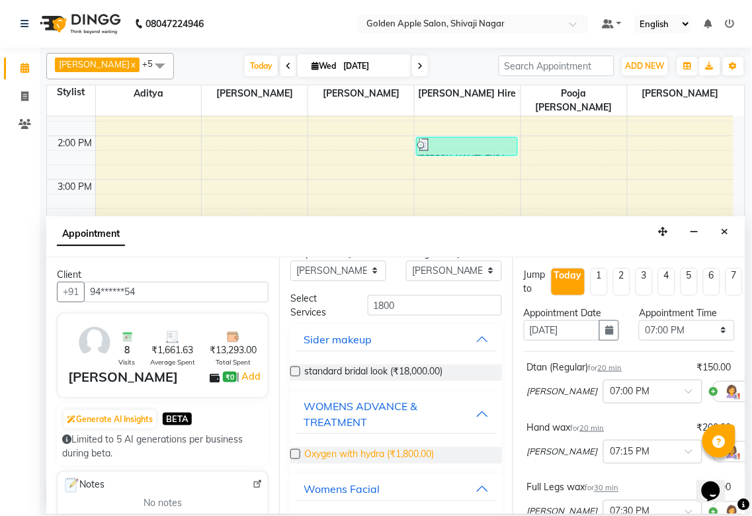
click at [374, 450] on span "Oxygen with hydra (₹1,800.00)" at bounding box center [369, 455] width 130 height 17
checkbox input "false"
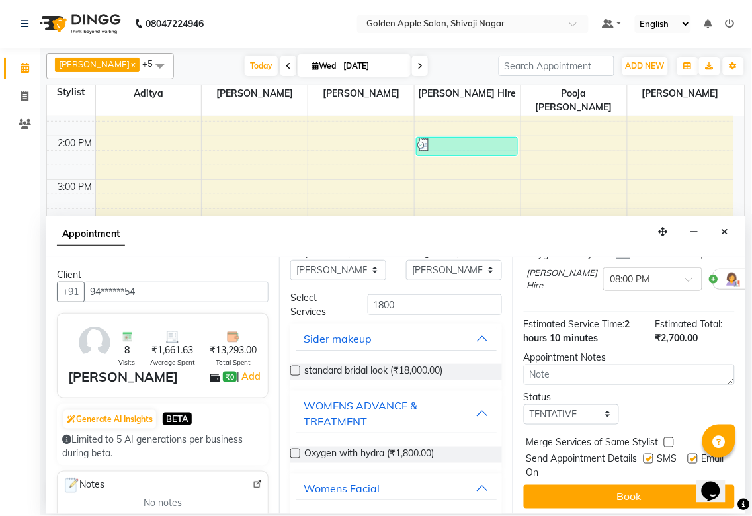
scroll to position [0, 0]
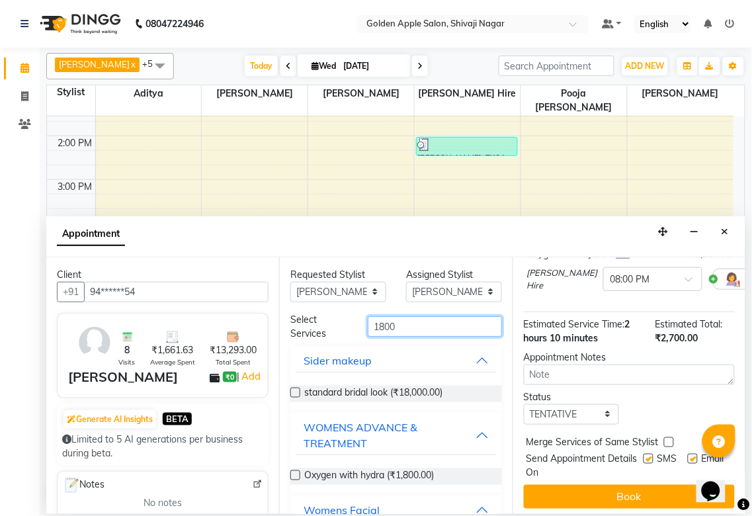
drag, startPoint x: 400, startPoint y: 325, endPoint x: 271, endPoint y: 329, distance: 129.1
click at [271, 329] on div "Client +91 94******54 8 Visits ₹1,661.63 Average Spent ₹13,293.00 Total Spent V…" at bounding box center [395, 385] width 699 height 257
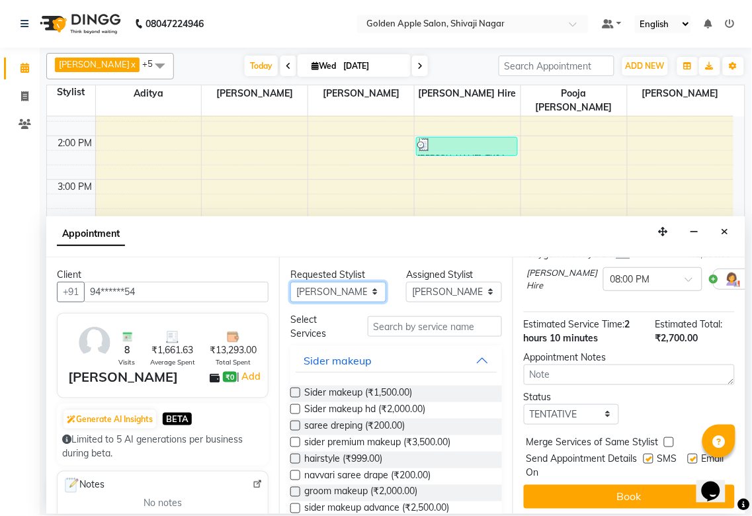
click at [314, 295] on select "Any Aditya Aparana Satarrdekar ashwini jopale dolly kannan Harshika Hire operat…" at bounding box center [338, 292] width 96 height 21
select select "54411"
click at [290, 282] on select "Any Aditya Aparana Satarrdekar ashwini jopale dolly kannan Harshika Hire operat…" at bounding box center [338, 292] width 96 height 21
select select "54411"
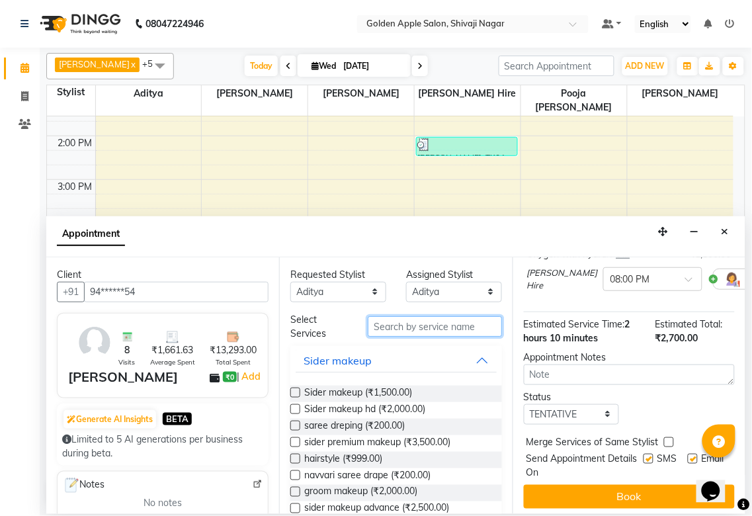
click at [428, 325] on input "text" at bounding box center [435, 326] width 134 height 21
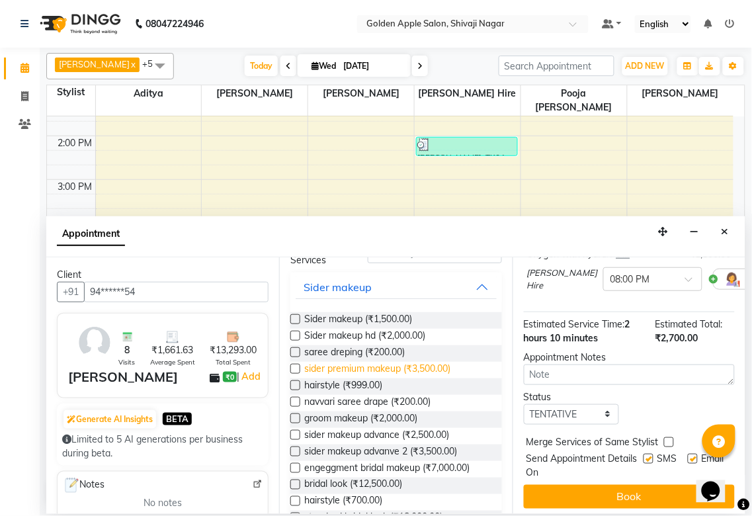
click at [433, 368] on span "sider premium makeup (₹3,500.00)" at bounding box center [377, 370] width 146 height 17
checkbox input "false"
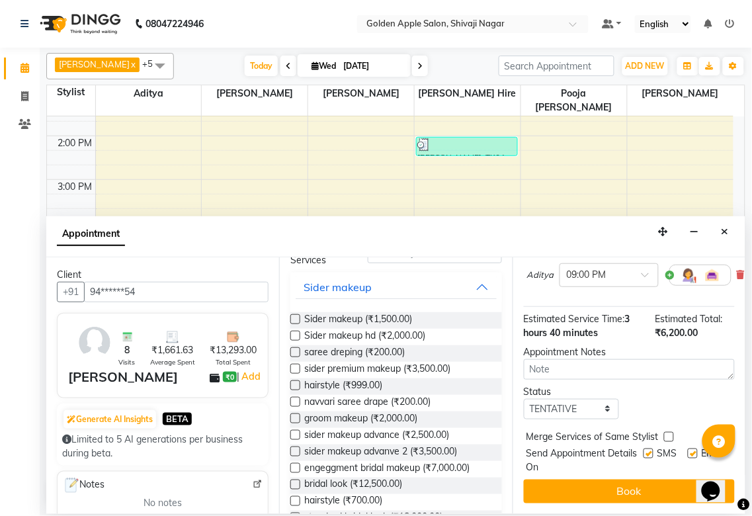
scroll to position [390, 0]
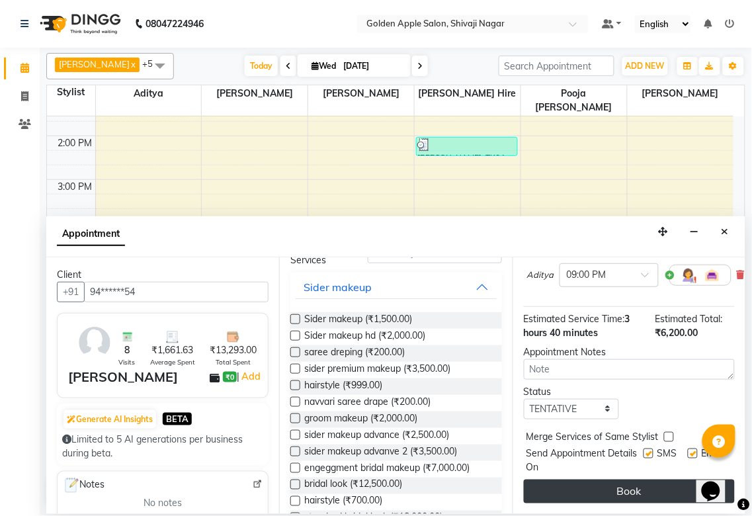
click at [638, 480] on button "Book" at bounding box center [629, 492] width 211 height 24
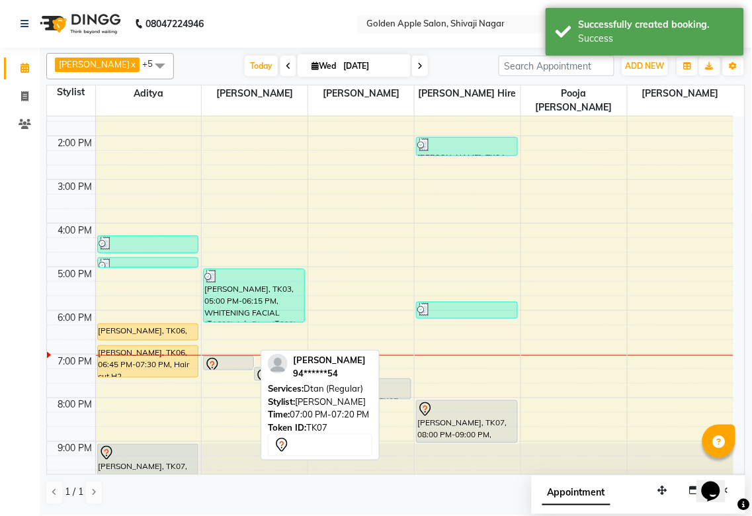
click at [245, 367] on div at bounding box center [229, 369] width 50 height 5
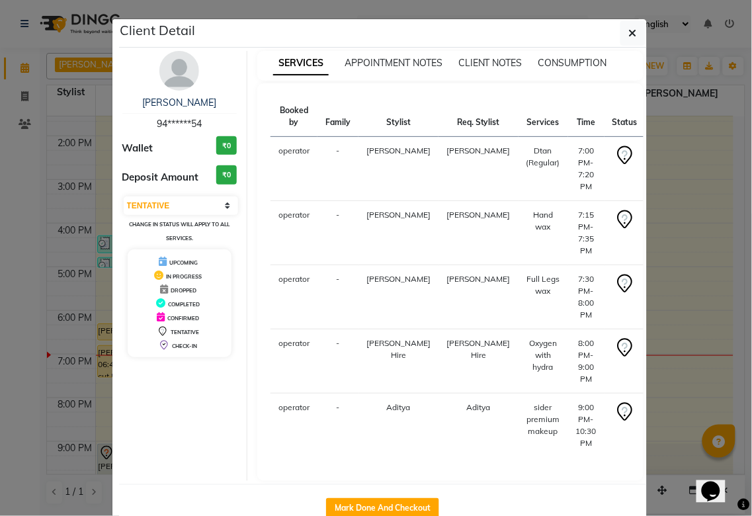
click at [655, 150] on button "START" at bounding box center [668, 154] width 27 height 17
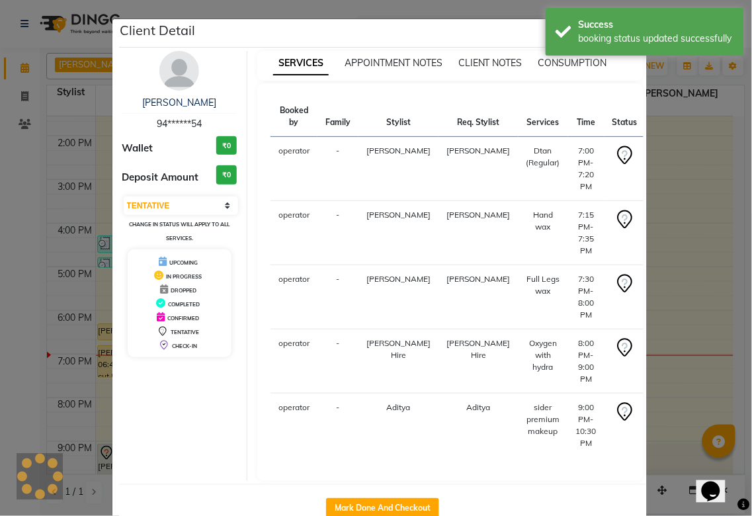
select select "select"
click at [673, 218] on button "START" at bounding box center [686, 218] width 27 height 17
click at [673, 279] on button "START" at bounding box center [686, 283] width 27 height 17
click at [673, 348] on button "START" at bounding box center [686, 347] width 27 height 17
click at [658, 361] on ngb-modal-window "Client Detail Varsha Chaudhari 94******54 Wallet ₹0 Deposit Amount ₹0 Select IN…" at bounding box center [376, 258] width 752 height 516
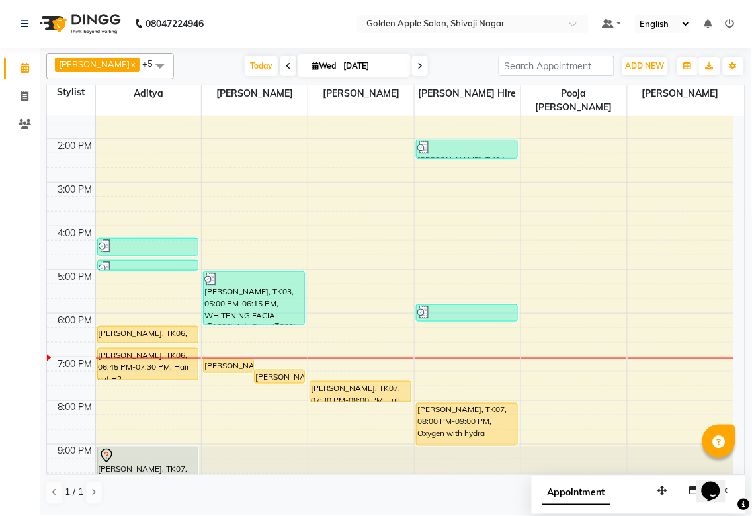
scroll to position [198, 0]
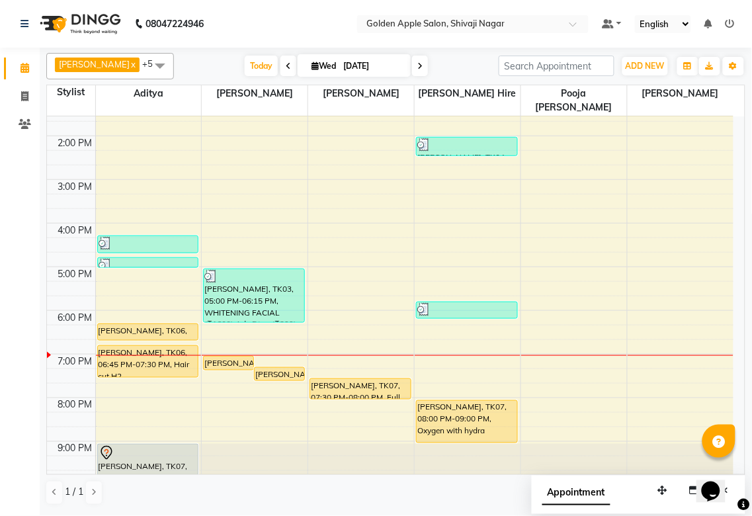
click at [221, 316] on div "9:00 AM 10:00 AM 11:00 AM 12:00 PM 1:00 PM 2:00 PM 3:00 PM 4:00 PM 5:00 PM 6:00…" at bounding box center [390, 201] width 687 height 567
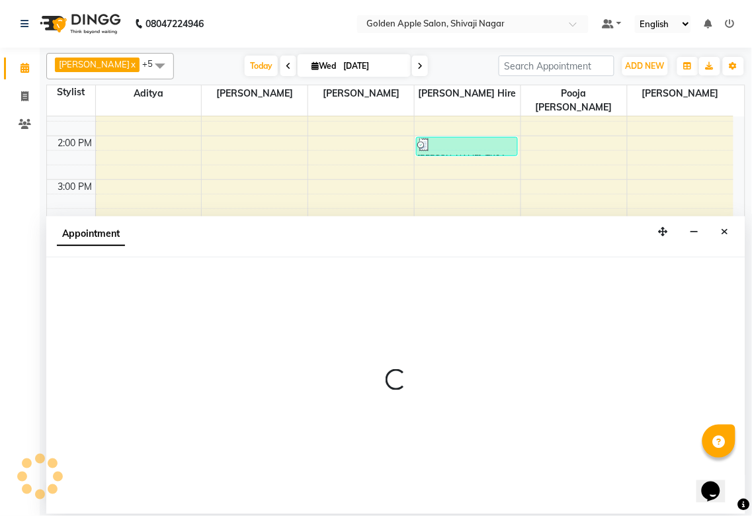
select select "85394"
select select "tentative"
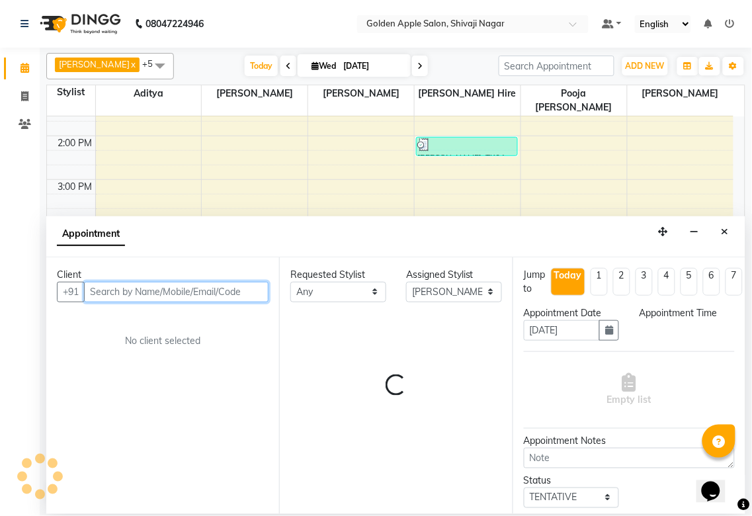
select select "1095"
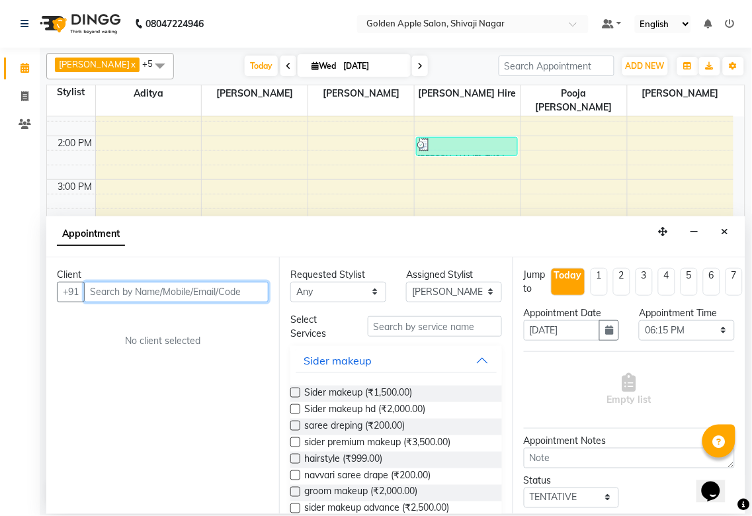
click at [220, 296] on input "text" at bounding box center [176, 292] width 185 height 21
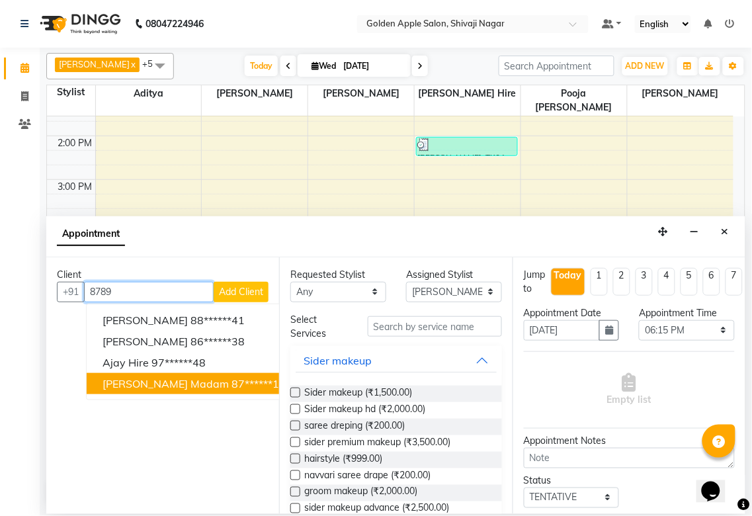
click at [177, 382] on span "Namita madam" at bounding box center [166, 383] width 126 height 13
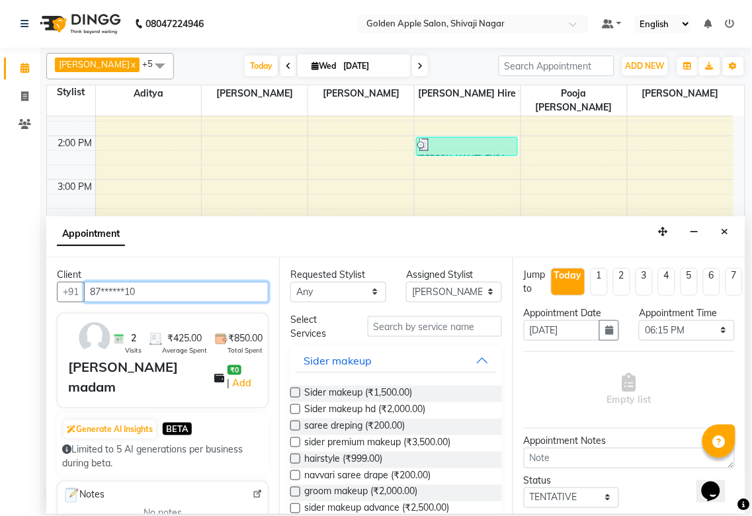
type input "87******10"
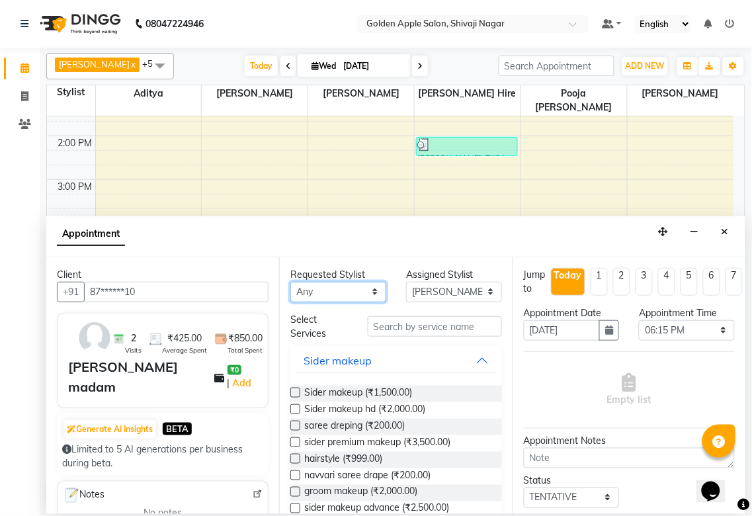
click at [339, 292] on select "Any Aditya Aparana Satarrdekar ashwini jopale dolly kannan Harshika Hire operat…" at bounding box center [338, 292] width 96 height 21
select select "85394"
click at [290, 282] on select "Any Aditya Aparana Satarrdekar ashwini jopale dolly kannan Harshika Hire operat…" at bounding box center [338, 292] width 96 height 21
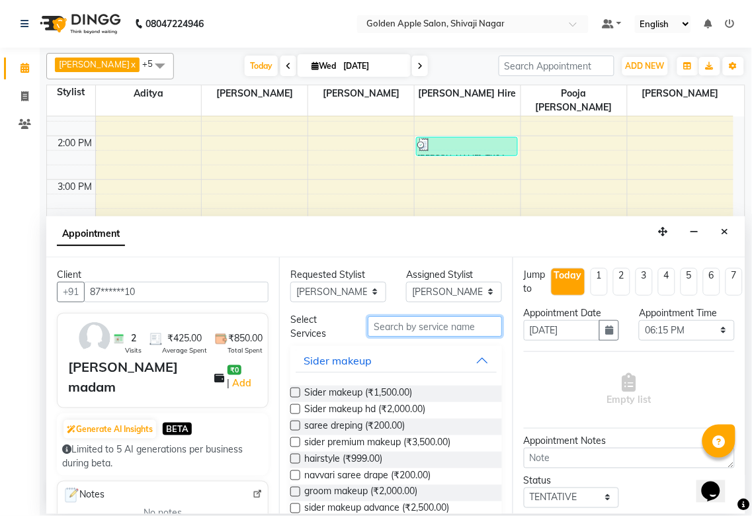
click at [411, 331] on input "text" at bounding box center [435, 326] width 134 height 21
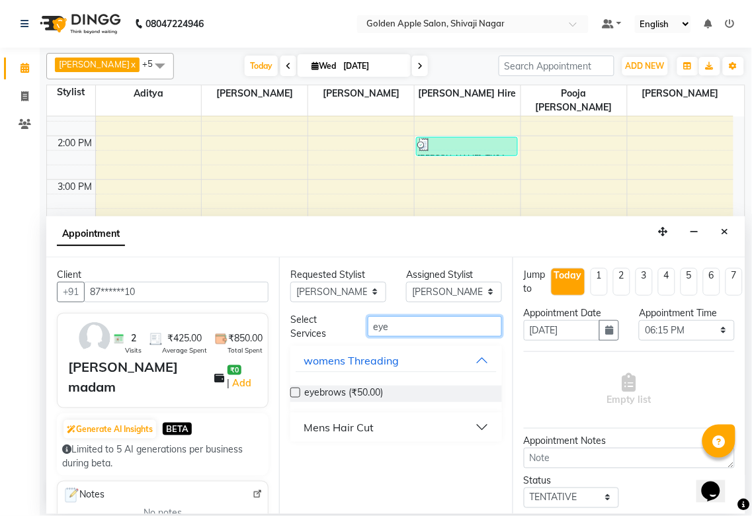
type input "eye"
click at [292, 392] on label at bounding box center [295, 393] width 10 height 10
click at [292, 392] on input "checkbox" at bounding box center [294, 394] width 9 height 9
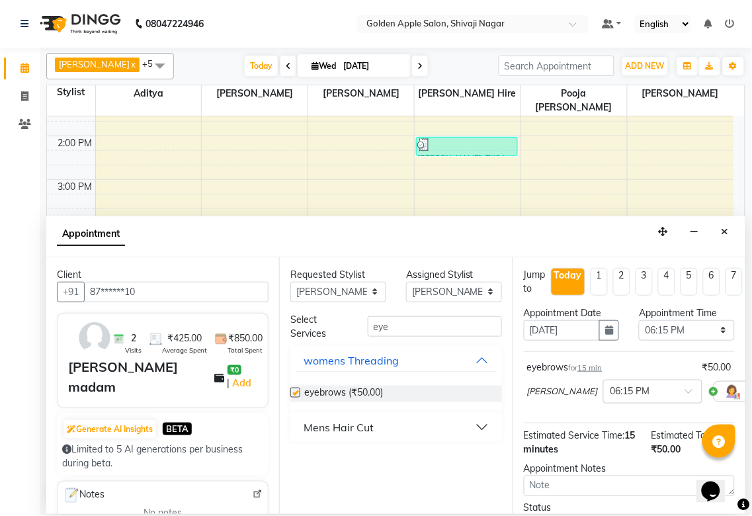
checkbox input "false"
drag, startPoint x: 400, startPoint y: 321, endPoint x: 267, endPoint y: 359, distance: 138.2
click at [267, 359] on div "Client +91 87******10 2 Visits ₹425.00 Average Spent ₹850.00 Total Spent Namita…" at bounding box center [395, 385] width 699 height 257
type input "upp"
click at [349, 452] on div "womens Threading" at bounding box center [351, 457] width 95 height 16
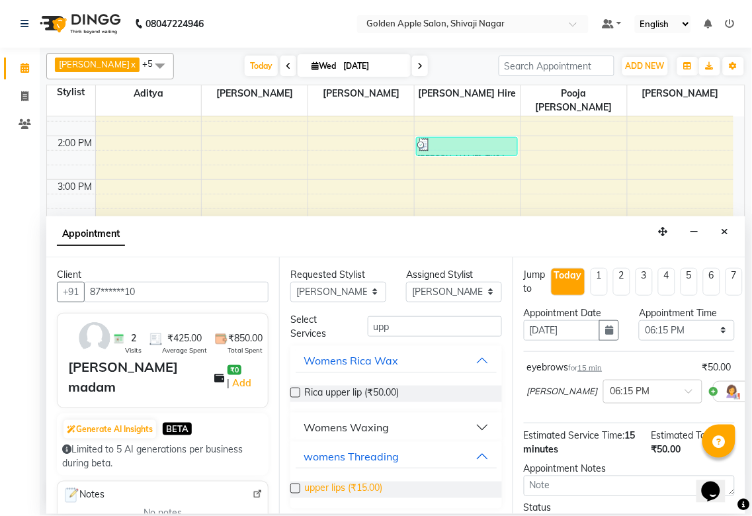
click at [329, 488] on span "upper lips (₹15.00)" at bounding box center [343, 490] width 78 height 17
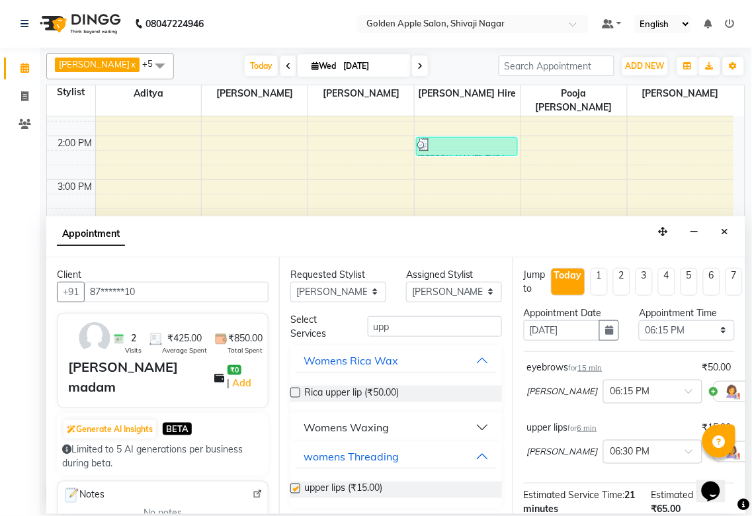
checkbox input "false"
drag, startPoint x: 402, startPoint y: 325, endPoint x: 333, endPoint y: 329, distance: 68.9
click at [333, 329] on div "Select Services upp" at bounding box center [395, 327] width 231 height 28
type input "chin"
click at [336, 492] on span "Chin (₹15.00)" at bounding box center [332, 490] width 56 height 17
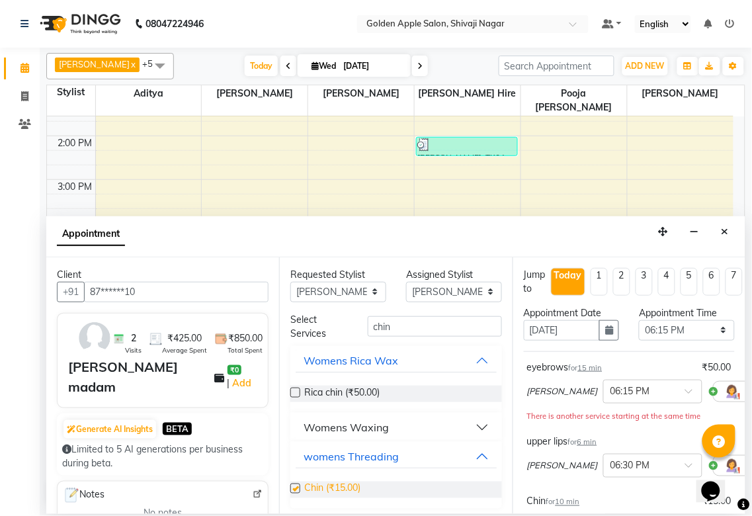
checkbox input "false"
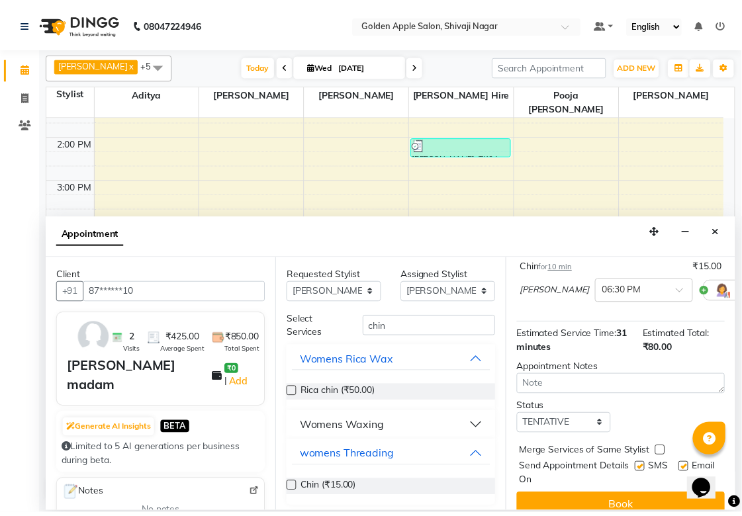
scroll to position [268, 0]
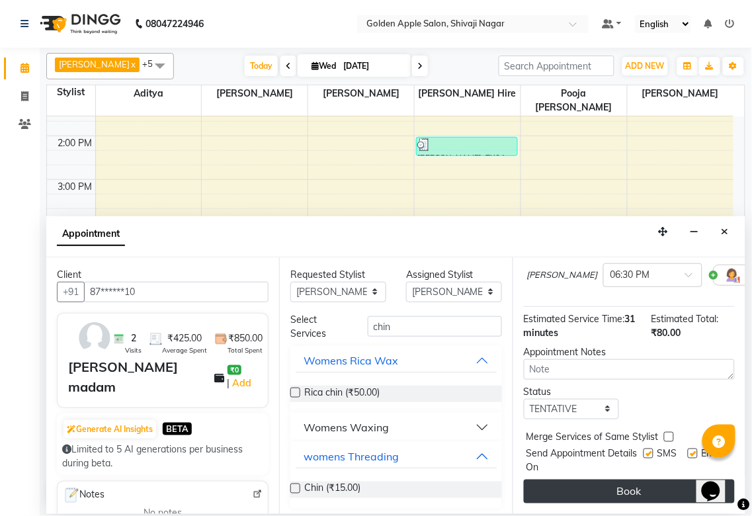
click at [617, 480] on button "Book" at bounding box center [629, 492] width 211 height 24
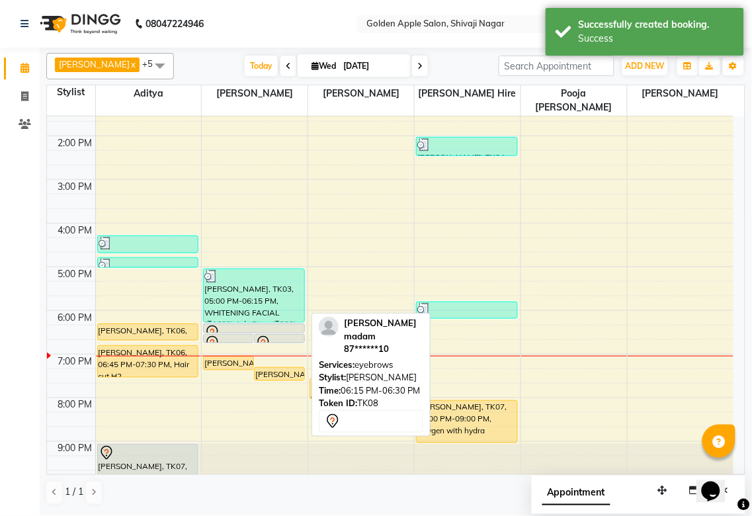
click at [214, 325] on icon at bounding box center [212, 333] width 16 height 16
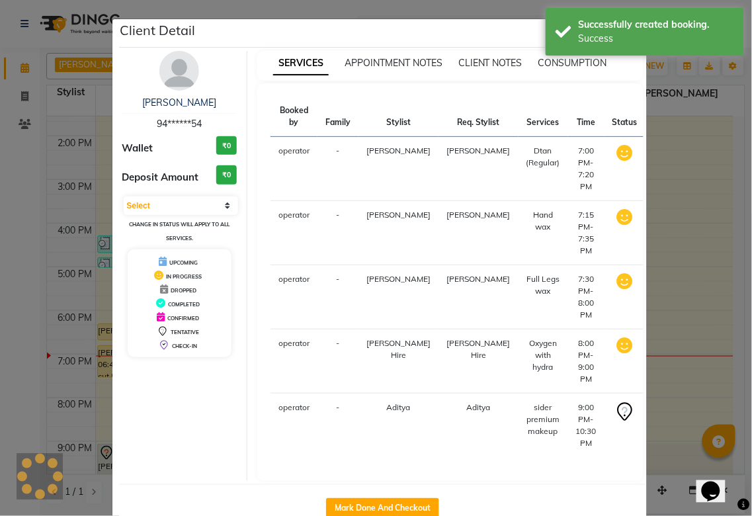
select select "7"
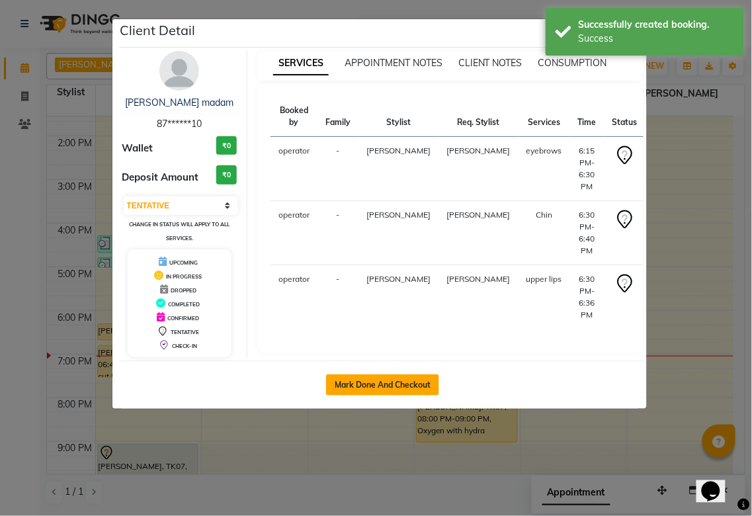
click at [390, 377] on button "Mark Done And Checkout" at bounding box center [382, 384] width 113 height 21
select select "6072"
select select "service"
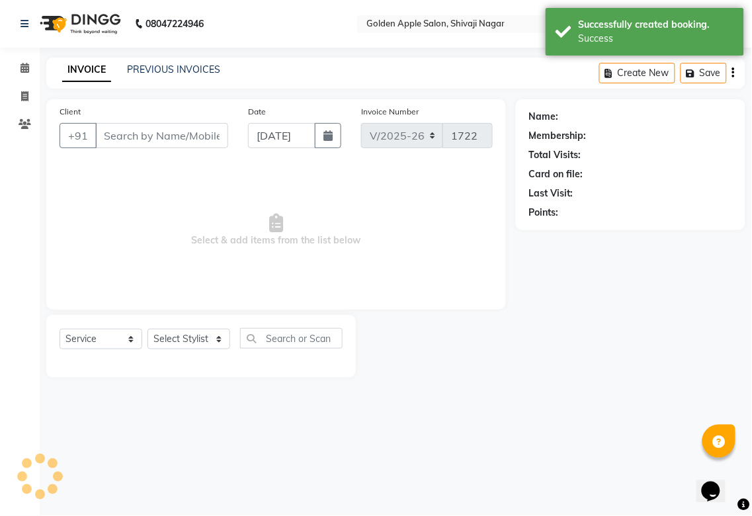
type input "87******10"
select select "85394"
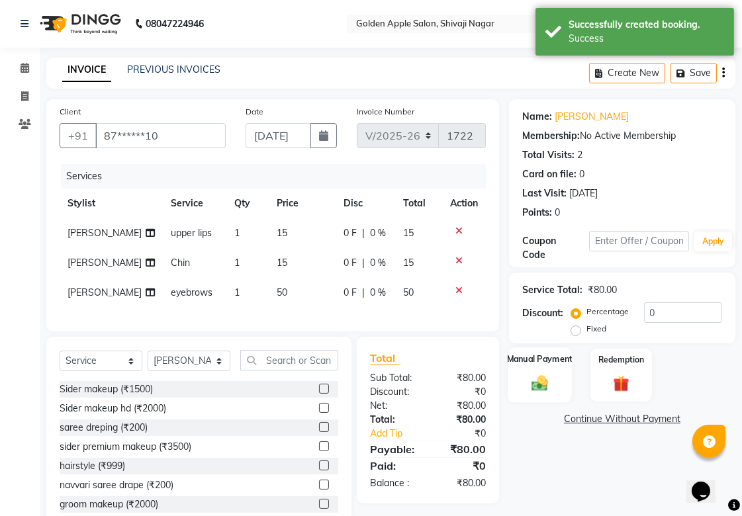
click at [538, 377] on img at bounding box center [539, 382] width 27 height 19
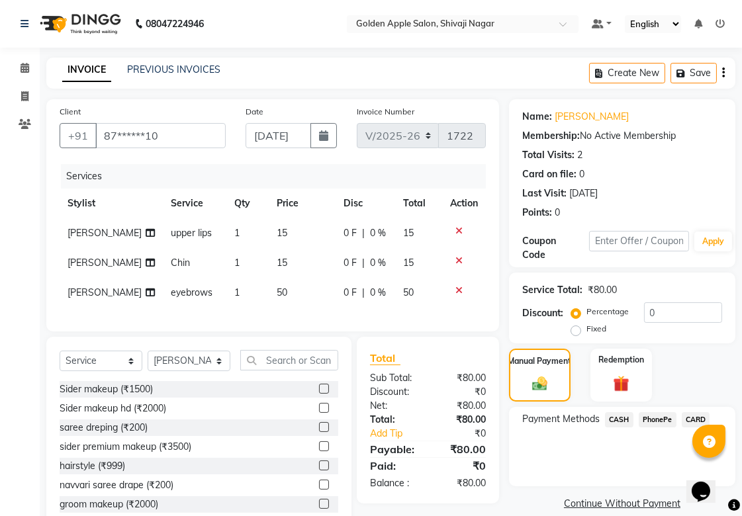
click at [657, 421] on span "PhonePe" at bounding box center [657, 419] width 38 height 15
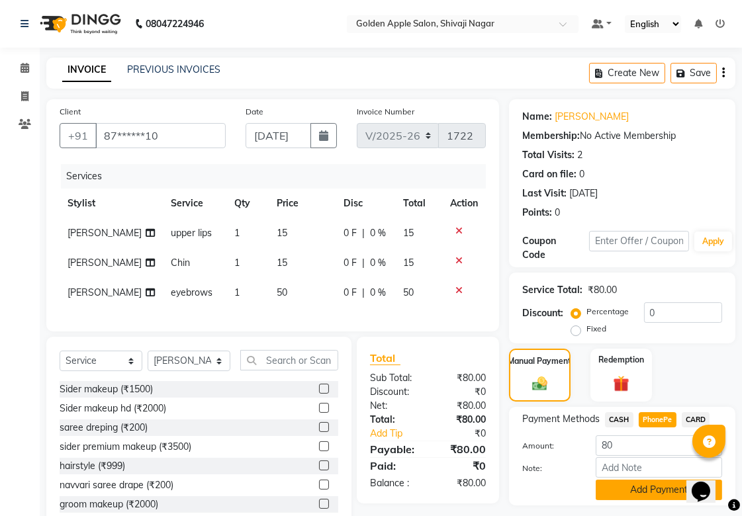
click at [644, 485] on button "Add Payment" at bounding box center [658, 490] width 126 height 21
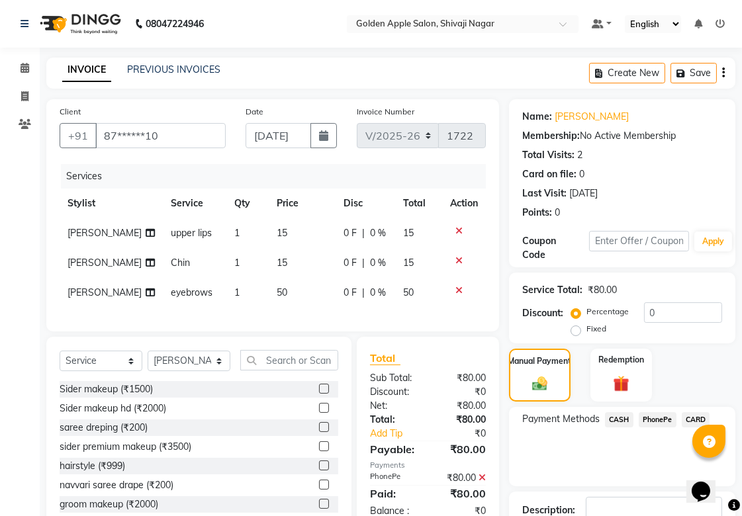
scroll to position [91, 0]
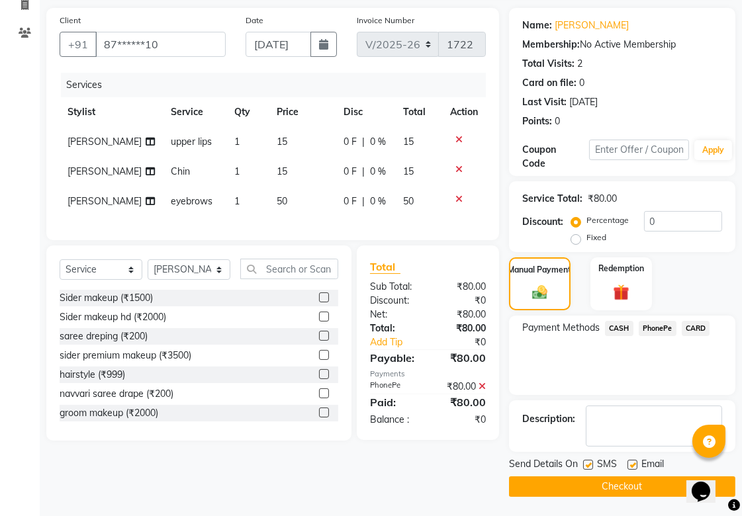
click at [644, 485] on button "Checkout" at bounding box center [622, 486] width 226 height 21
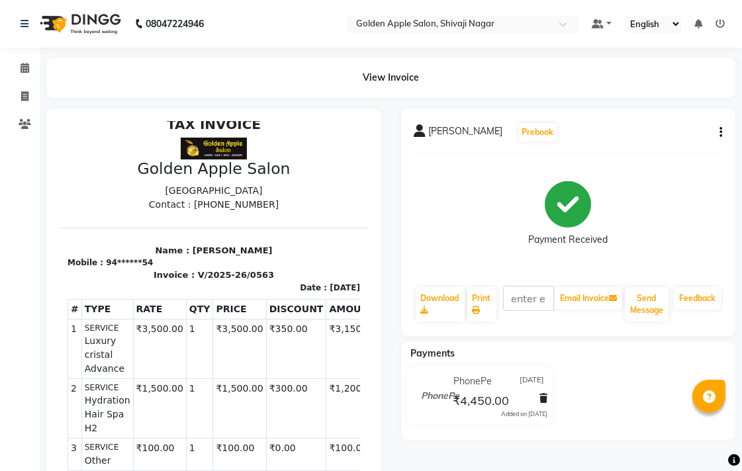
scroll to position [21, 0]
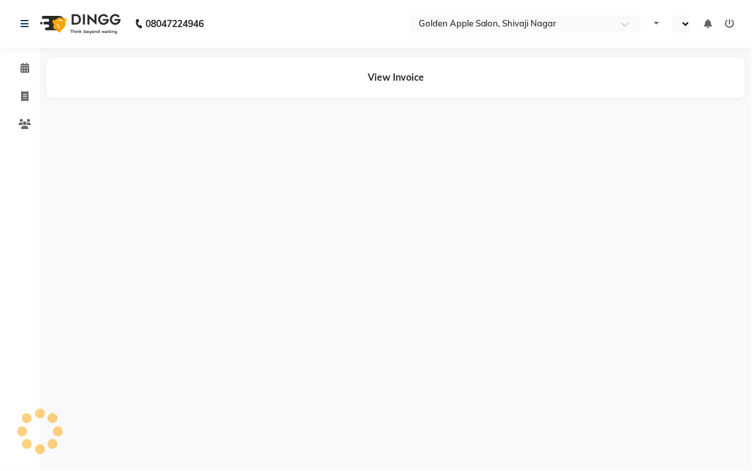
select select "en"
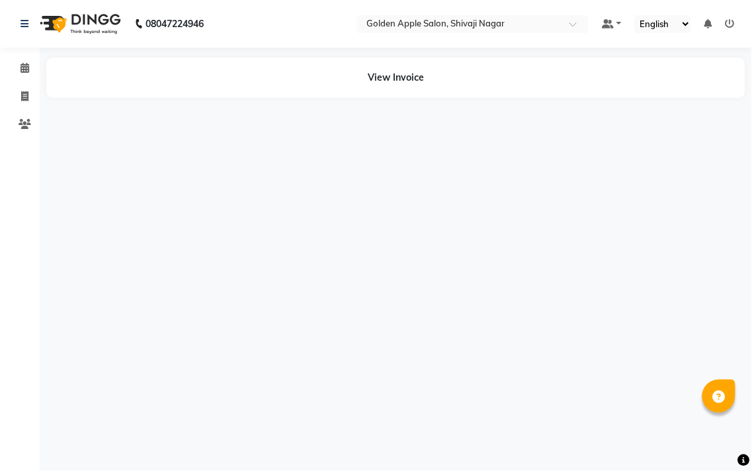
click at [177, 122] on main "View Invoice" at bounding box center [396, 93] width 712 height 71
click at [177, 119] on main "View Invoice" at bounding box center [396, 93] width 712 height 71
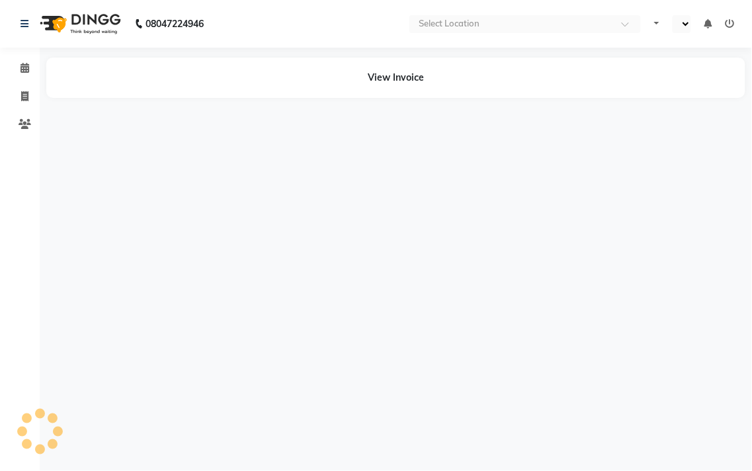
select select "en"
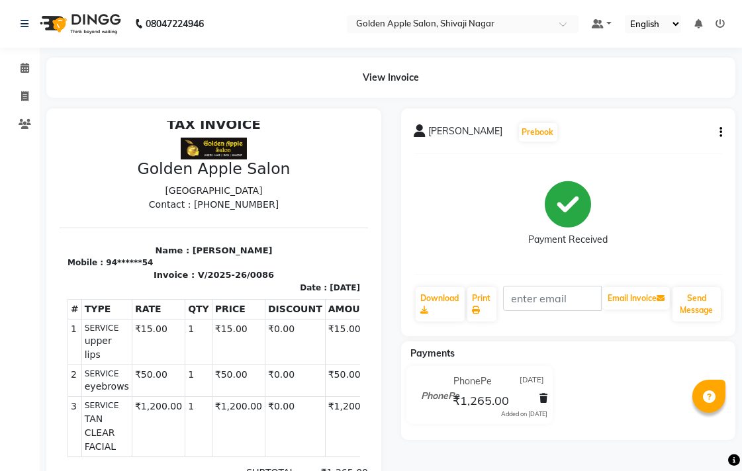
scroll to position [21, 0]
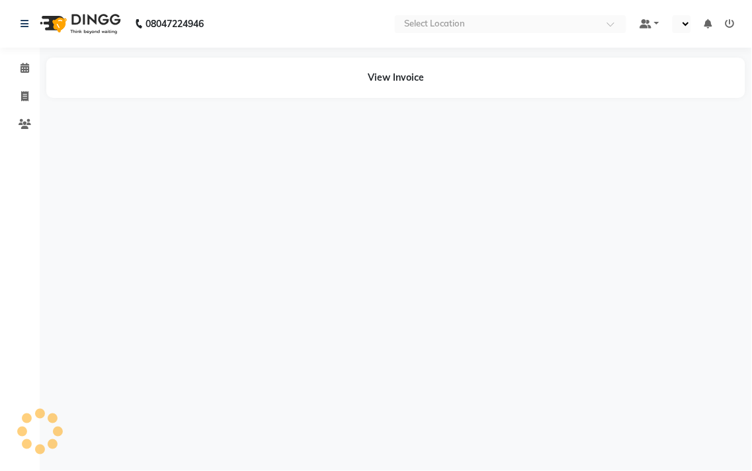
select select "en"
